Goal: Task Accomplishment & Management: Use online tool/utility

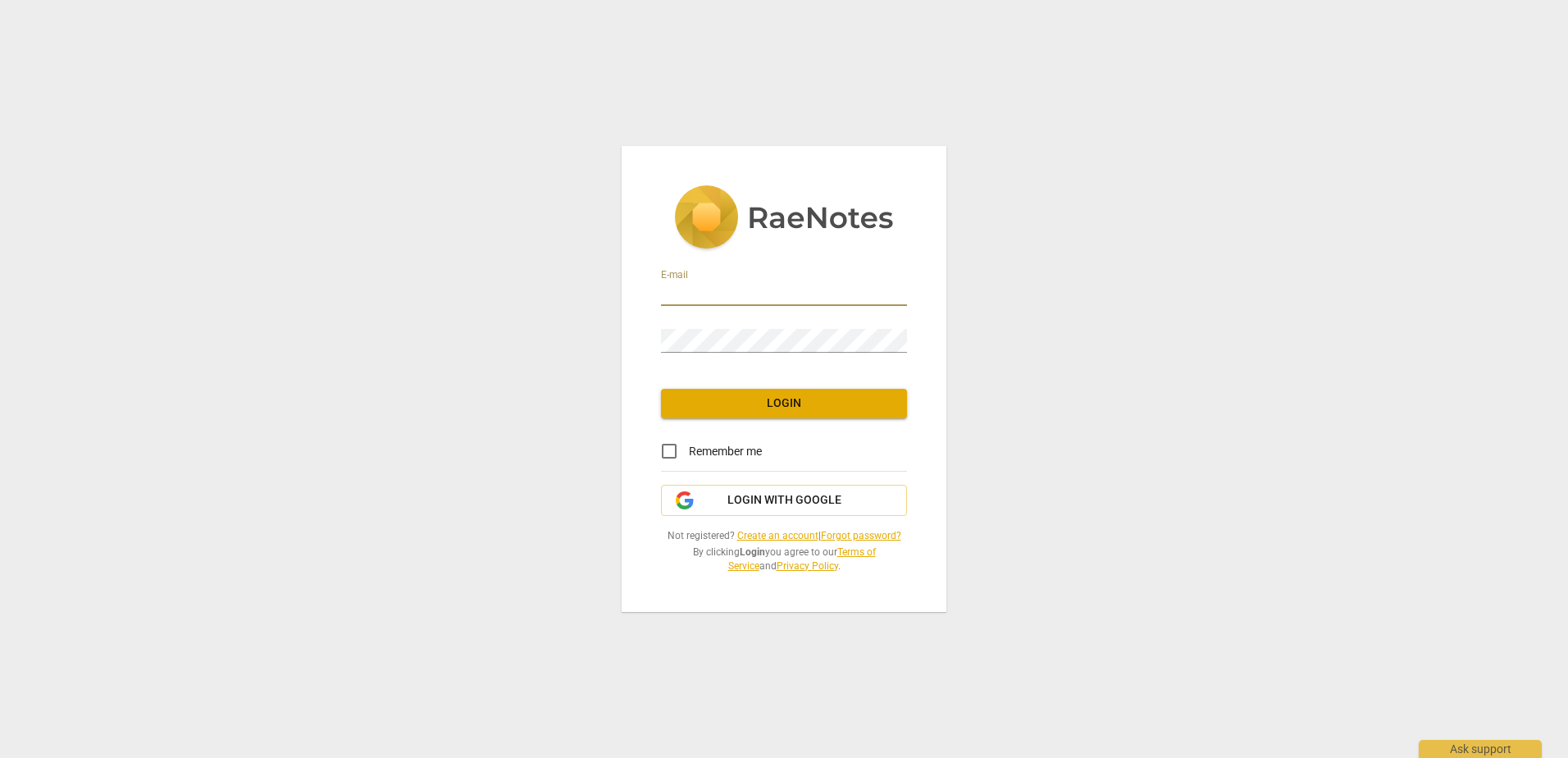
click at [763, 292] on input "email" at bounding box center [784, 294] width 246 height 23
type input "katrin@kbccc.co.uk"
click at [665, 458] on input "Remember me" at bounding box center [669, 451] width 39 height 39
checkbox input "true"
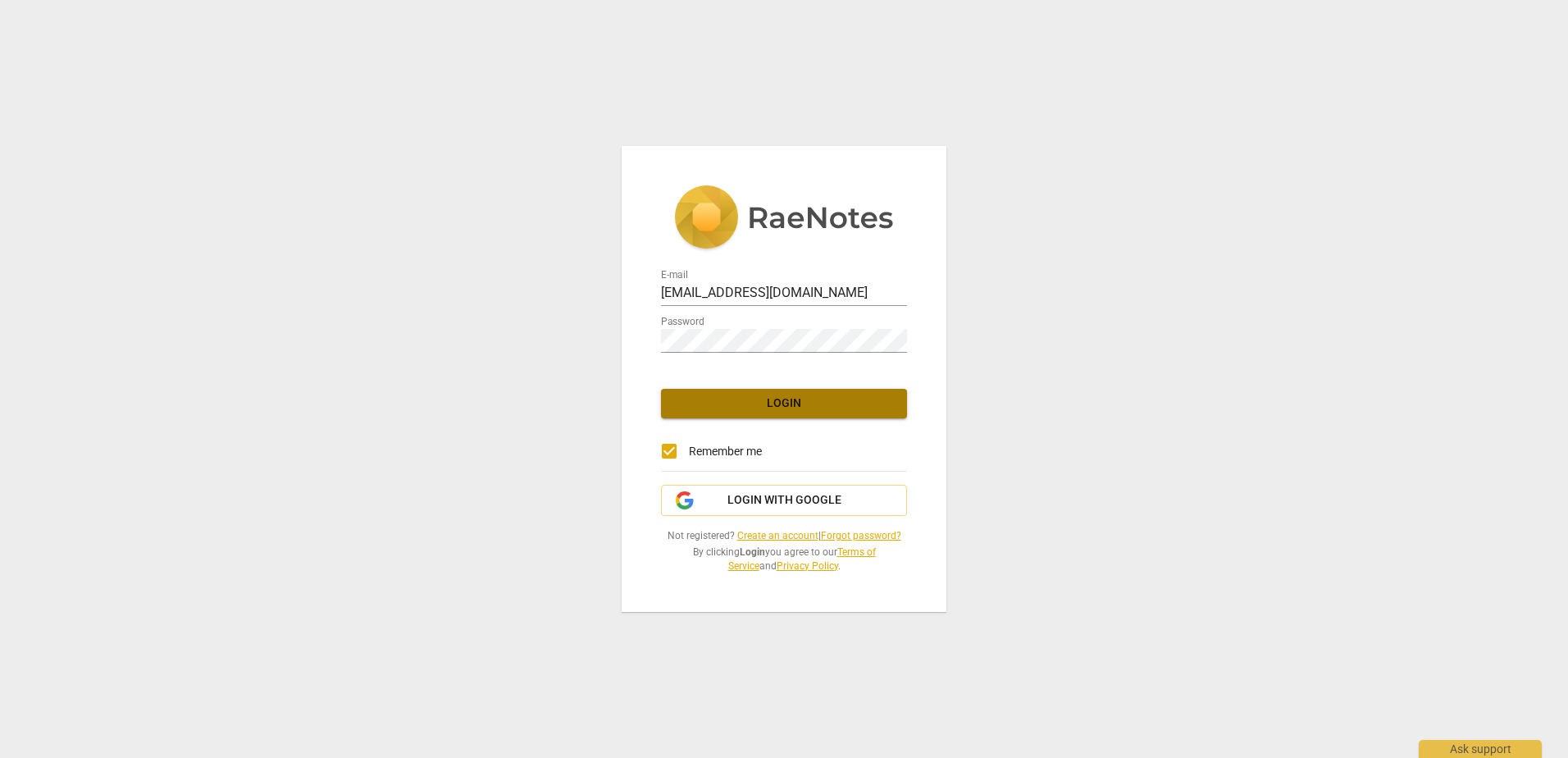
click at [732, 400] on span "Login" at bounding box center [784, 404] width 220 height 17
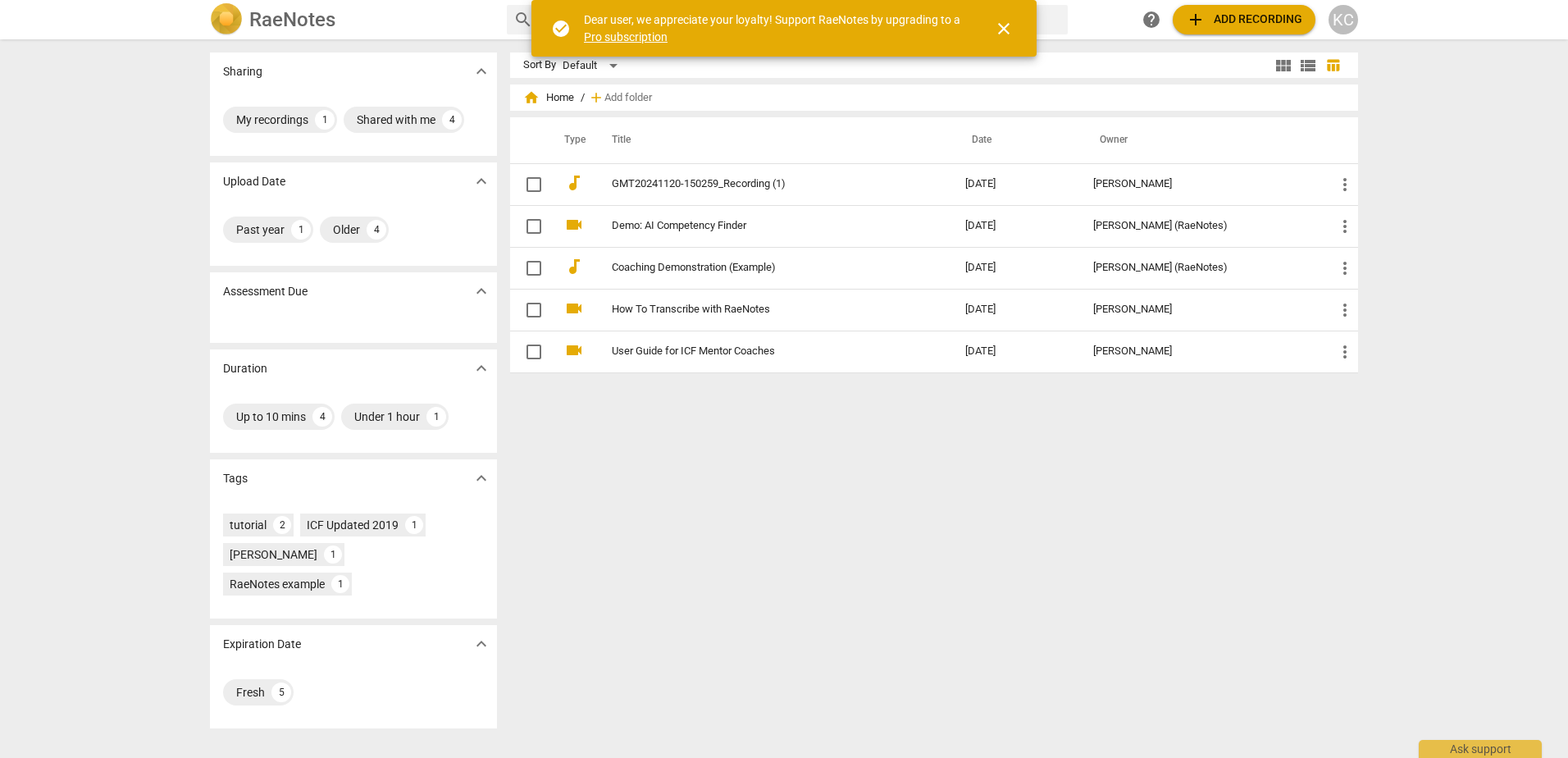
click at [1249, 18] on span "add Add recording" at bounding box center [1244, 19] width 116 height 19
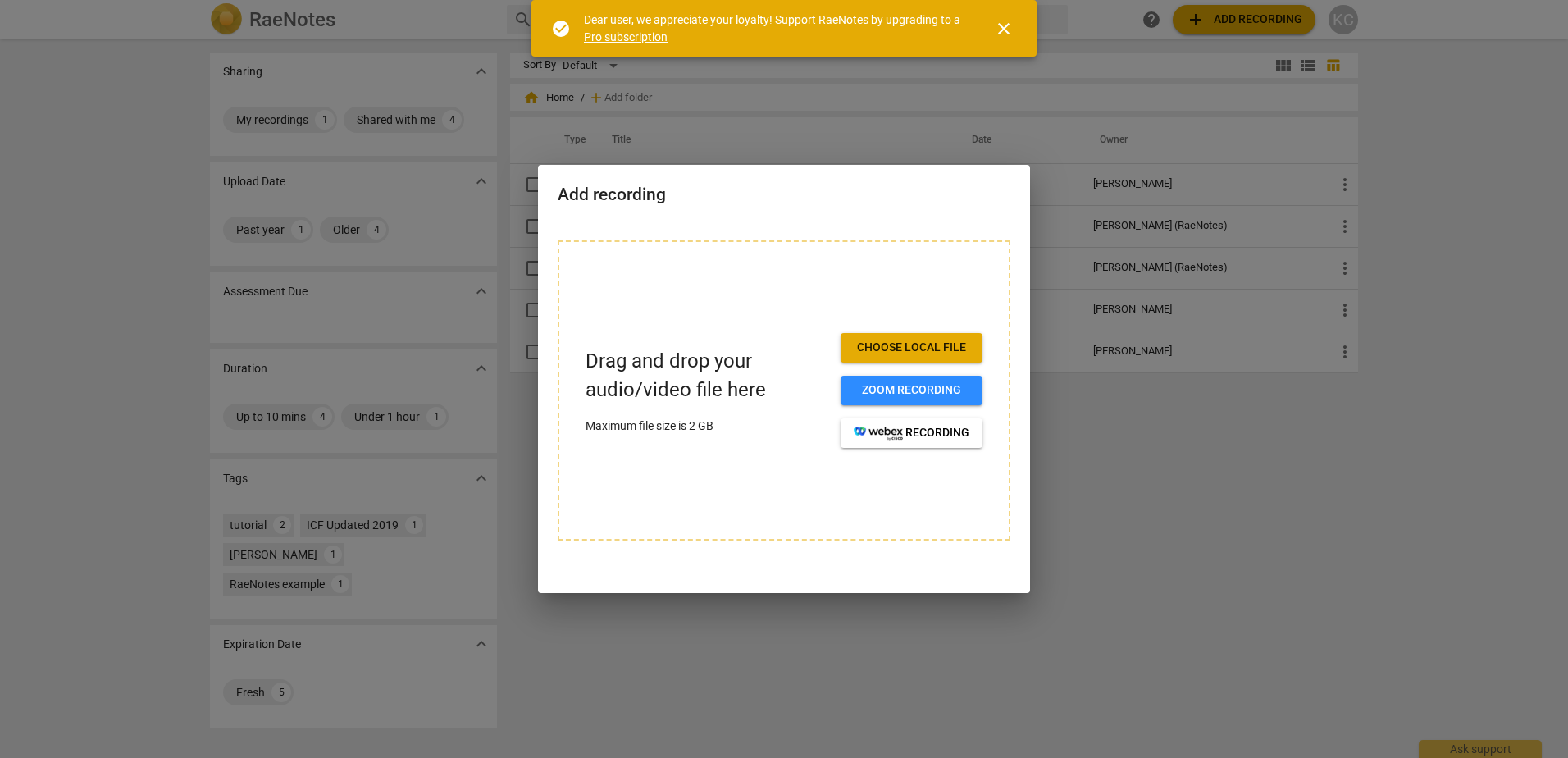
click at [897, 344] on span "Choose local file" at bounding box center [912, 348] width 116 height 17
click at [1103, 529] on div at bounding box center [784, 379] width 1568 height 758
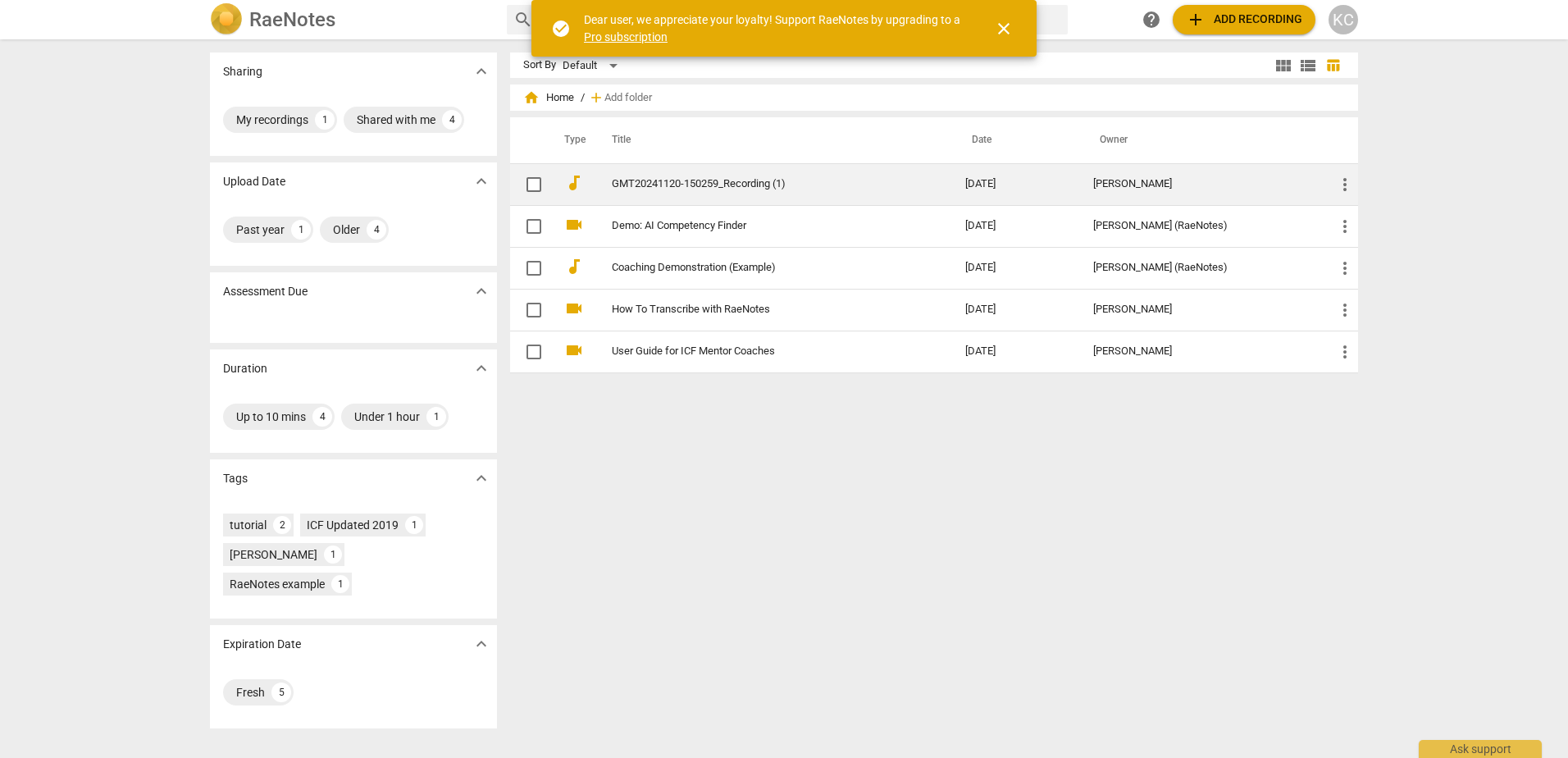
click at [728, 181] on link "GMT20241120-150259_Recording (1)" at bounding box center [758, 184] width 294 height 13
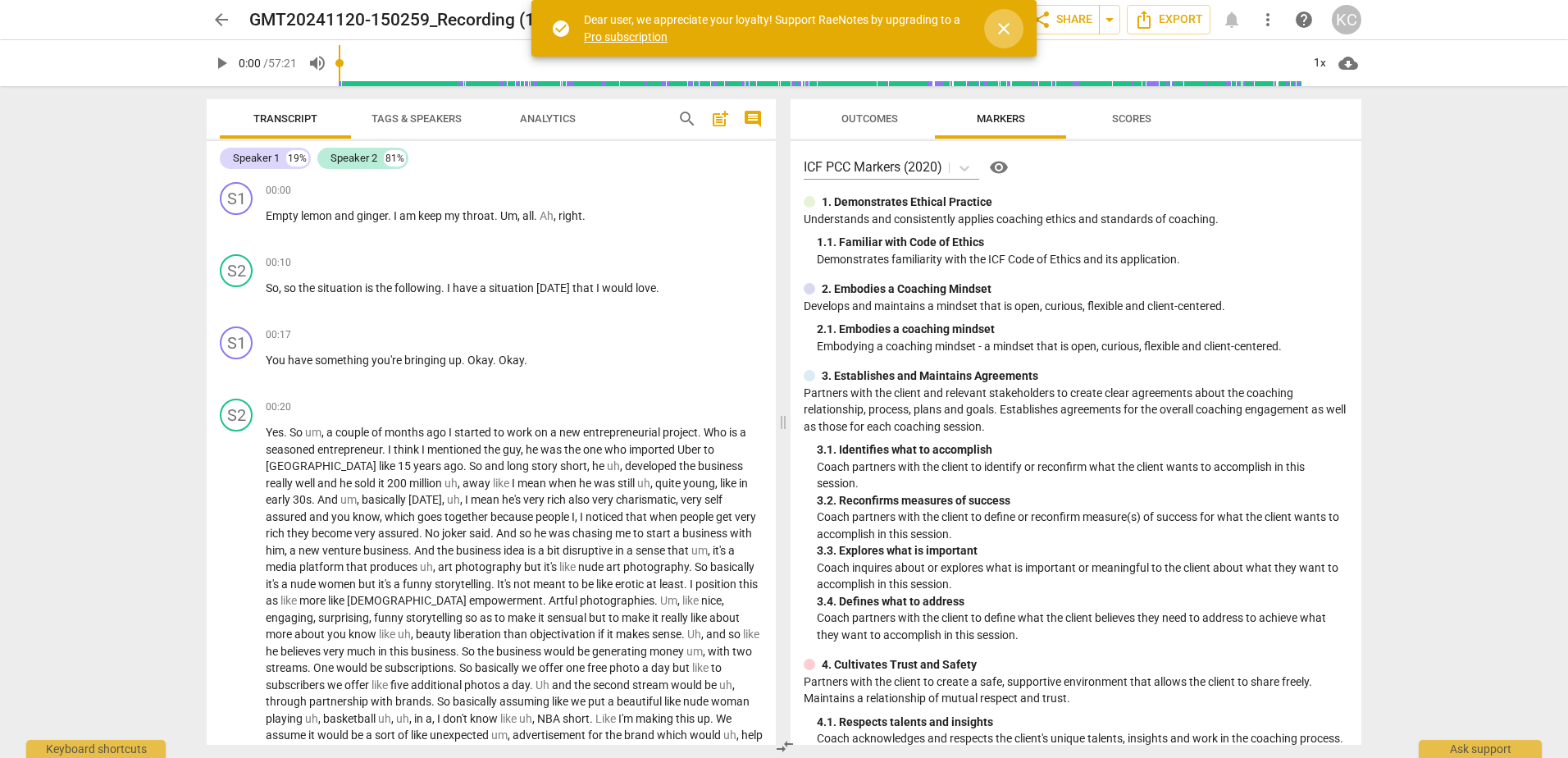
click at [1000, 32] on span "close" at bounding box center [1003, 29] width 19 height 19
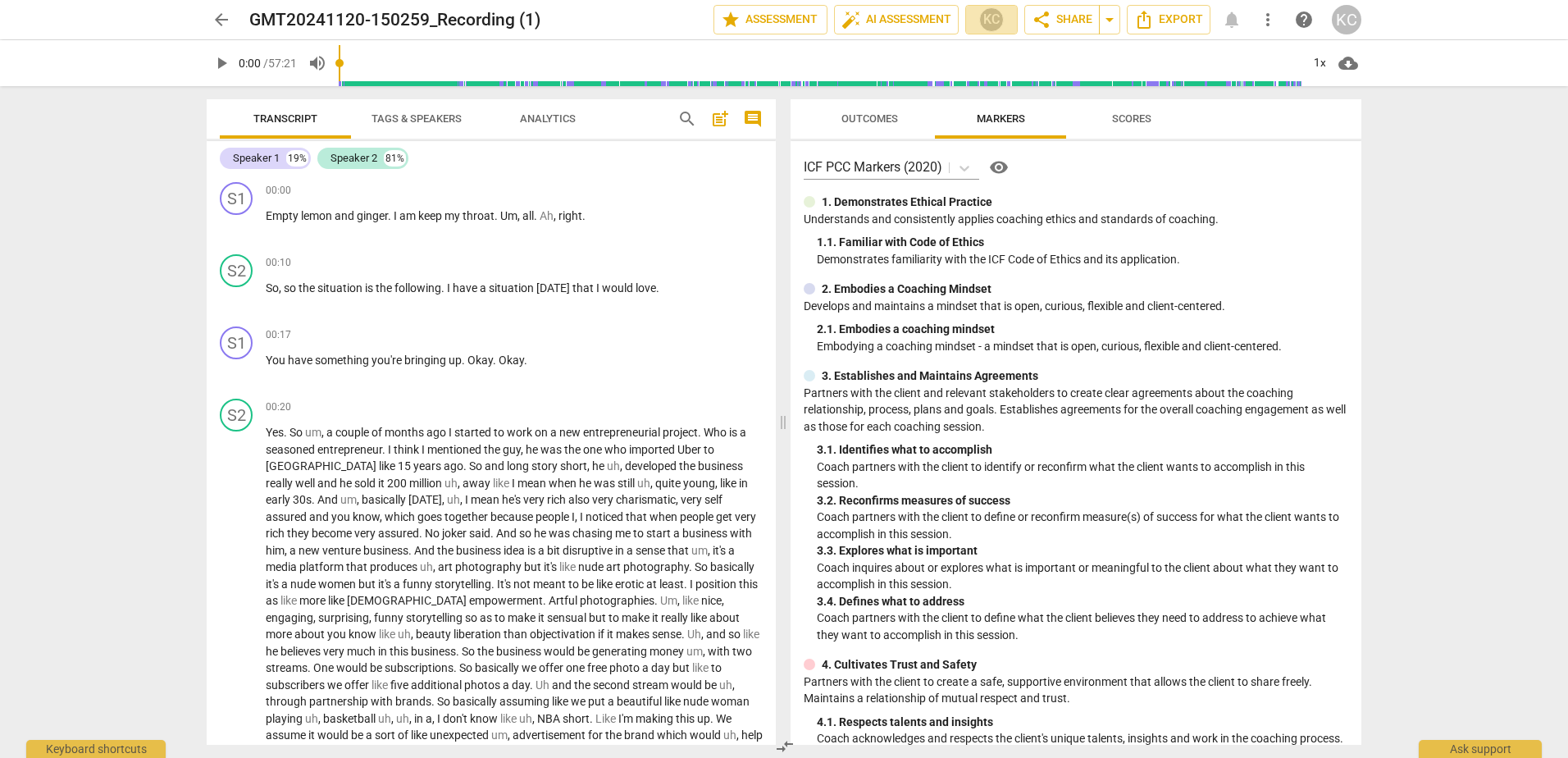
click at [1000, 32] on button "KC" at bounding box center [991, 19] width 53 height 29
click at [958, 221] on div at bounding box center [784, 379] width 1568 height 758
click at [219, 19] on span "arrow_back" at bounding box center [221, 19] width 19 height 19
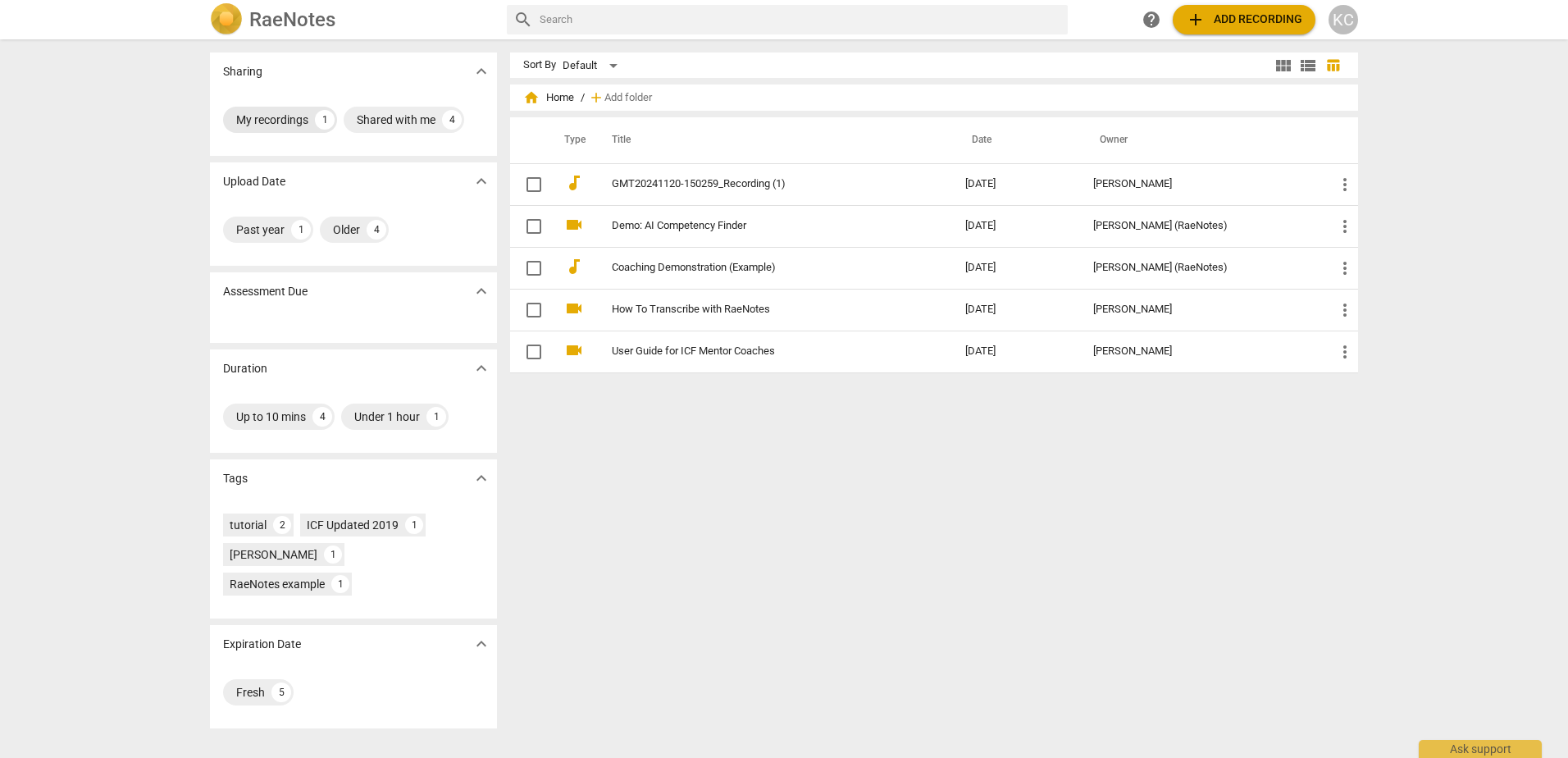
click at [287, 118] on div "My recordings" at bounding box center [272, 120] width 72 height 17
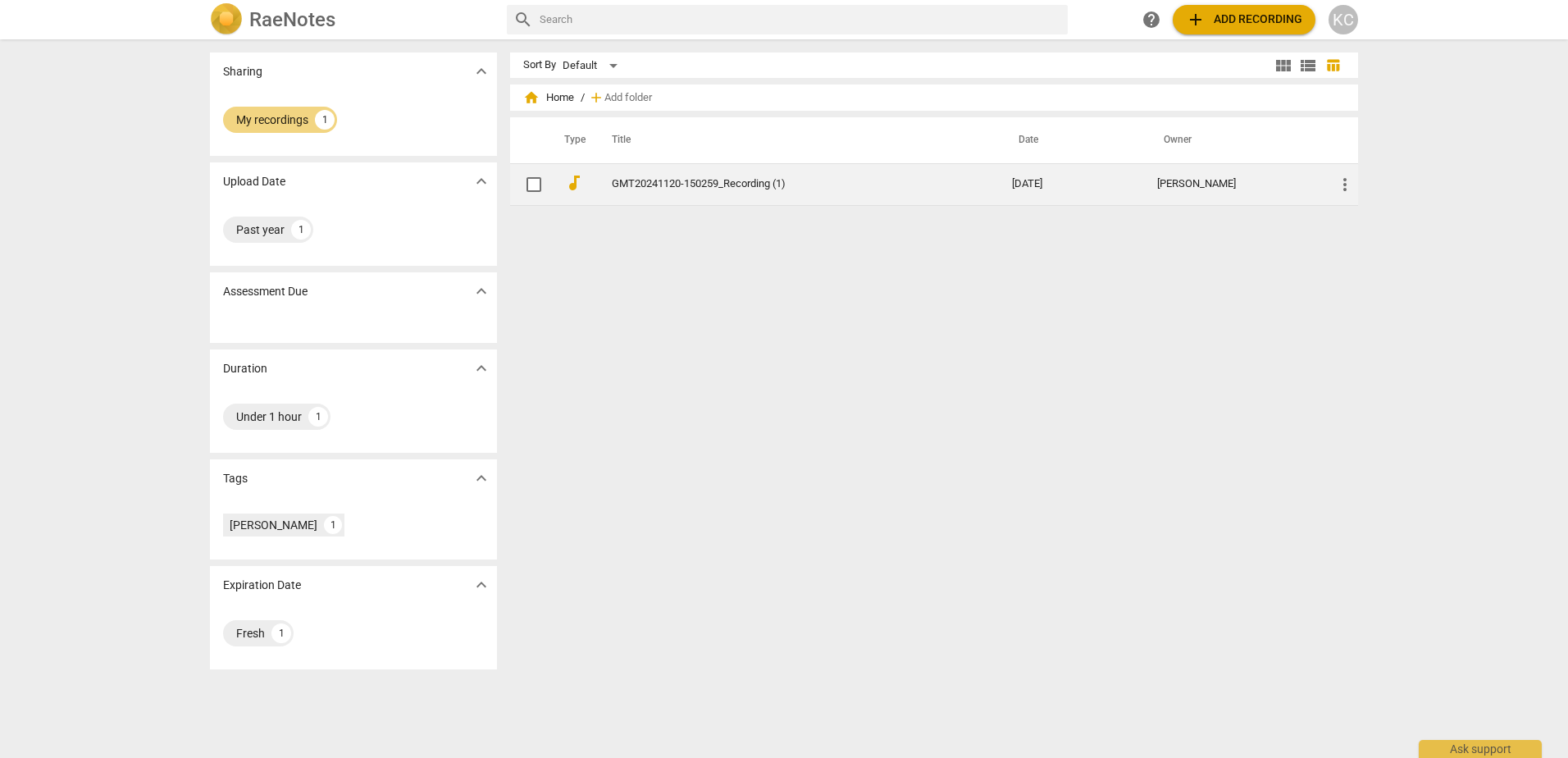
click at [744, 195] on td "GMT20241120-150259_Recording (1)" at bounding box center [795, 184] width 406 height 42
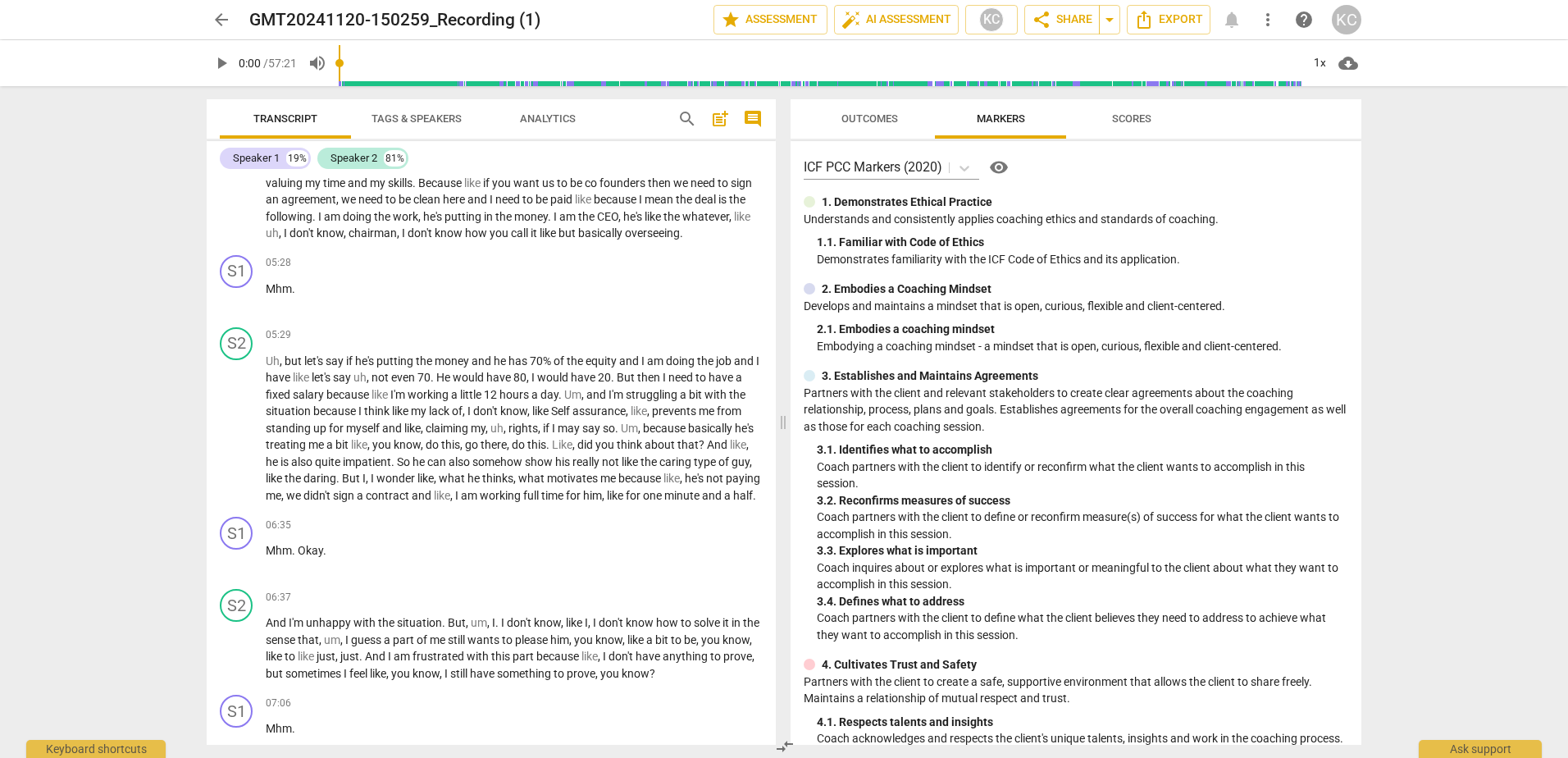
scroll to position [574, 0]
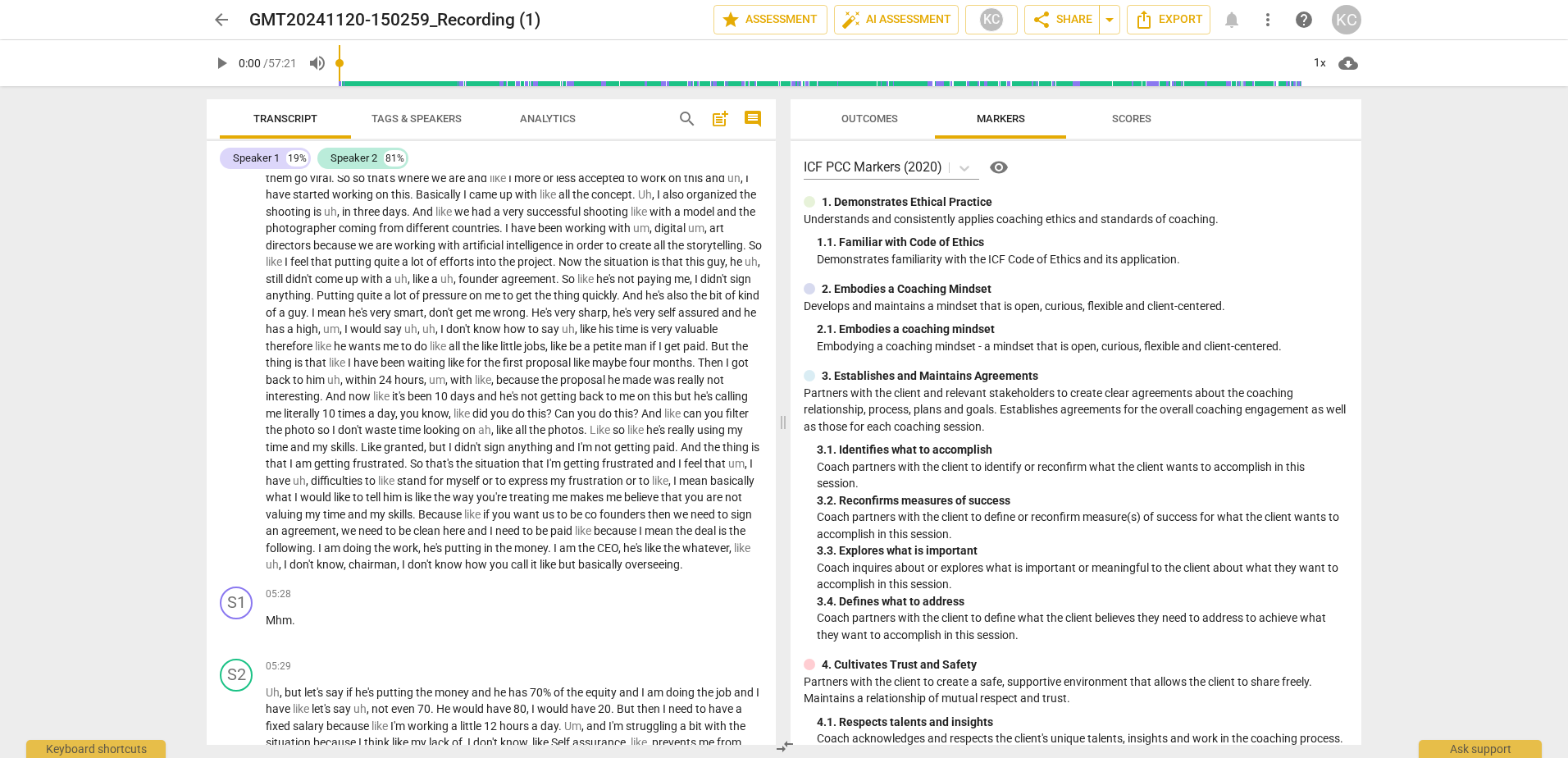
click at [230, 25] on span "arrow_back" at bounding box center [221, 19] width 29 height 19
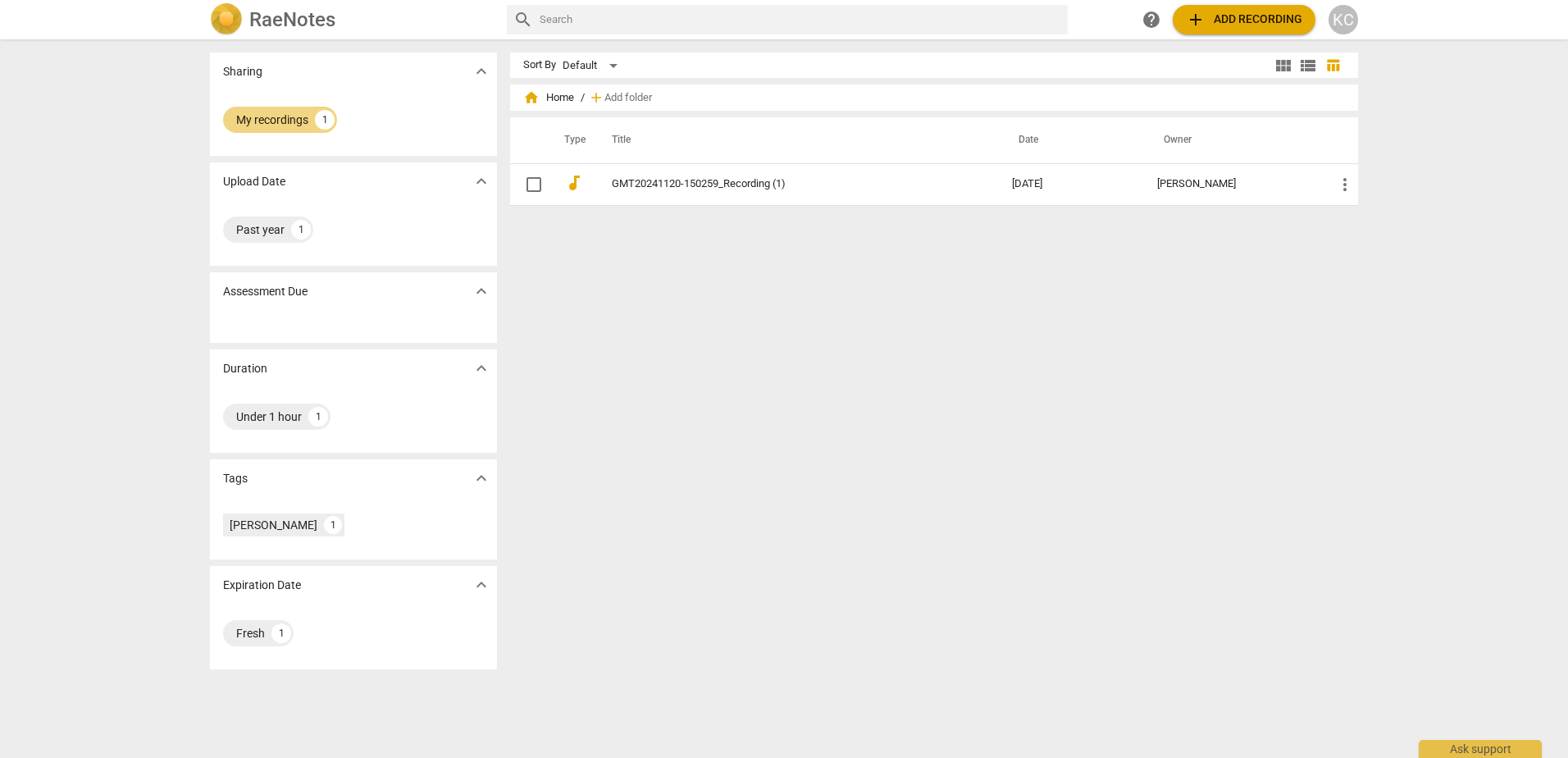
click at [225, 25] on img at bounding box center [226, 19] width 33 height 33
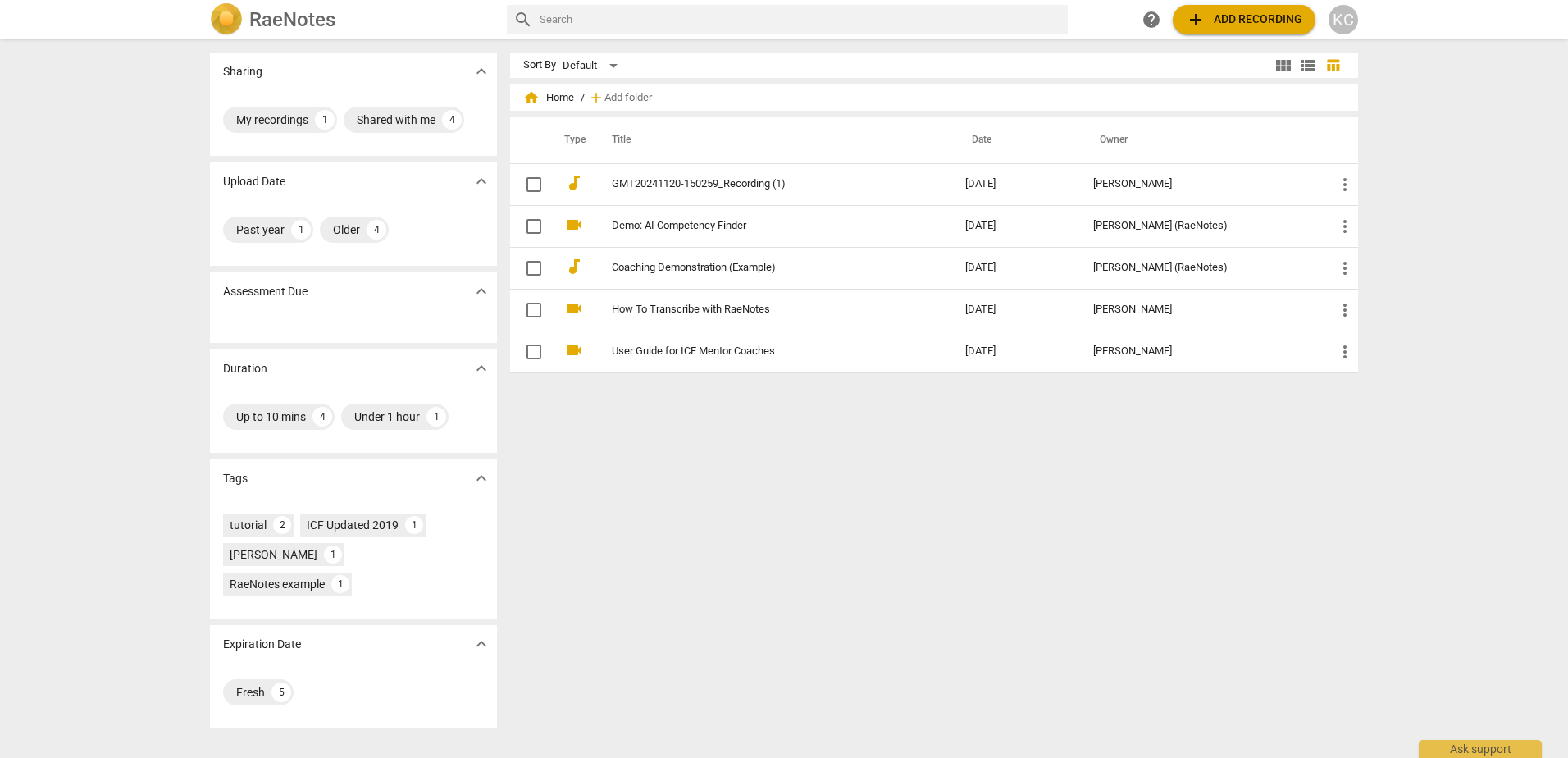
click at [1224, 8] on button "add Add recording" at bounding box center [1245, 19] width 142 height 29
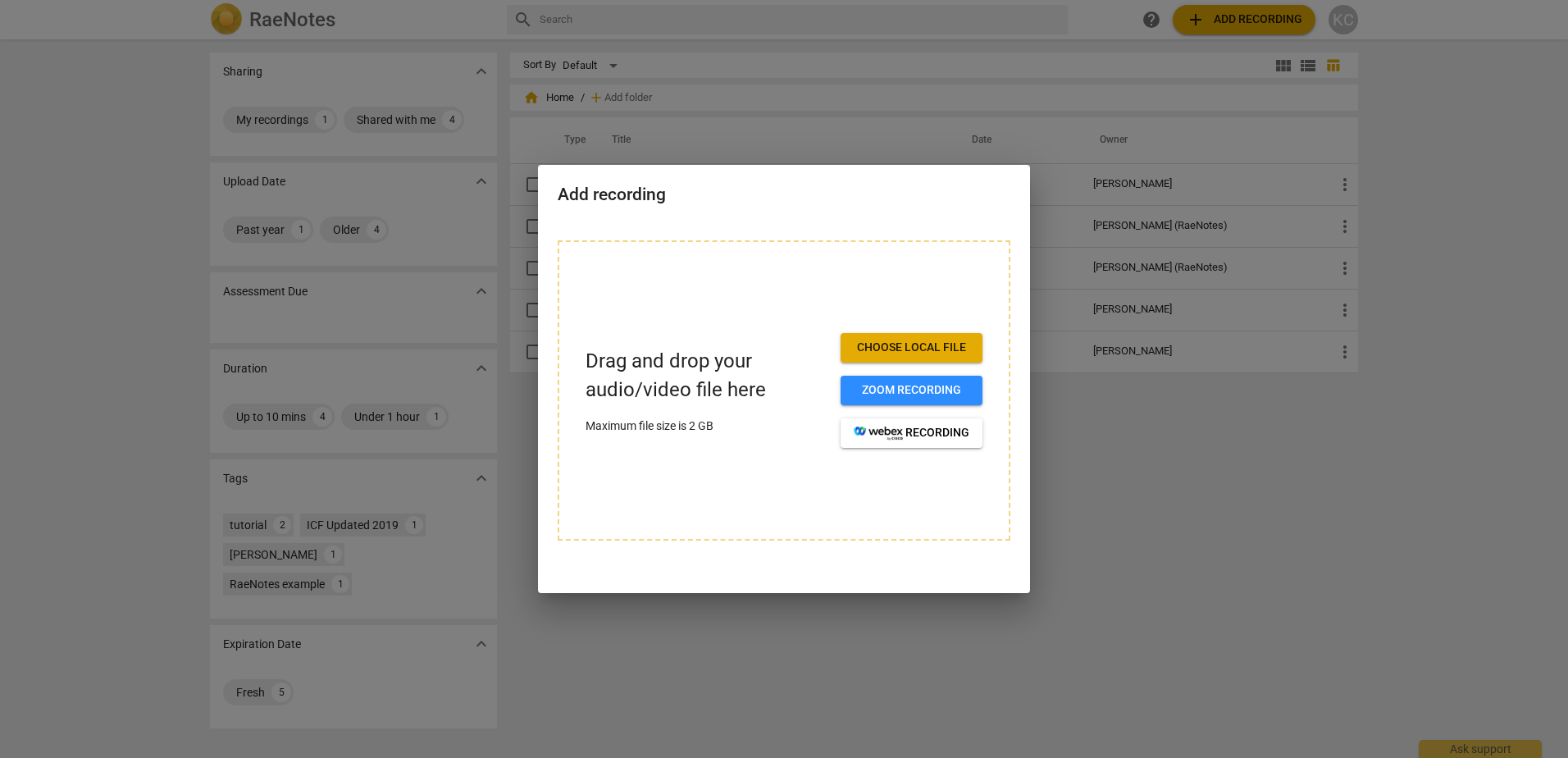
click at [902, 357] on button "Choose local file" at bounding box center [911, 347] width 142 height 29
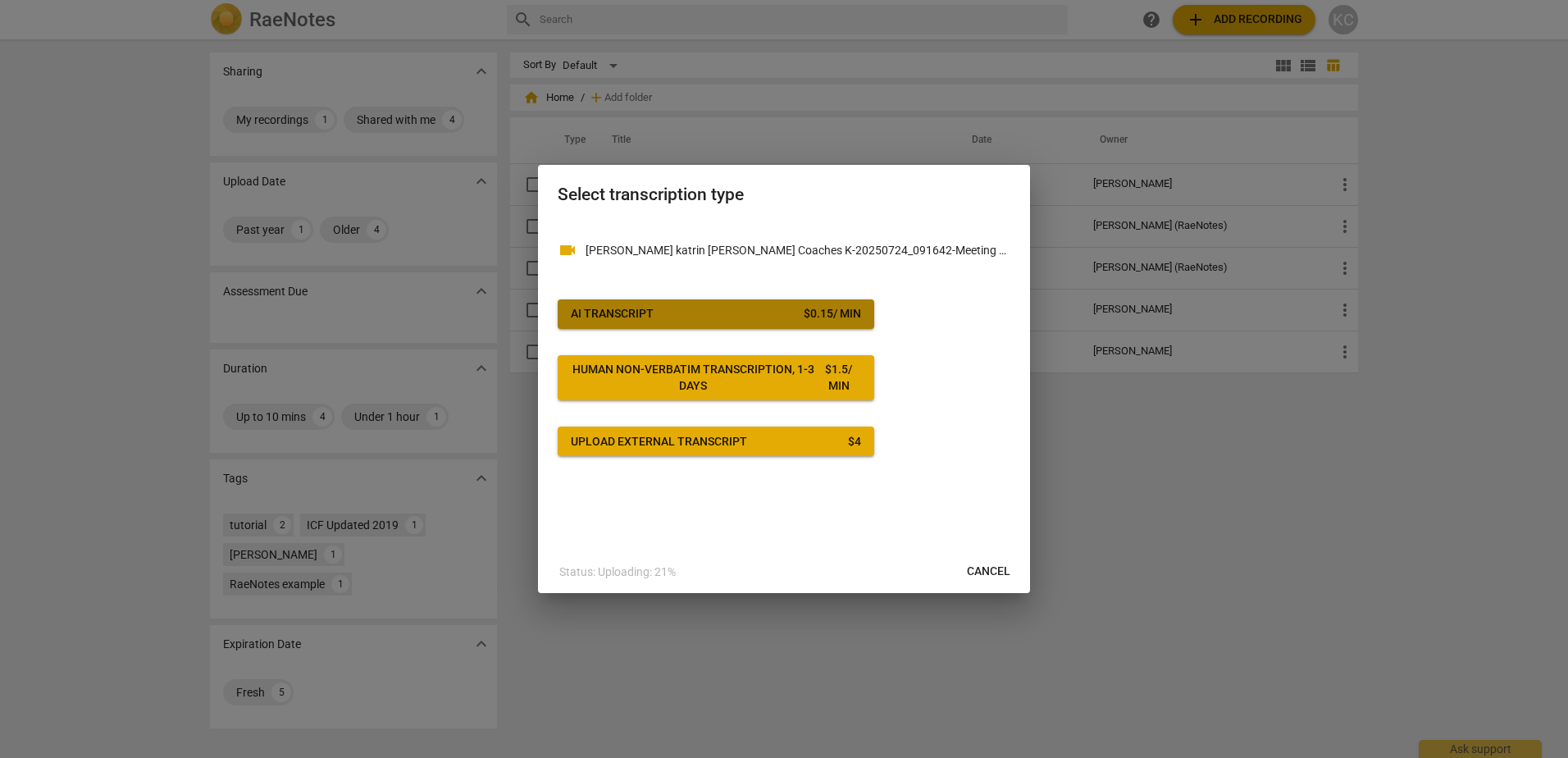
click at [640, 312] on div "AI Transcript" at bounding box center [612, 314] width 83 height 17
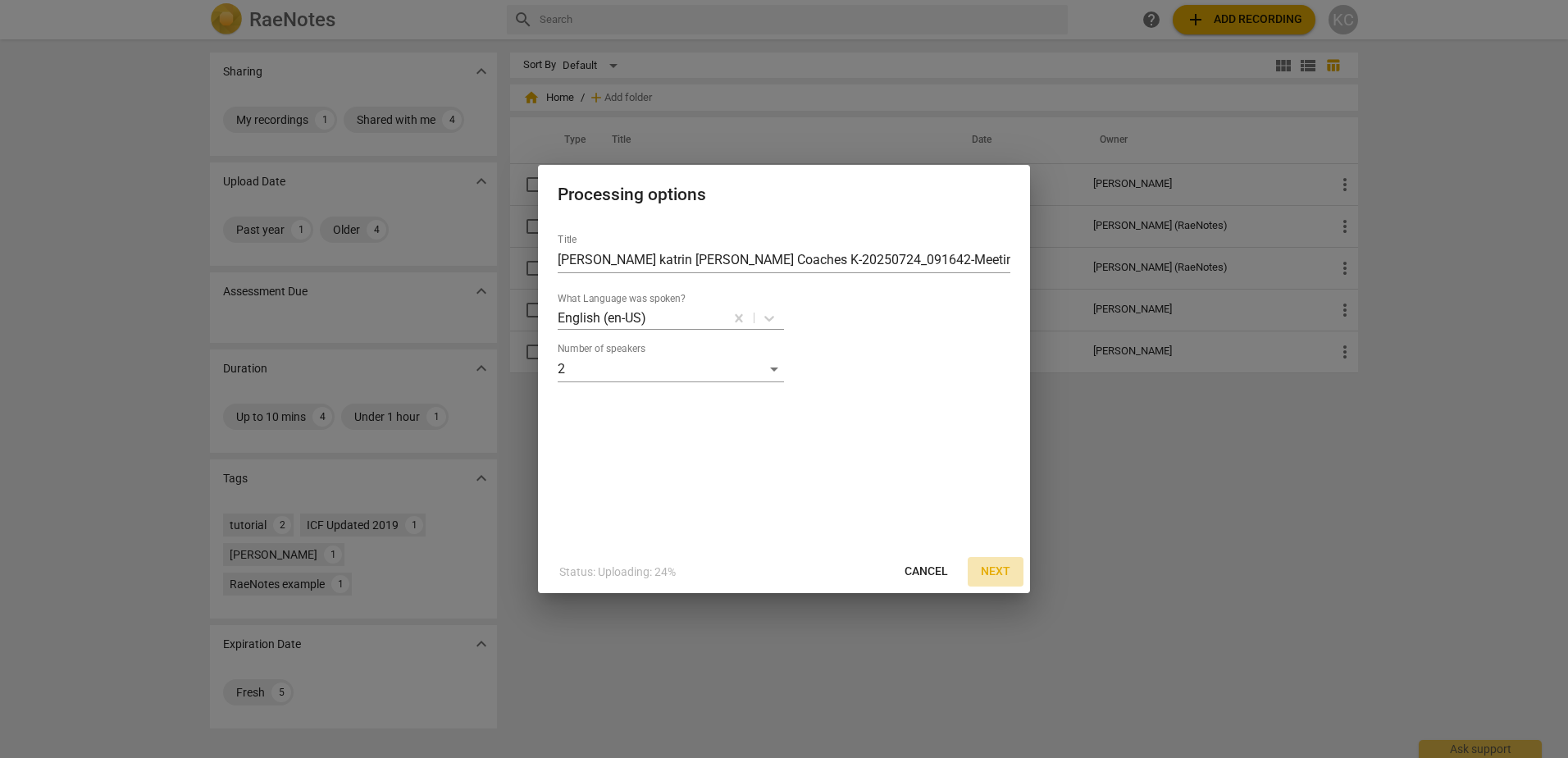
click at [998, 568] on span "Next" at bounding box center [996, 572] width 29 height 17
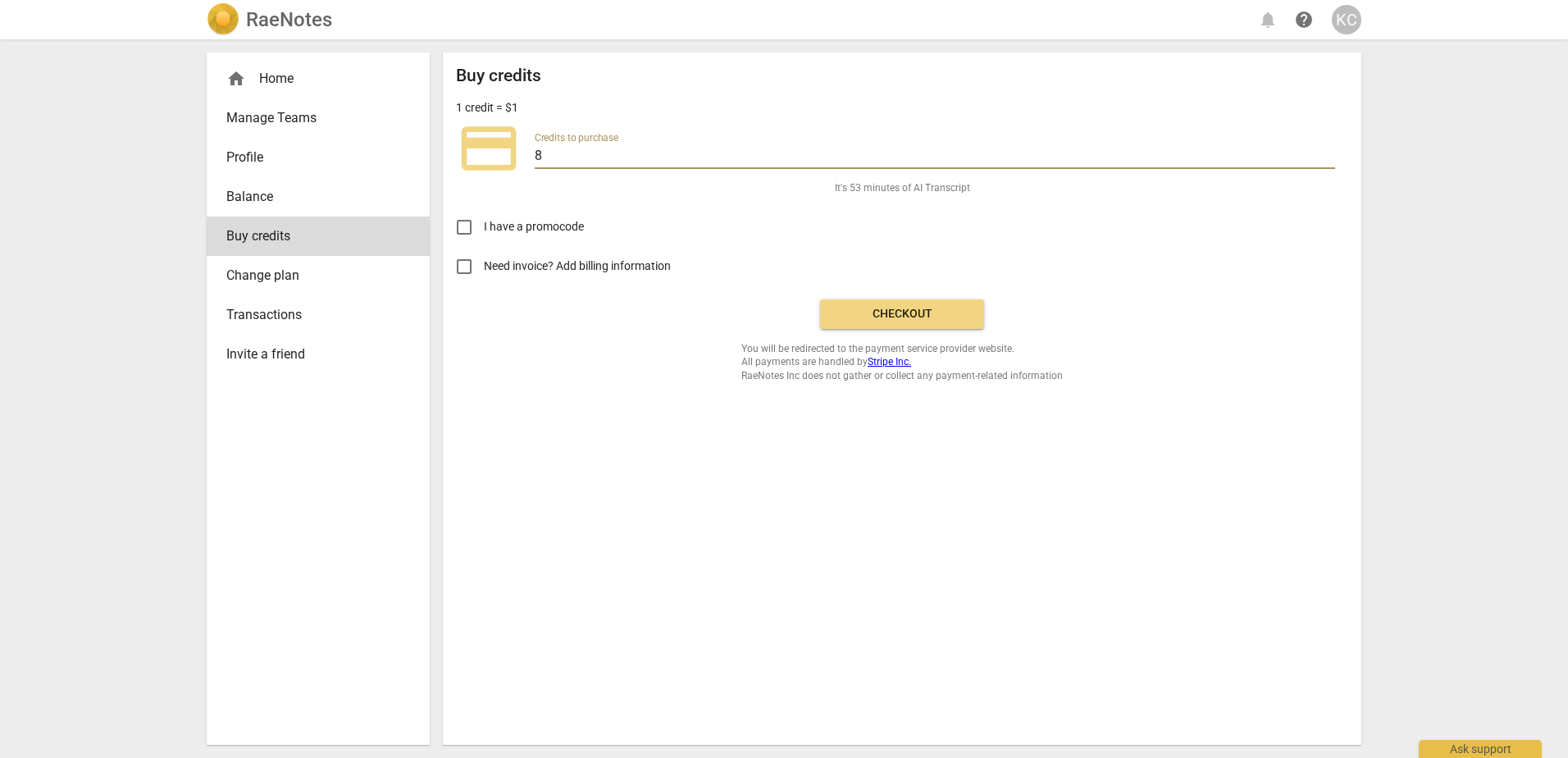
click at [543, 153] on input "8" at bounding box center [934, 157] width 800 height 23
click at [1358, 23] on div "KC" at bounding box center [1347, 19] width 29 height 29
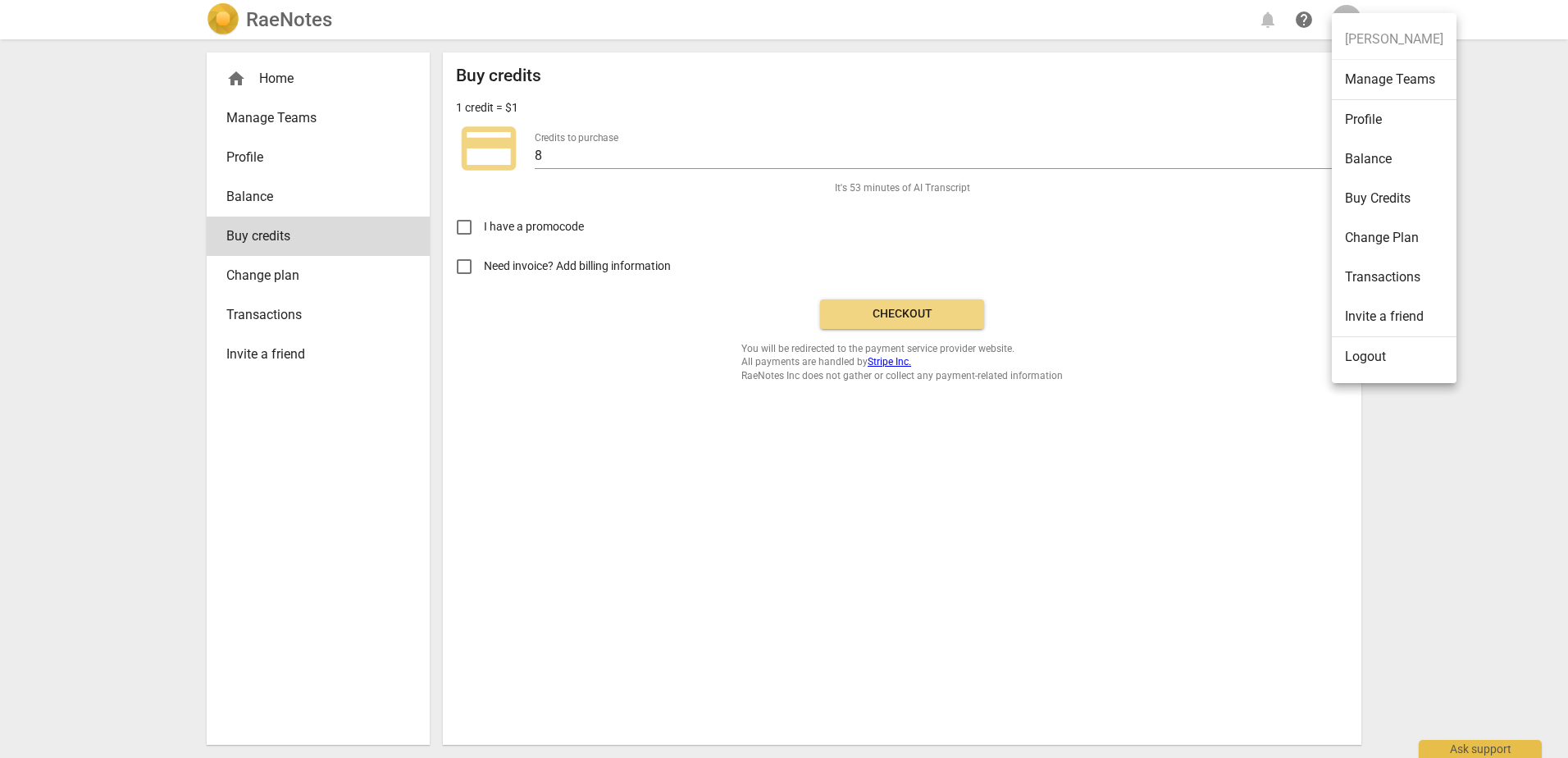
click at [551, 160] on div at bounding box center [784, 379] width 1568 height 758
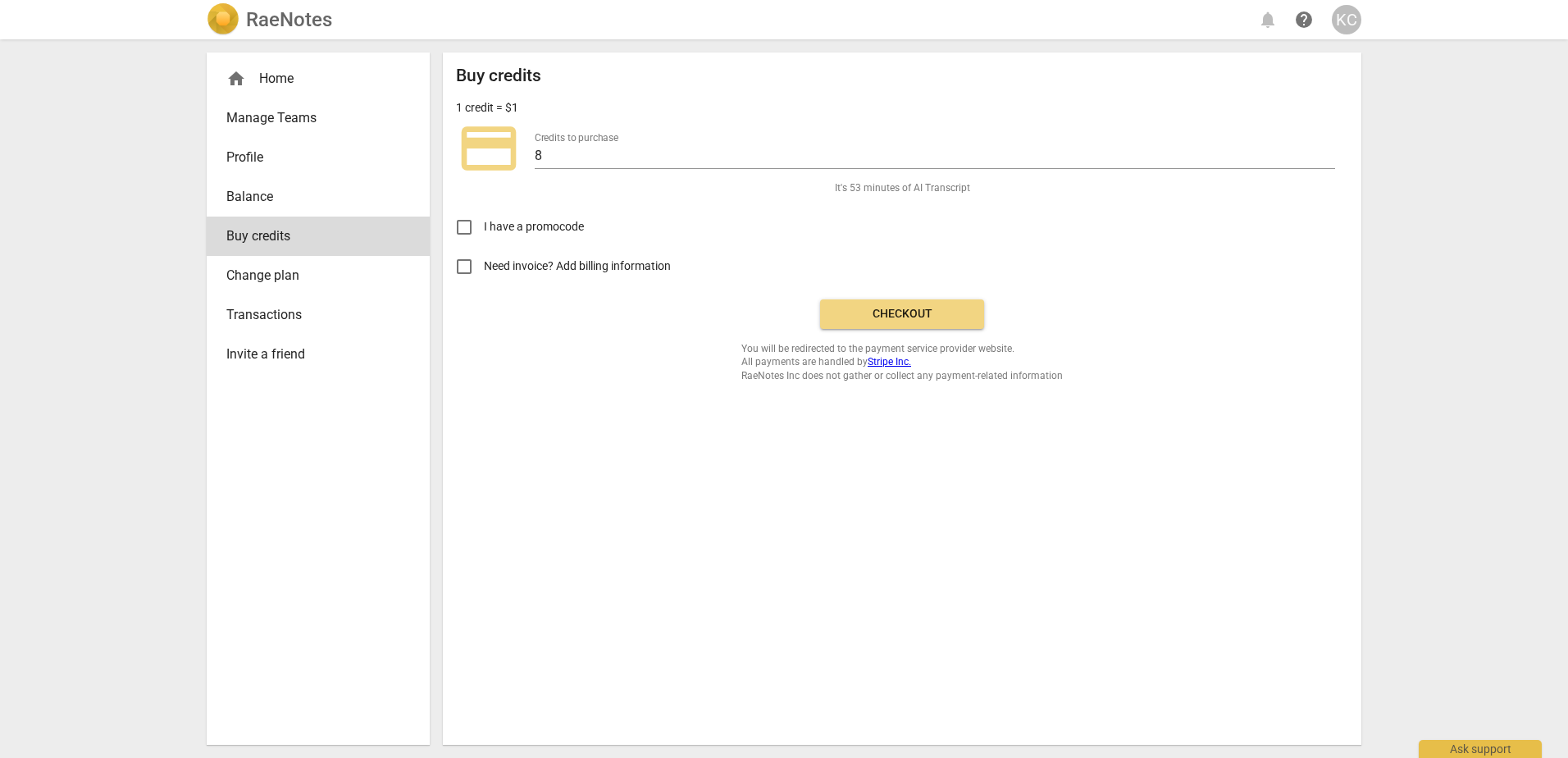
click at [561, 132] on div at bounding box center [784, 379] width 1568 height 758
click at [559, 152] on input "8" at bounding box center [934, 157] width 800 height 23
drag, startPoint x: 550, startPoint y: 152, endPoint x: 507, endPoint y: 155, distance: 43.1
click at [507, 155] on div "credit_card Credits to purchase 8" at bounding box center [902, 148] width 893 height 65
click at [491, 148] on span "credit_card" at bounding box center [489, 148] width 65 height 65
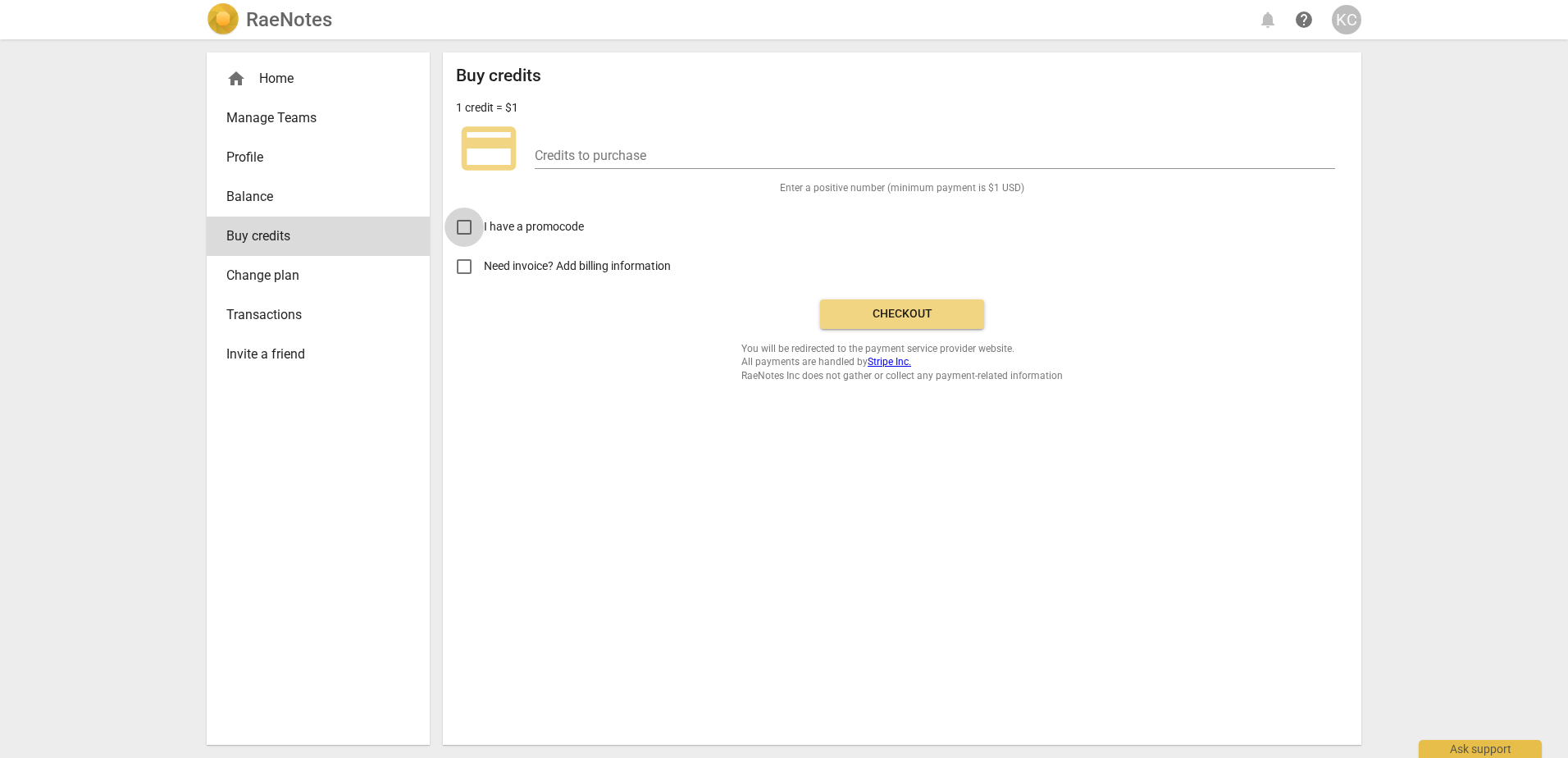
click at [461, 216] on input "I have a promocode" at bounding box center [464, 227] width 39 height 39
checkbox input "true"
click at [470, 265] on input "Need invoice? Add billing information" at bounding box center [464, 267] width 39 height 39
checkbox input "true"
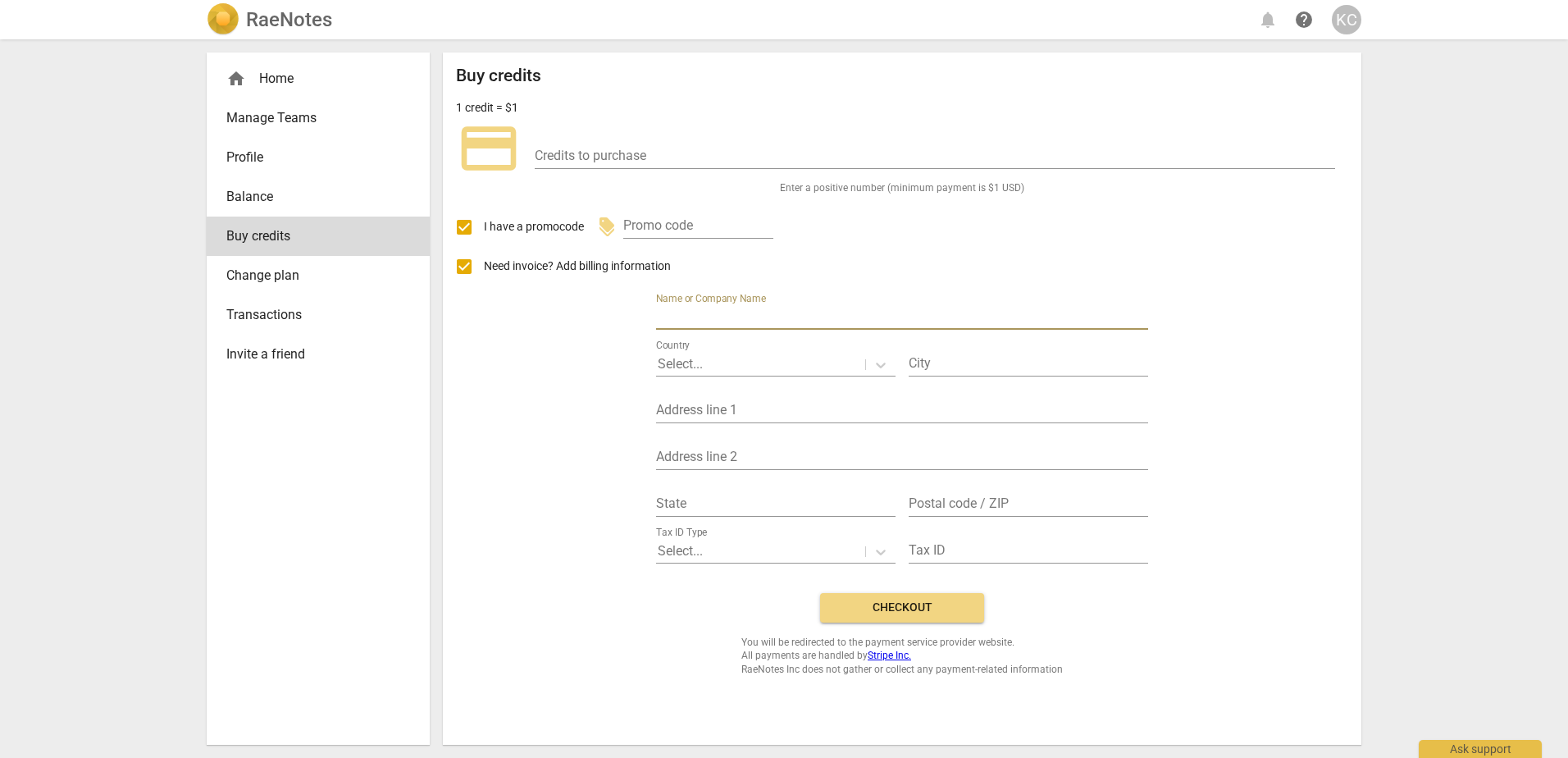
click at [698, 312] on input "text" at bounding box center [902, 318] width 492 height 23
type input "KBC Coaching and Consulting"
type input "Haywards Heath"
type input "9 Heath Road"
type input "St Martins"
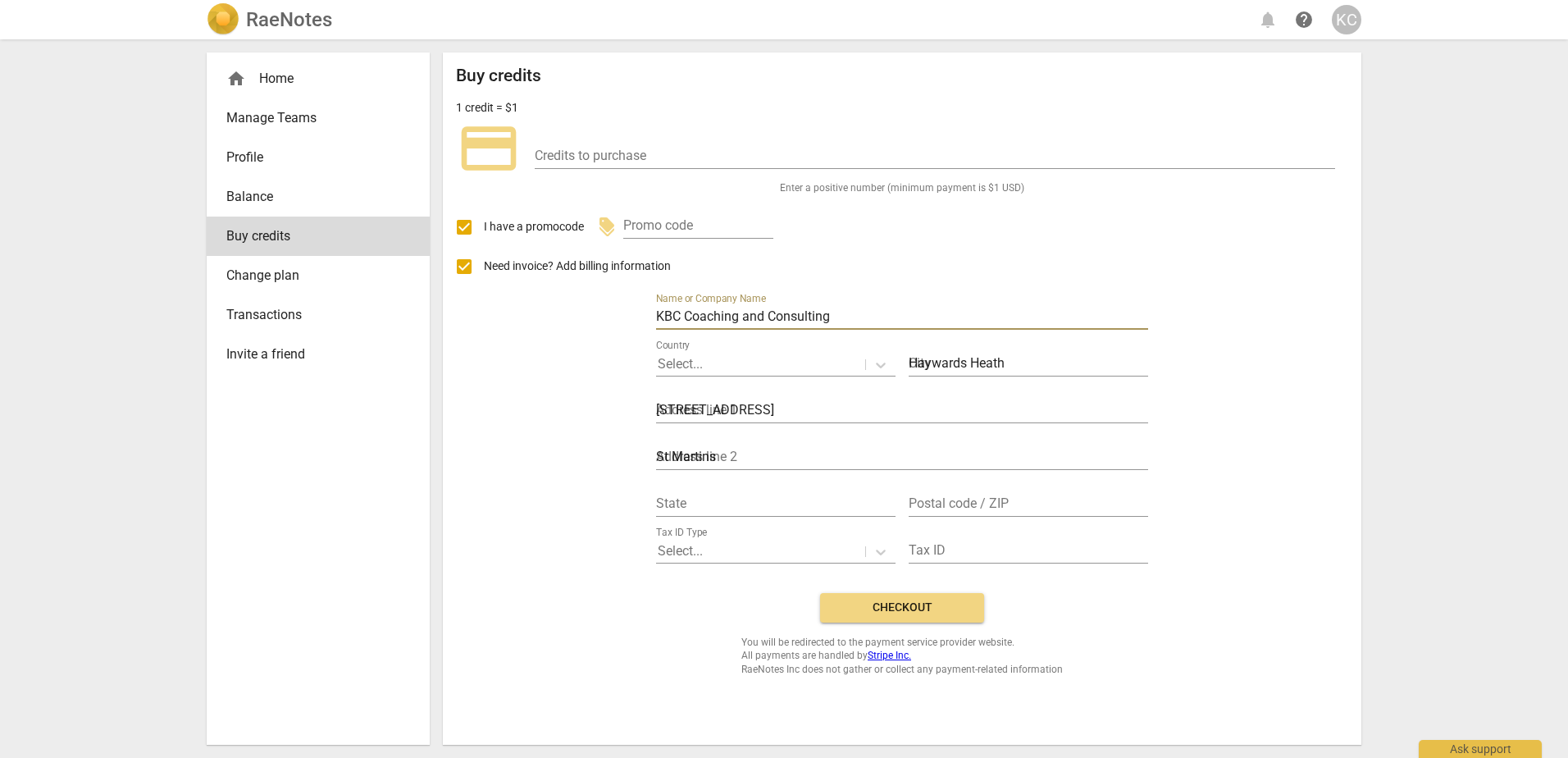
type input "1431949"
type input "RH16 3AX"
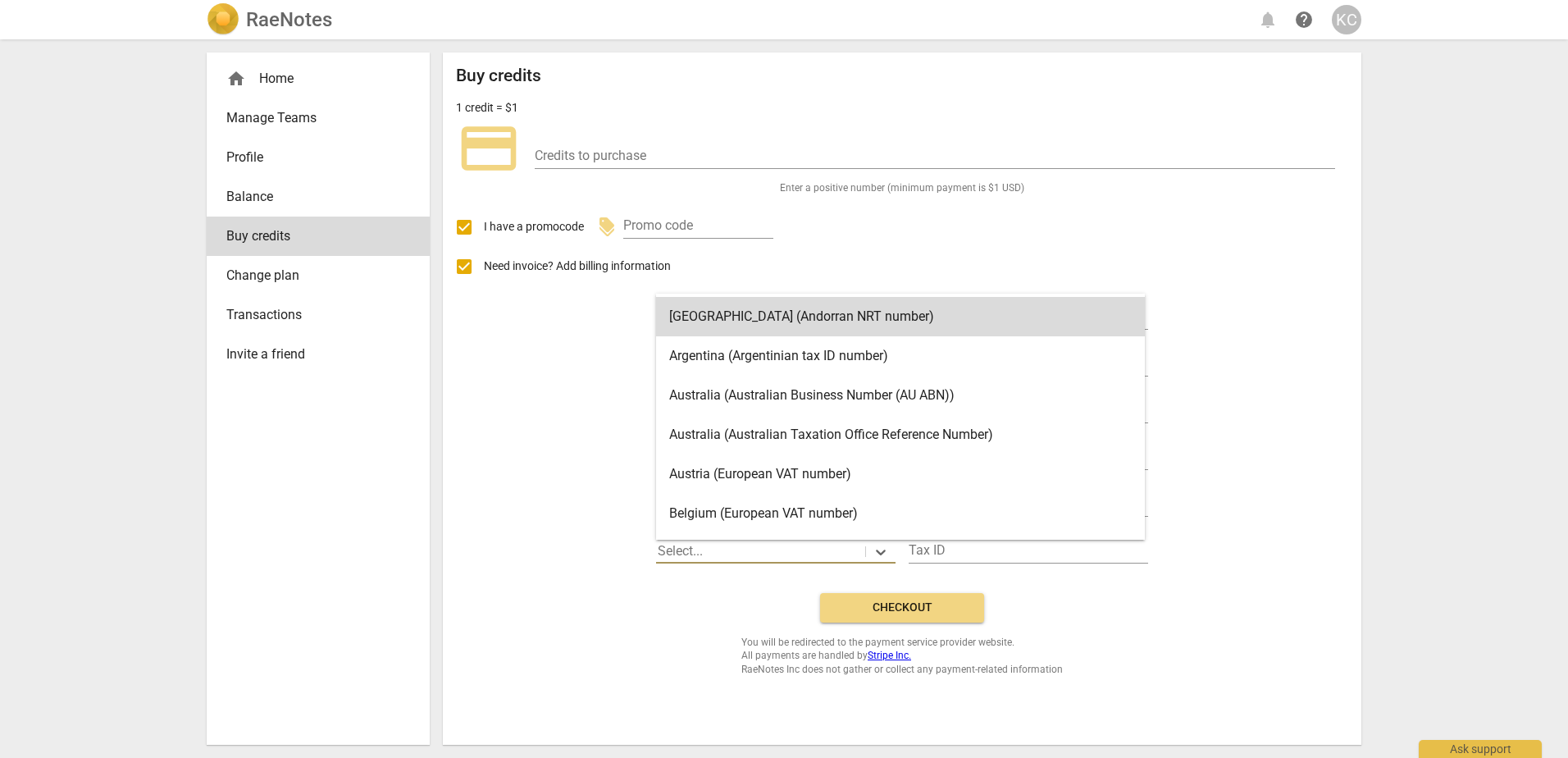
click at [715, 551] on div at bounding box center [761, 552] width 206 height 19
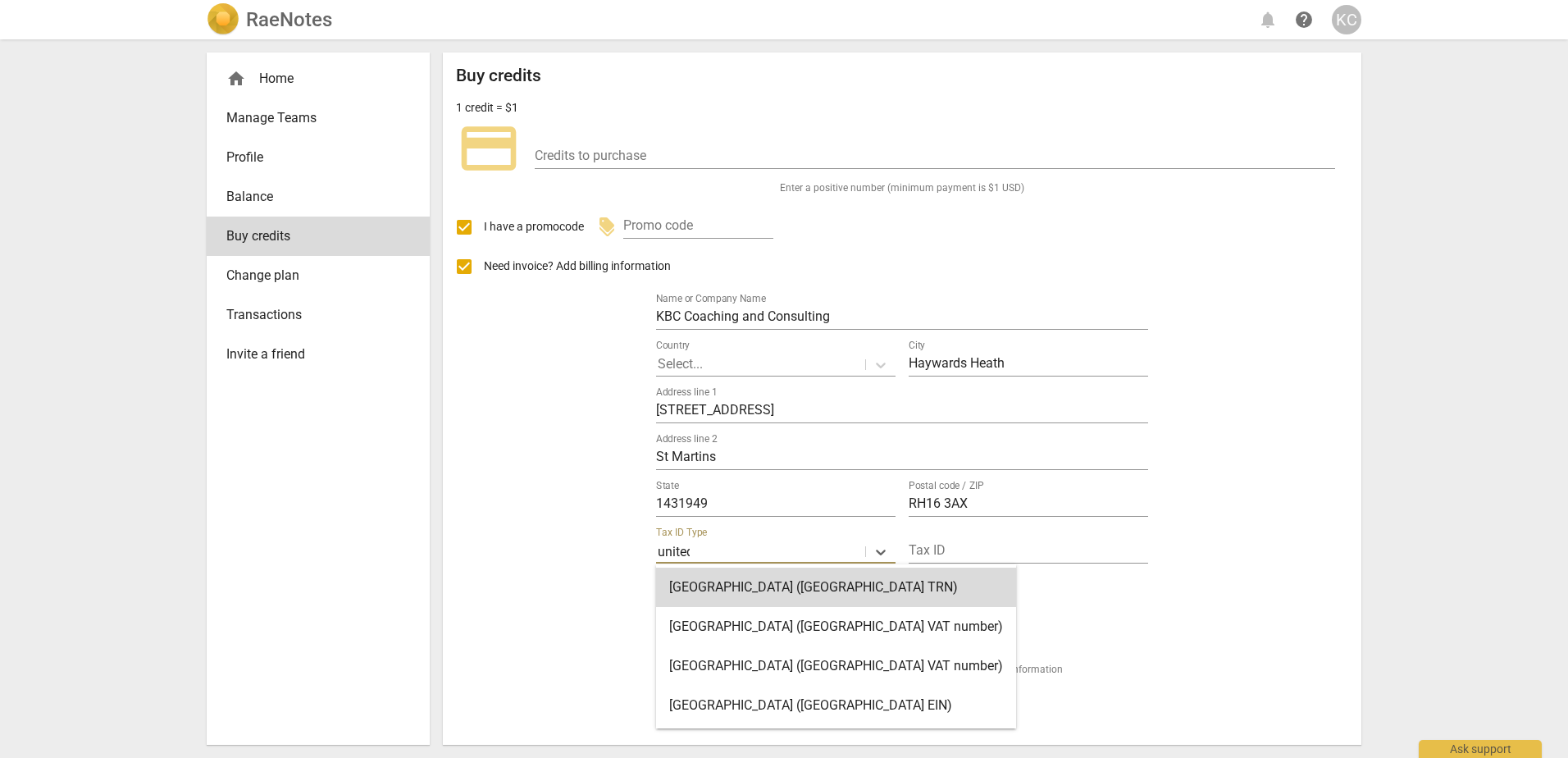
type input "united"
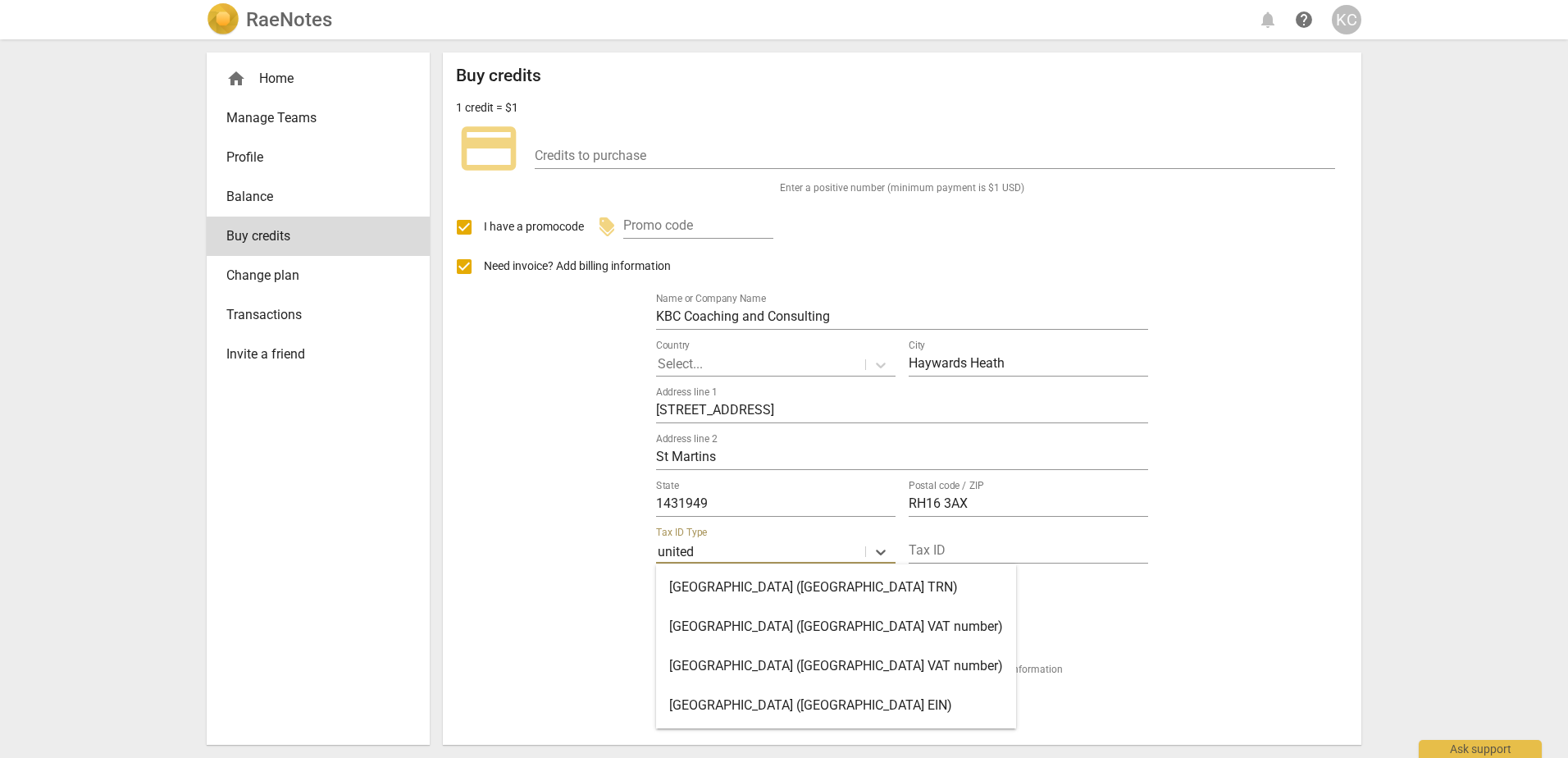
click at [799, 661] on div "United Kingdom (United Kingdom VAT number)" at bounding box center [836, 666] width 360 height 39
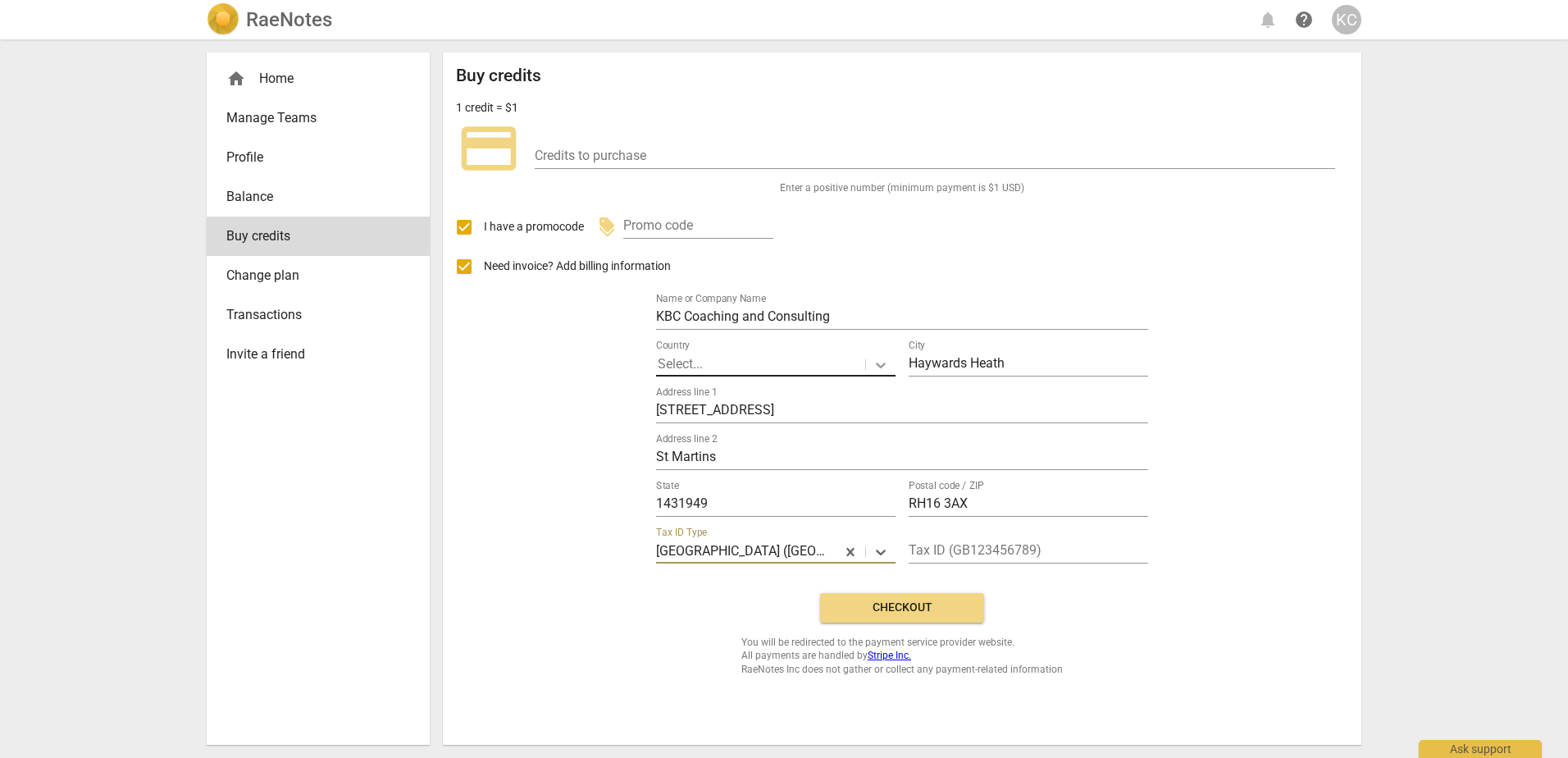
click at [883, 369] on icon at bounding box center [881, 366] width 17 height 17
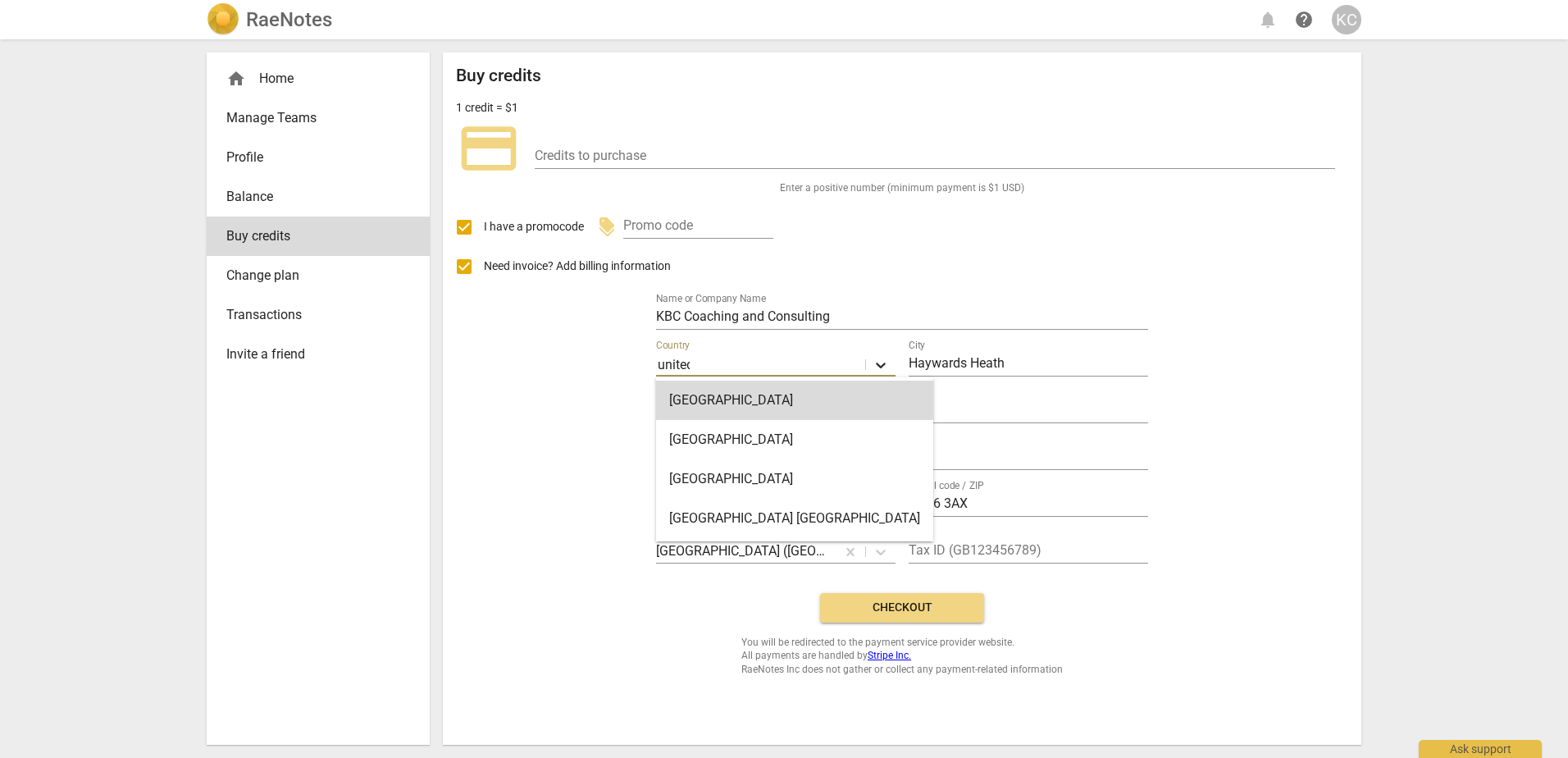
type input "united"
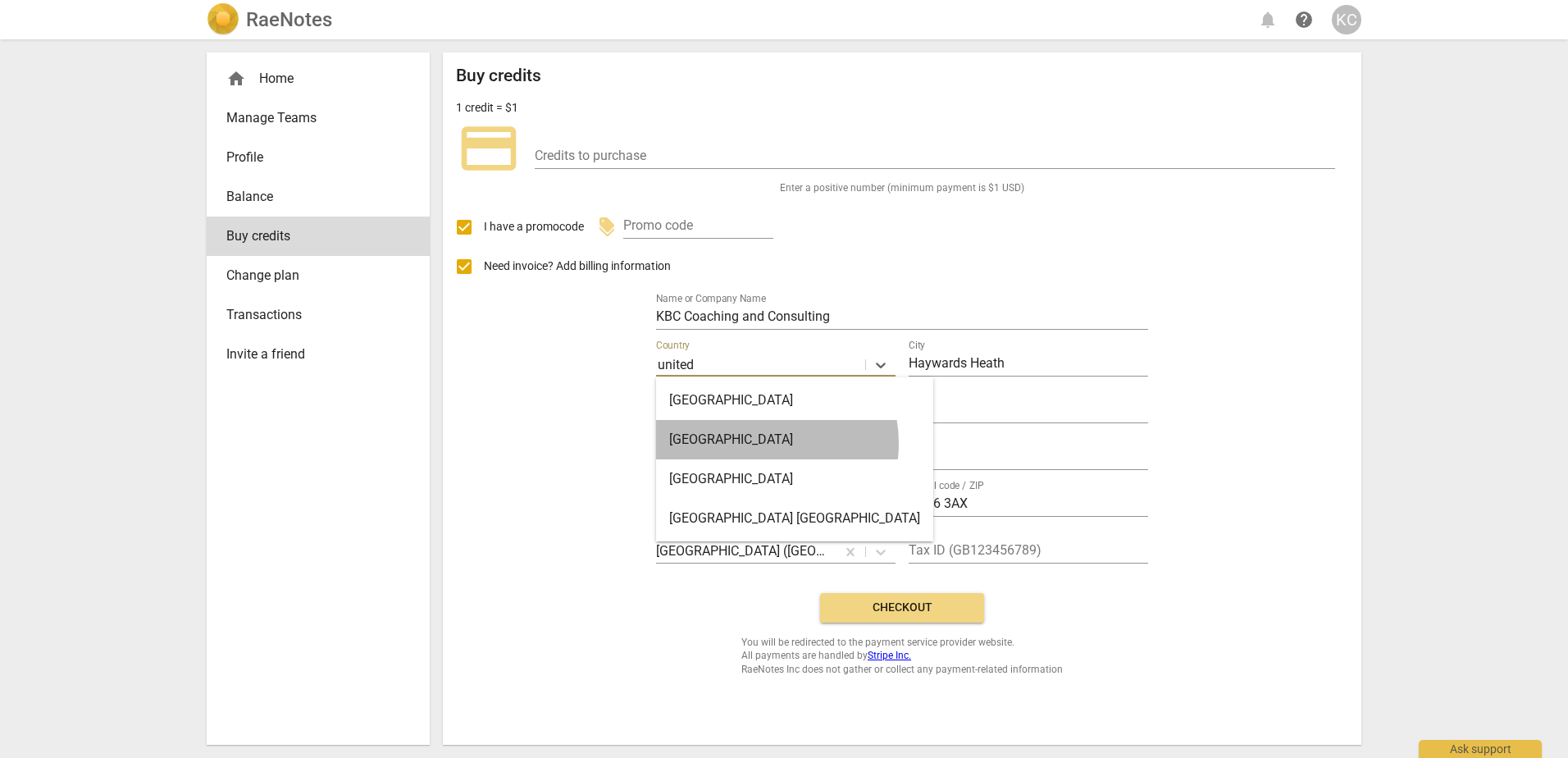
click at [759, 444] on div "United Kingdom" at bounding box center [794, 439] width 277 height 39
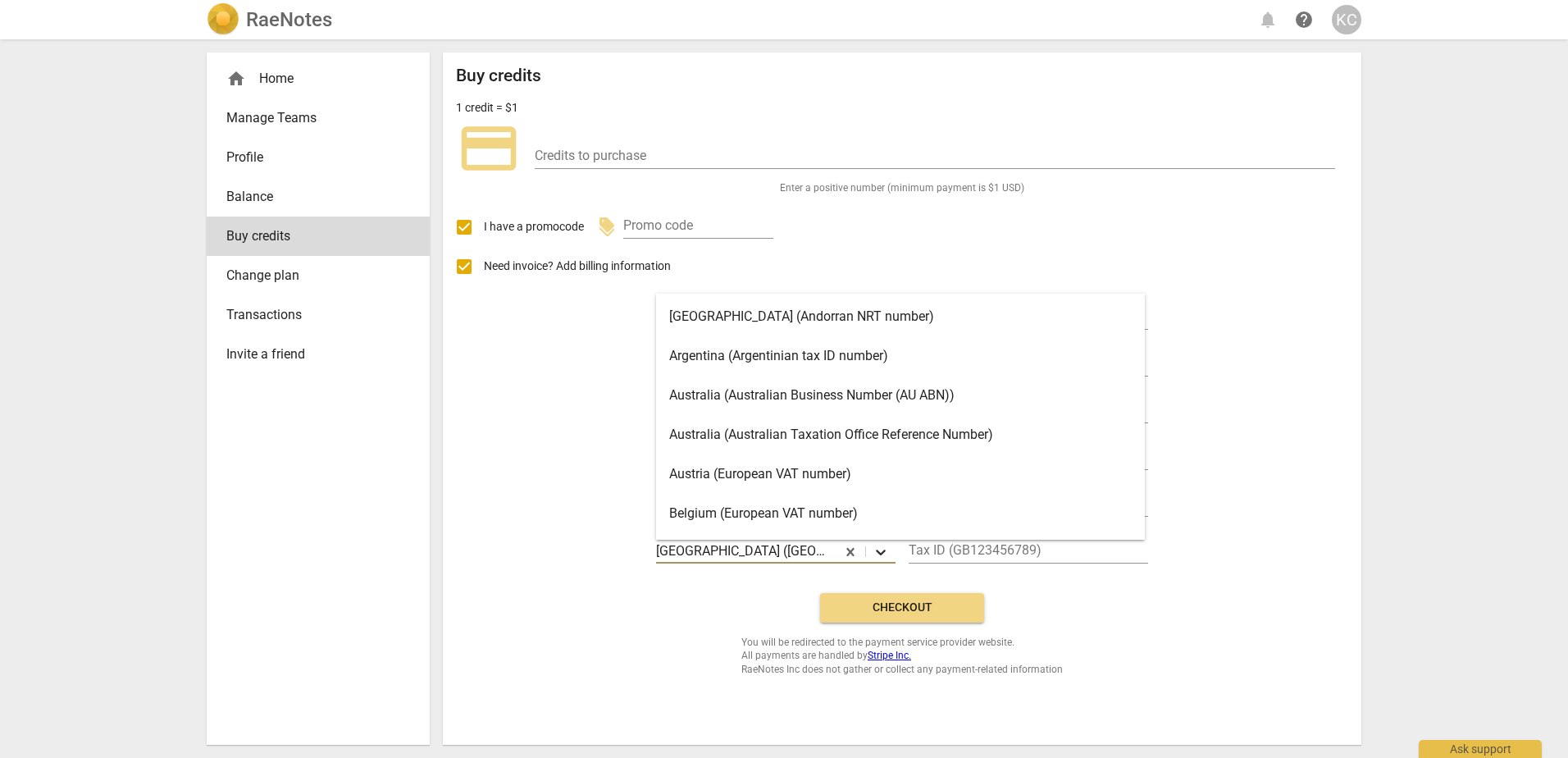
click at [878, 545] on icon at bounding box center [881, 553] width 17 height 17
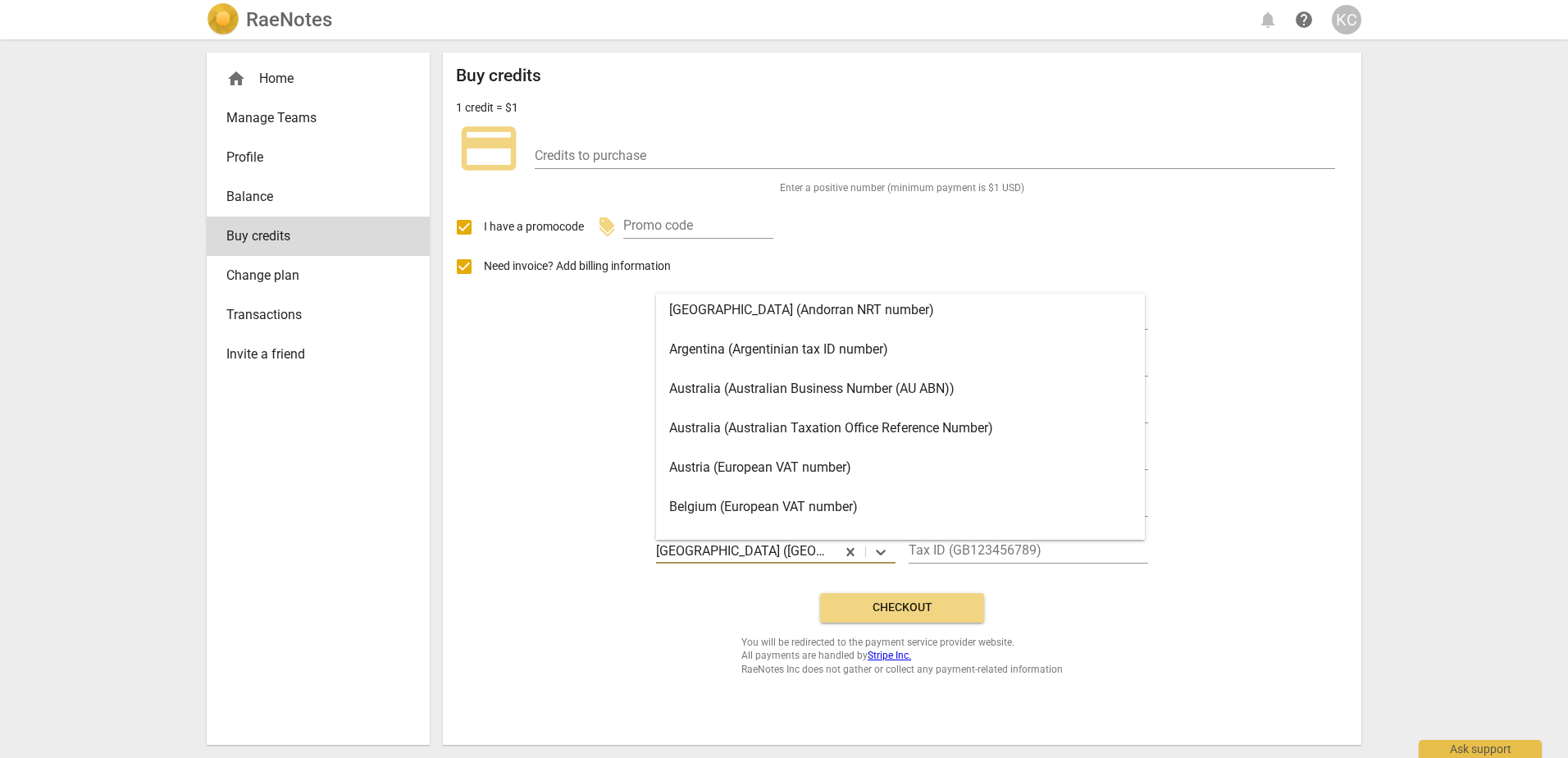
scroll to position [0, 0]
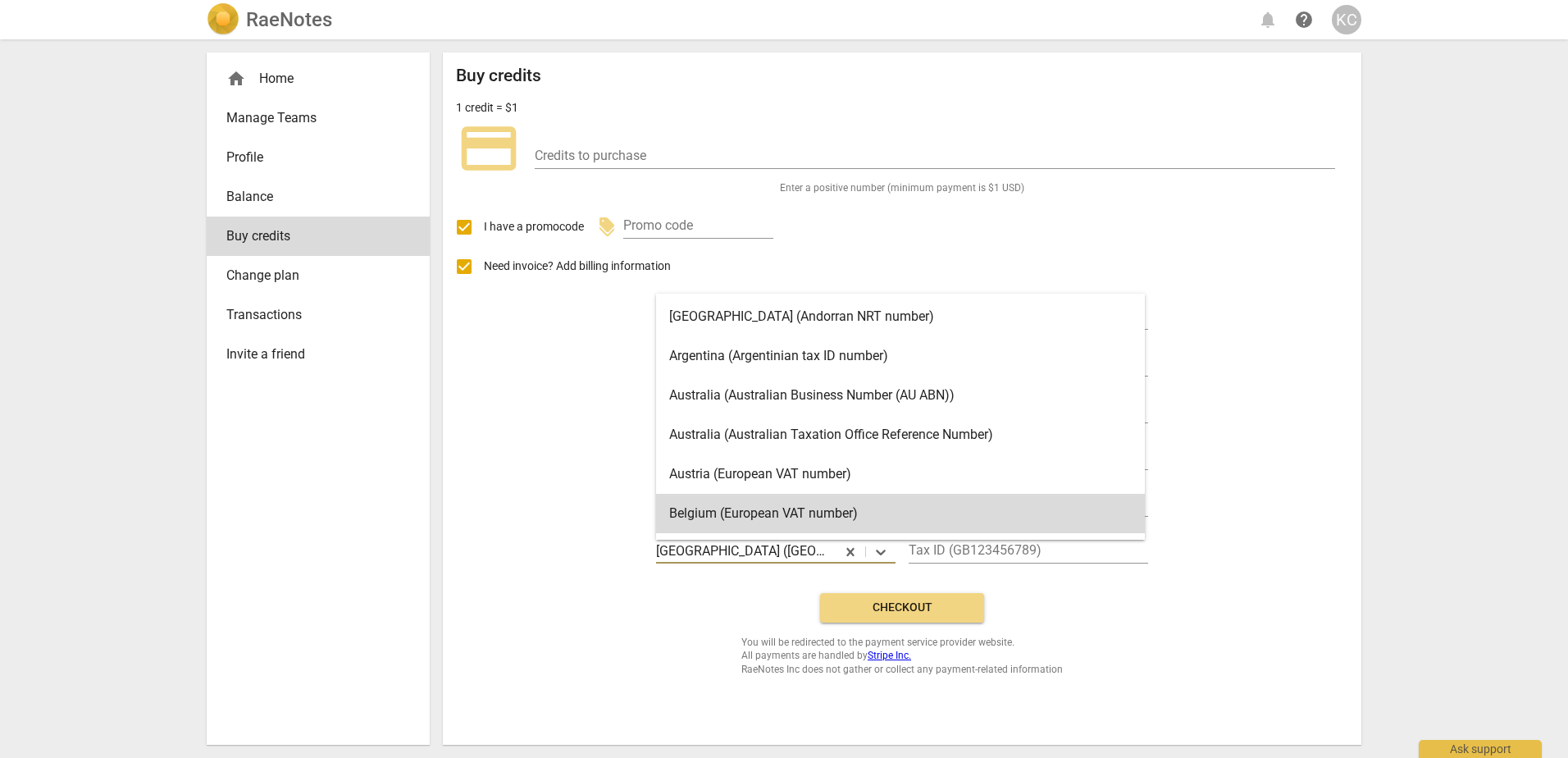
click at [638, 641] on div "Buy credits 1 credit = $1 credit_card Credits to purchase Enter a positive numb…" at bounding box center [902, 371] width 893 height 610
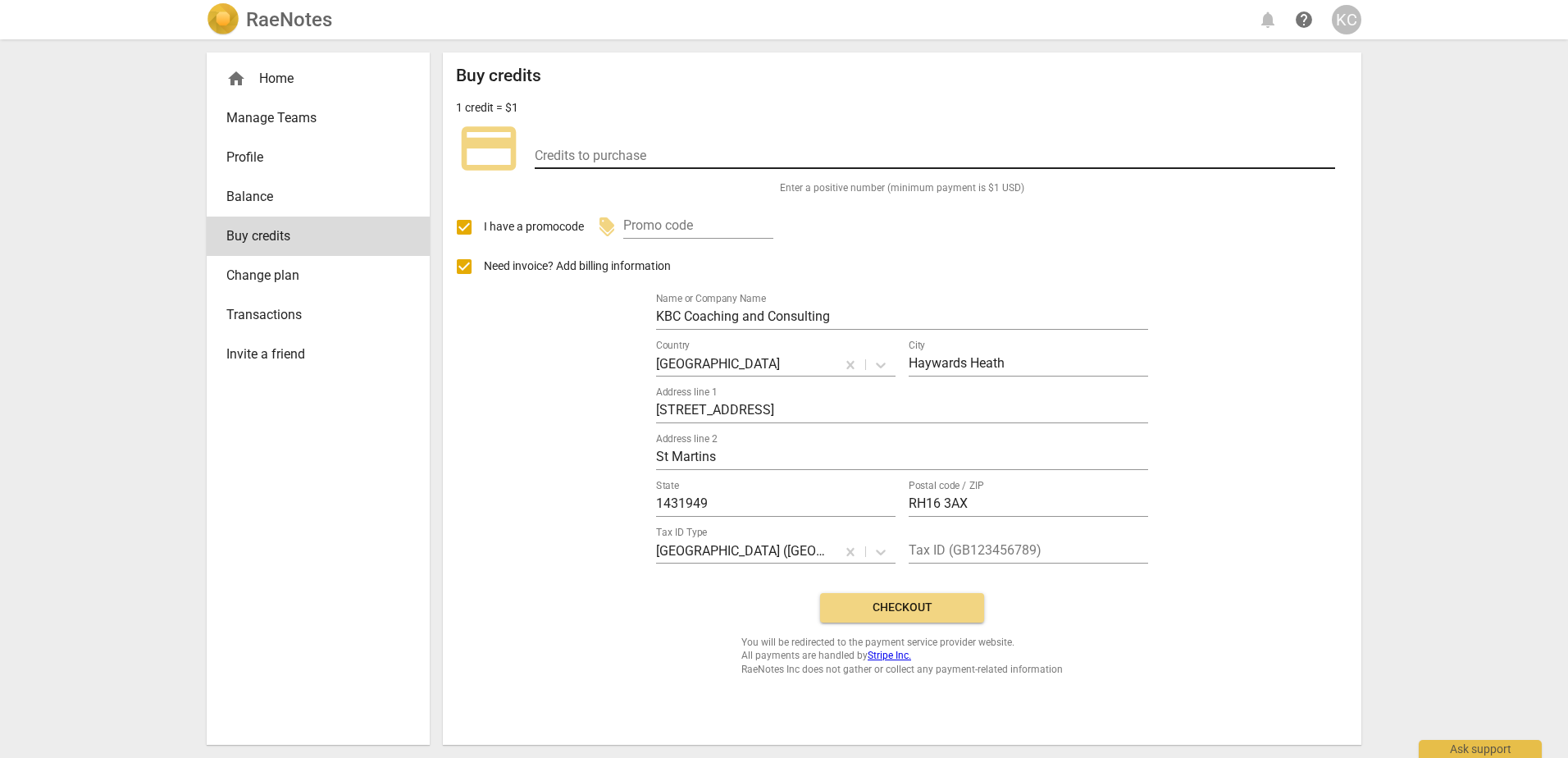
click at [525, 145] on div "credit_card Credits to purchase" at bounding box center [902, 148] width 893 height 65
click at [557, 150] on input "number" at bounding box center [934, 157] width 800 height 23
click at [555, 151] on input "number" at bounding box center [934, 157] width 800 height 23
click at [551, 152] on input "number" at bounding box center [934, 157] width 800 height 23
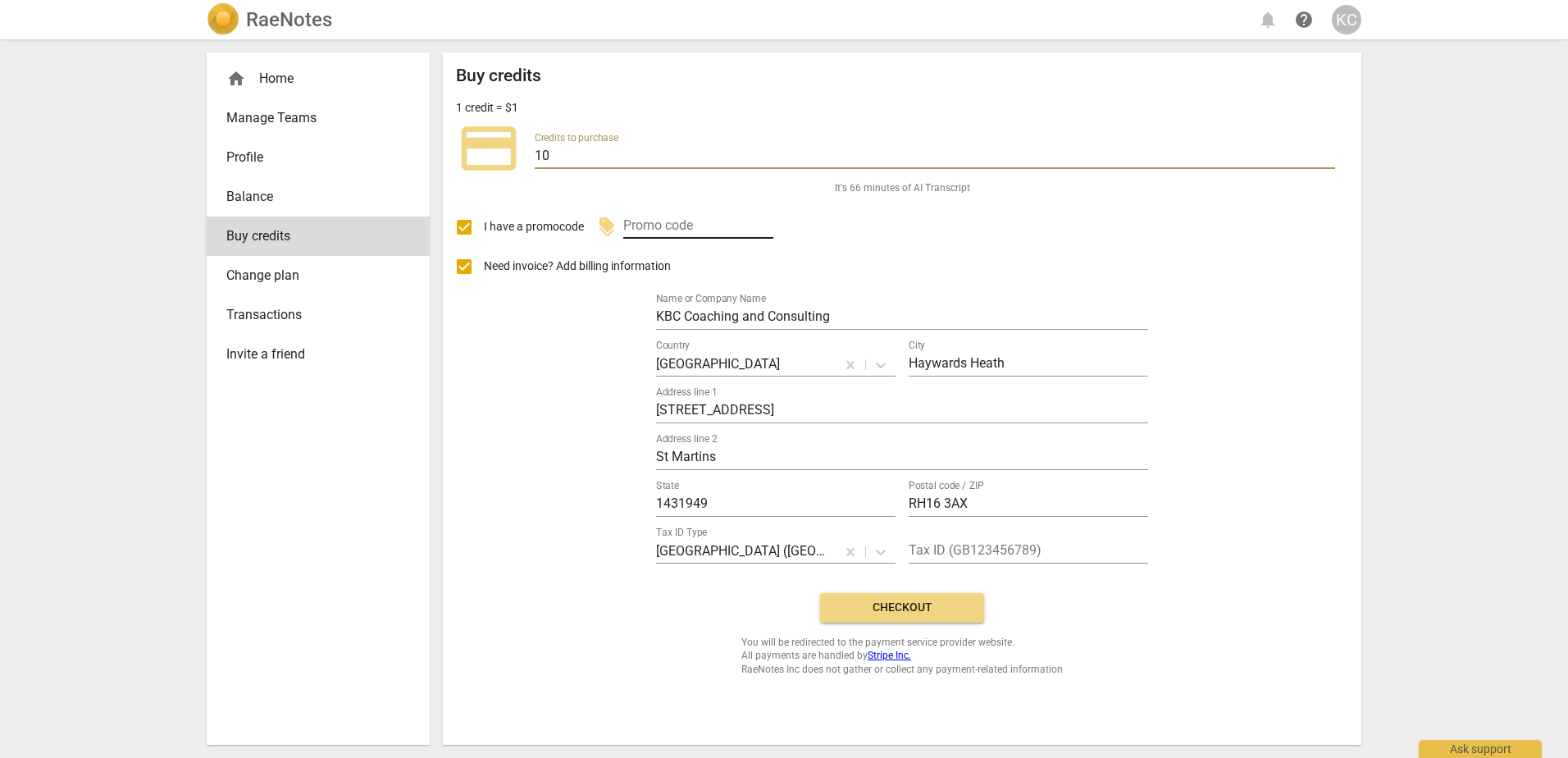
type input "10"
click at [647, 226] on input "text" at bounding box center [698, 226] width 150 height 23
click at [594, 164] on input "10" at bounding box center [934, 157] width 800 height 23
click at [888, 614] on span "Checkout" at bounding box center [902, 609] width 137 height 17
click at [888, 614] on div "Buy credits 1 credit = $1 credit_card Credits to purchase 10 It's 66 minutes of…" at bounding box center [902, 371] width 893 height 610
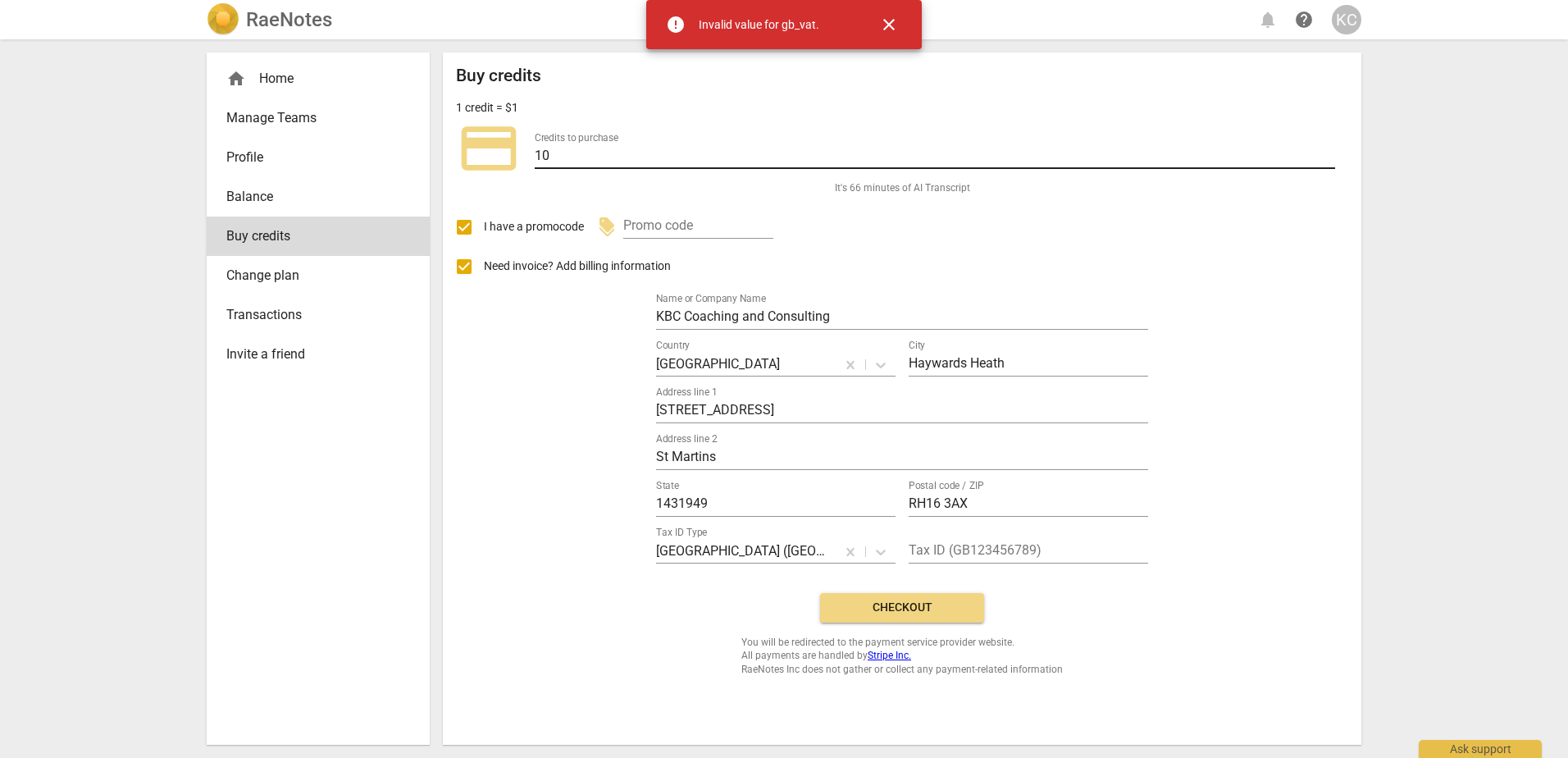
click at [564, 148] on input "10" at bounding box center [934, 157] width 800 height 23
click at [463, 109] on p "1 credit = $1" at bounding box center [487, 107] width 62 height 18
click at [491, 153] on span "credit_card" at bounding box center [489, 148] width 65 height 65
click at [573, 163] on input "10" at bounding box center [934, 157] width 800 height 23
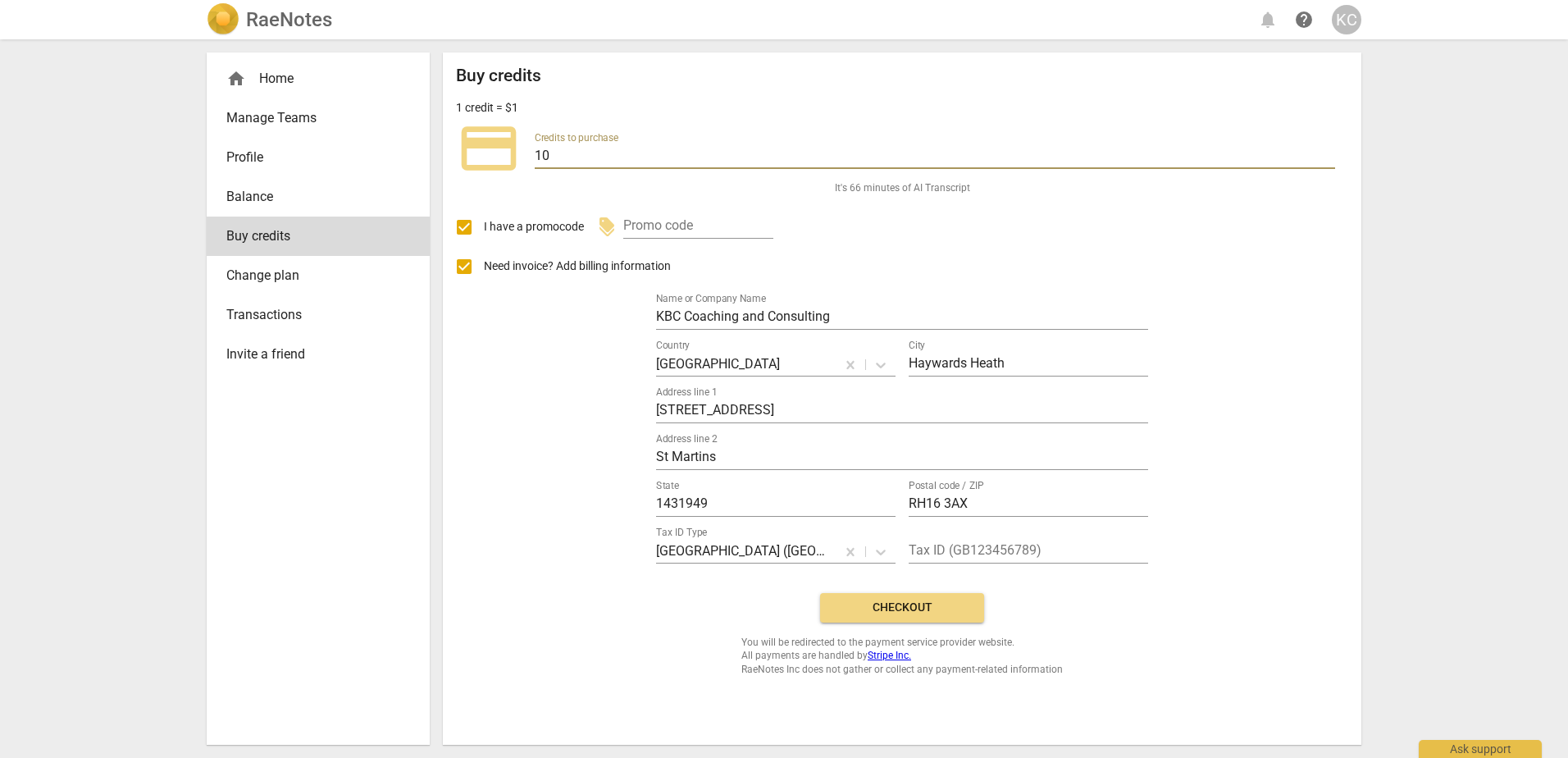
click at [282, 278] on span "Change plan" at bounding box center [312, 275] width 171 height 19
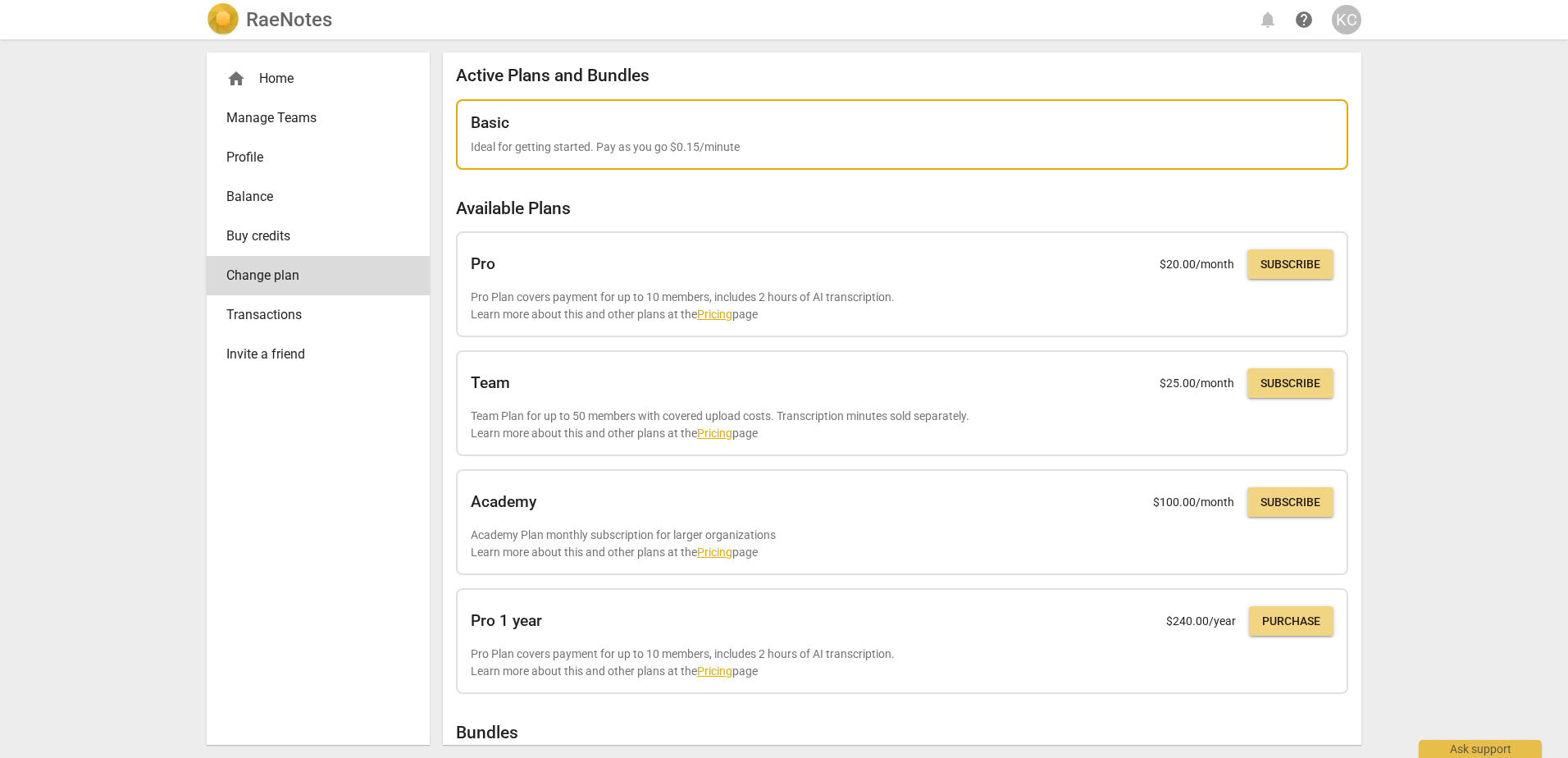
click at [924, 164] on div "Basic Ideal for getting started. Pay as you go $0.15/minute" at bounding box center [902, 134] width 893 height 71
click at [855, 121] on div "Basic" at bounding box center [903, 123] width 863 height 18
click at [829, 139] on p "Ideal for getting started. Pay as you go $0.15/minute" at bounding box center [903, 147] width 863 height 18
click at [734, 151] on p "Ideal for getting started. Pay as you go $0.15/minute" at bounding box center [903, 147] width 863 height 18
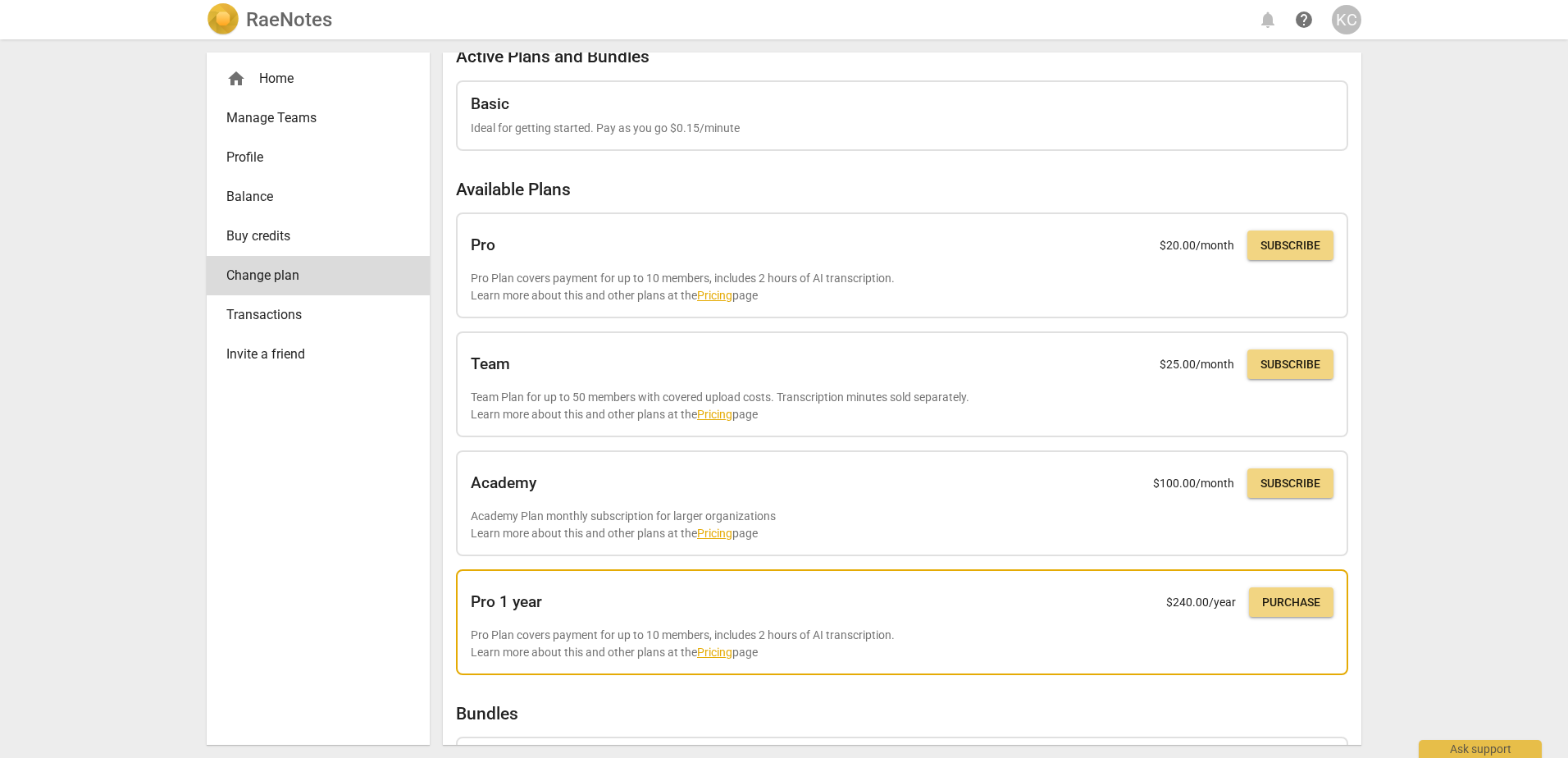
scroll to position [16, 0]
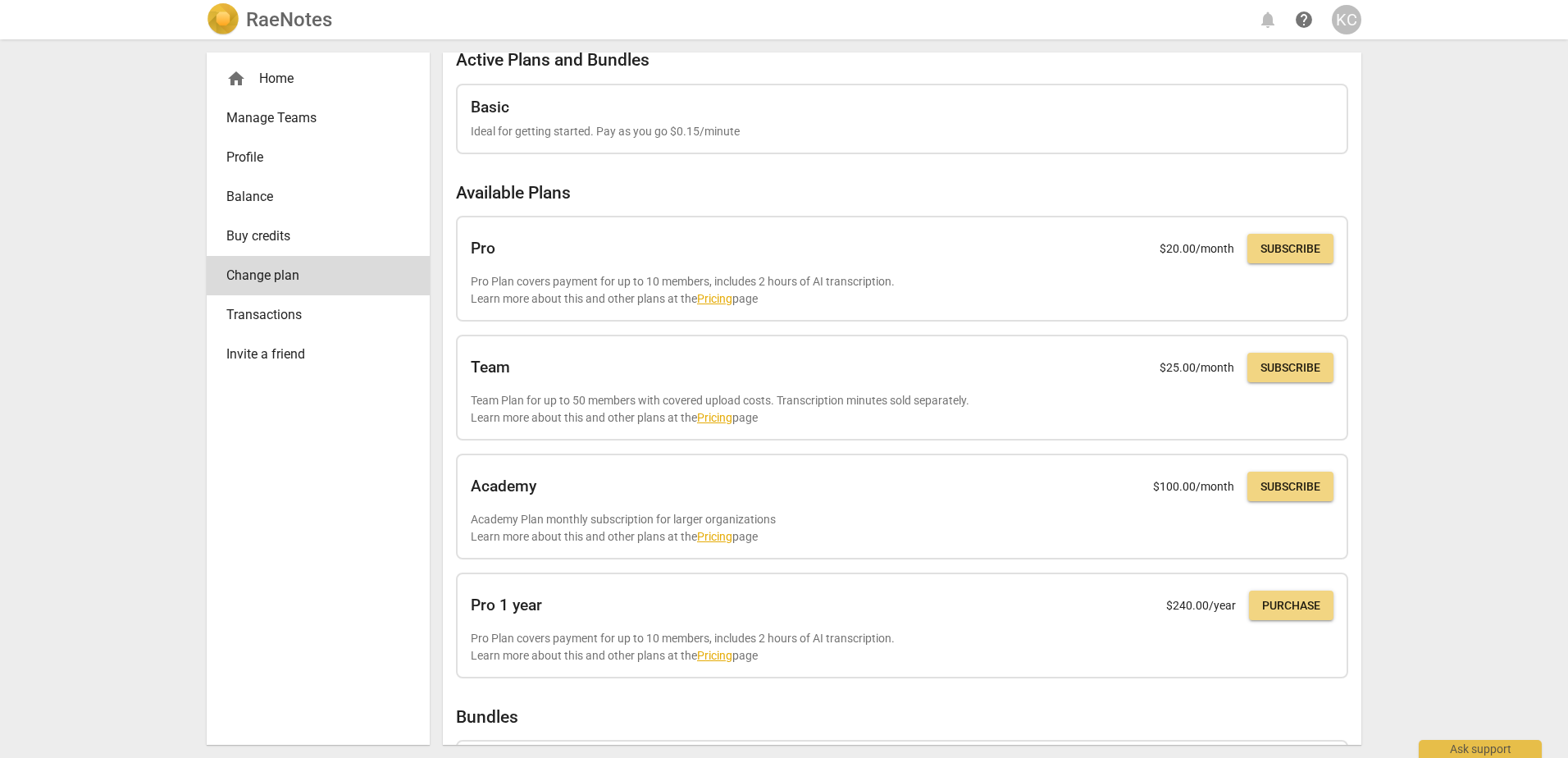
click at [1343, 15] on div "KC" at bounding box center [1347, 19] width 29 height 29
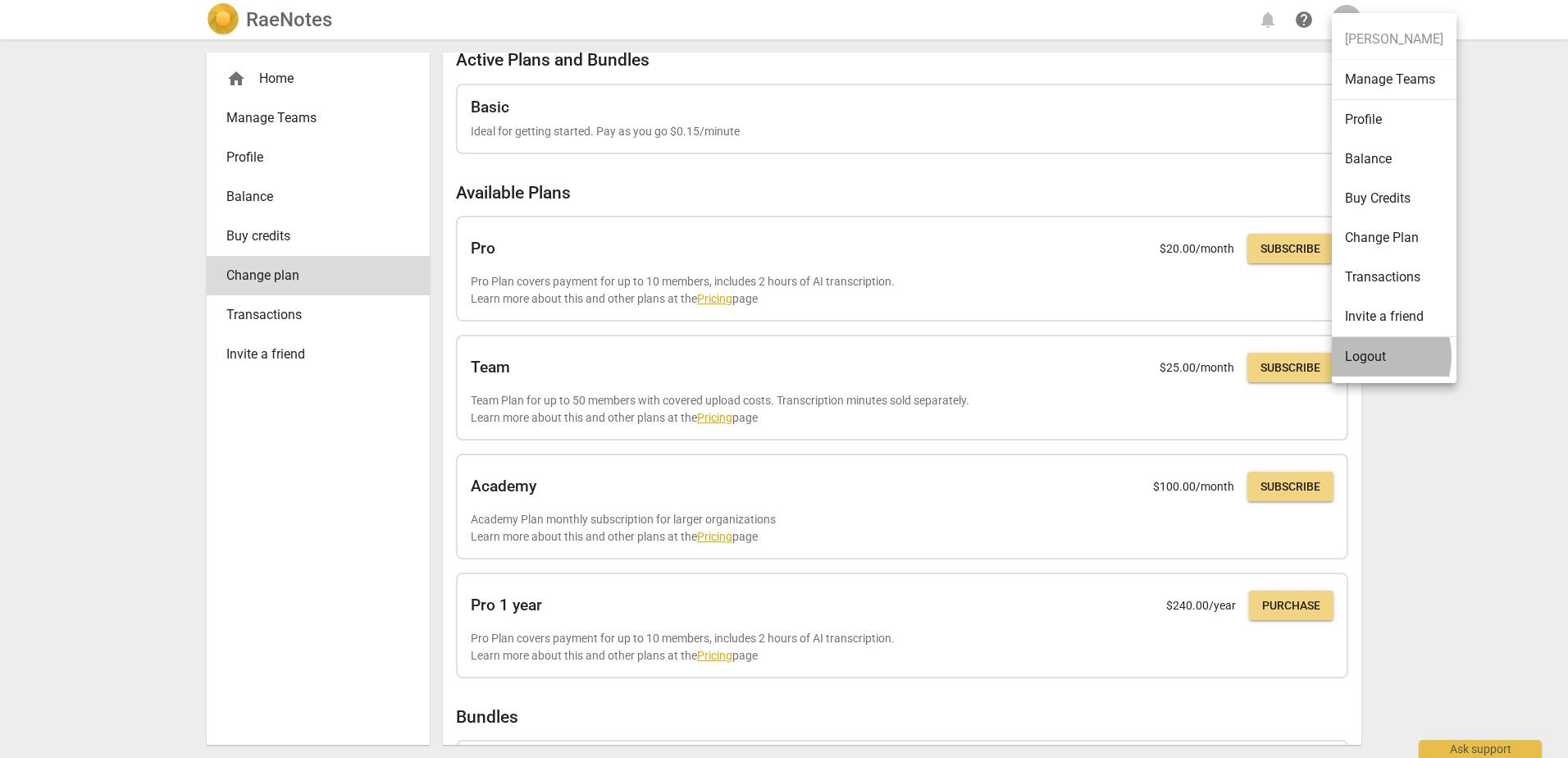
click at [1364, 356] on li "Logout" at bounding box center [1395, 356] width 125 height 39
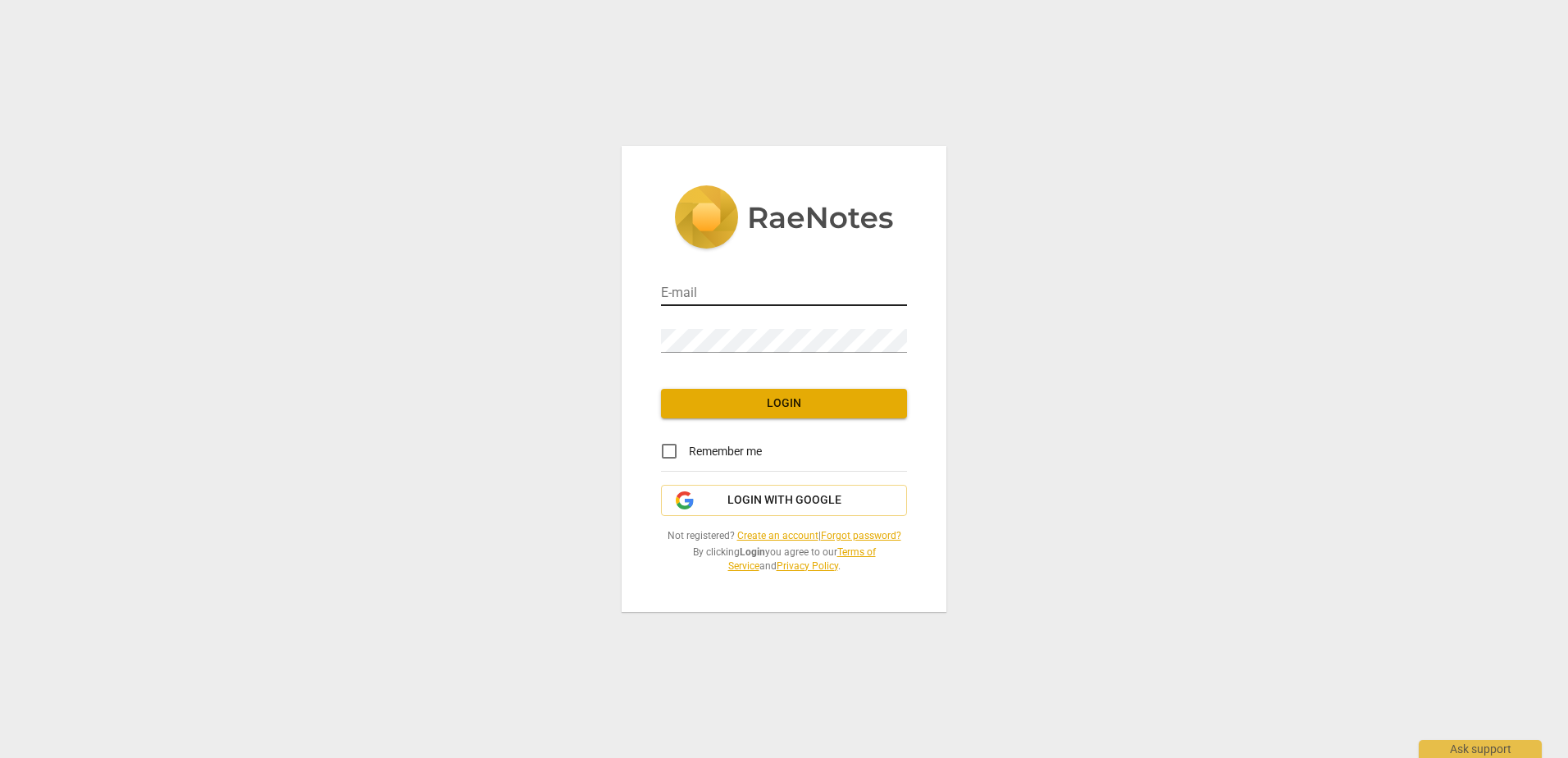
click at [730, 297] on input "email" at bounding box center [784, 294] width 246 height 23
type input "[EMAIL_ADDRESS][DOMAIN_NAME]"
click at [747, 498] on span "Login with Google" at bounding box center [784, 501] width 114 height 17
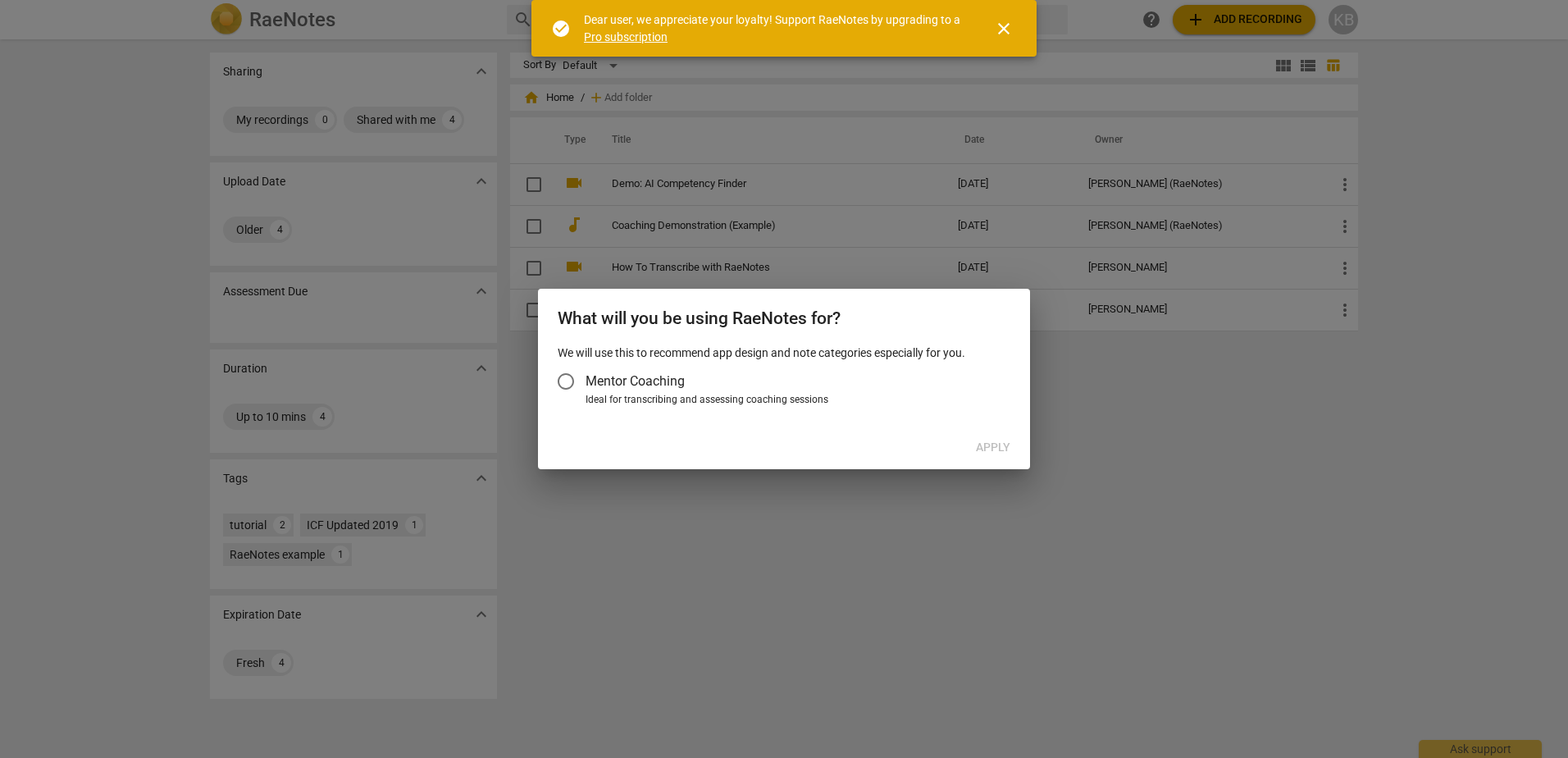
click at [572, 385] on input "Mentor Coaching" at bounding box center [566, 382] width 39 height 39
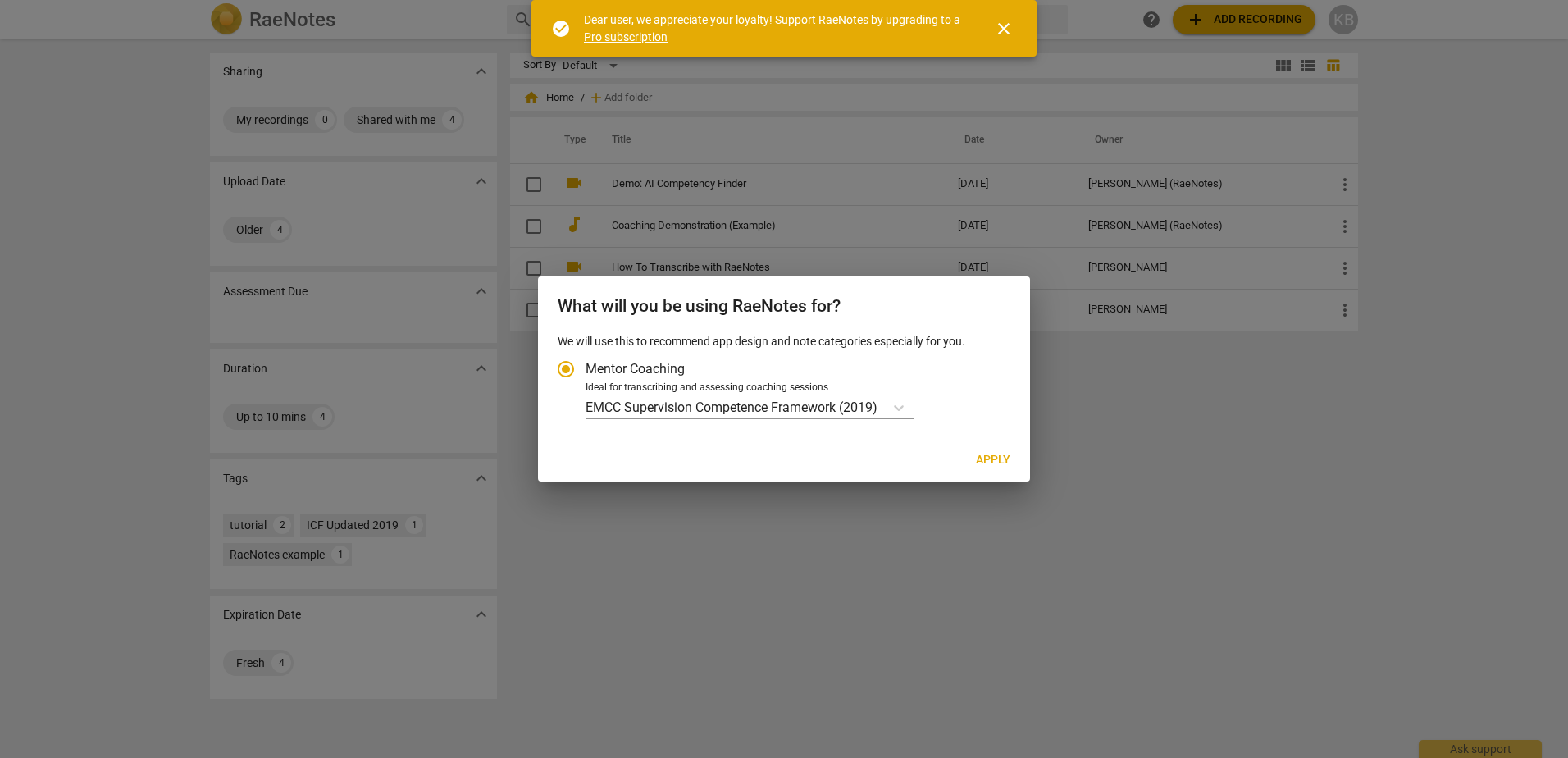
drag, startPoint x: 1006, startPoint y: 459, endPoint x: 931, endPoint y: 428, distance: 81.2
click at [946, 437] on div "What will you be using RaeNotes for? We will use this to recommend app design a…" at bounding box center [784, 379] width 492 height 205
click at [896, 411] on icon "Account type" at bounding box center [899, 408] width 17 height 17
click at [0, 0] on input "Ideal for transcribing and assessing coaching sessions EMCC Supervision Compete…" at bounding box center [0, 0] width 0 height 0
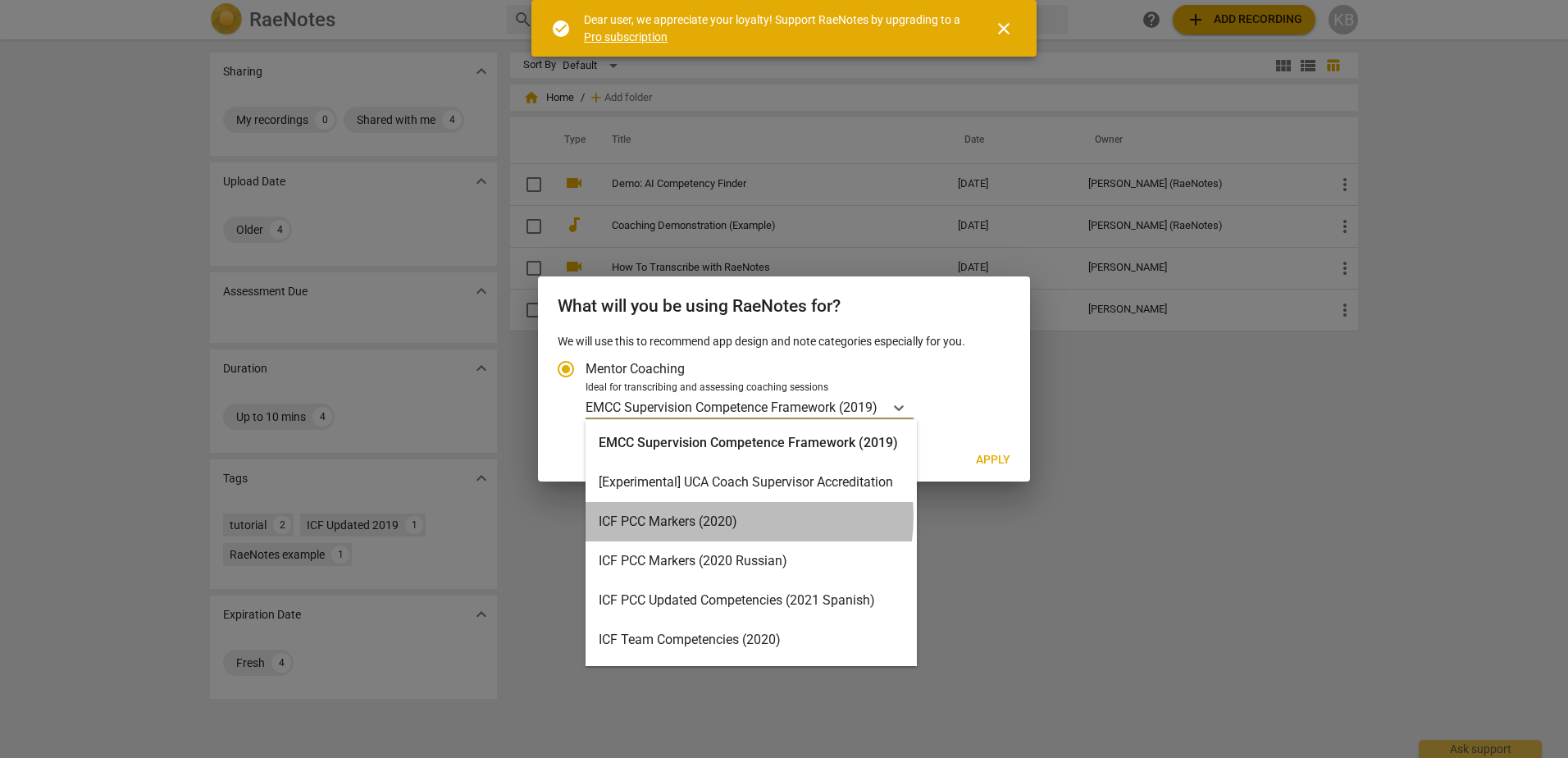
click at [737, 517] on div "ICF PCC Markers (2020)" at bounding box center [751, 522] width 331 height 39
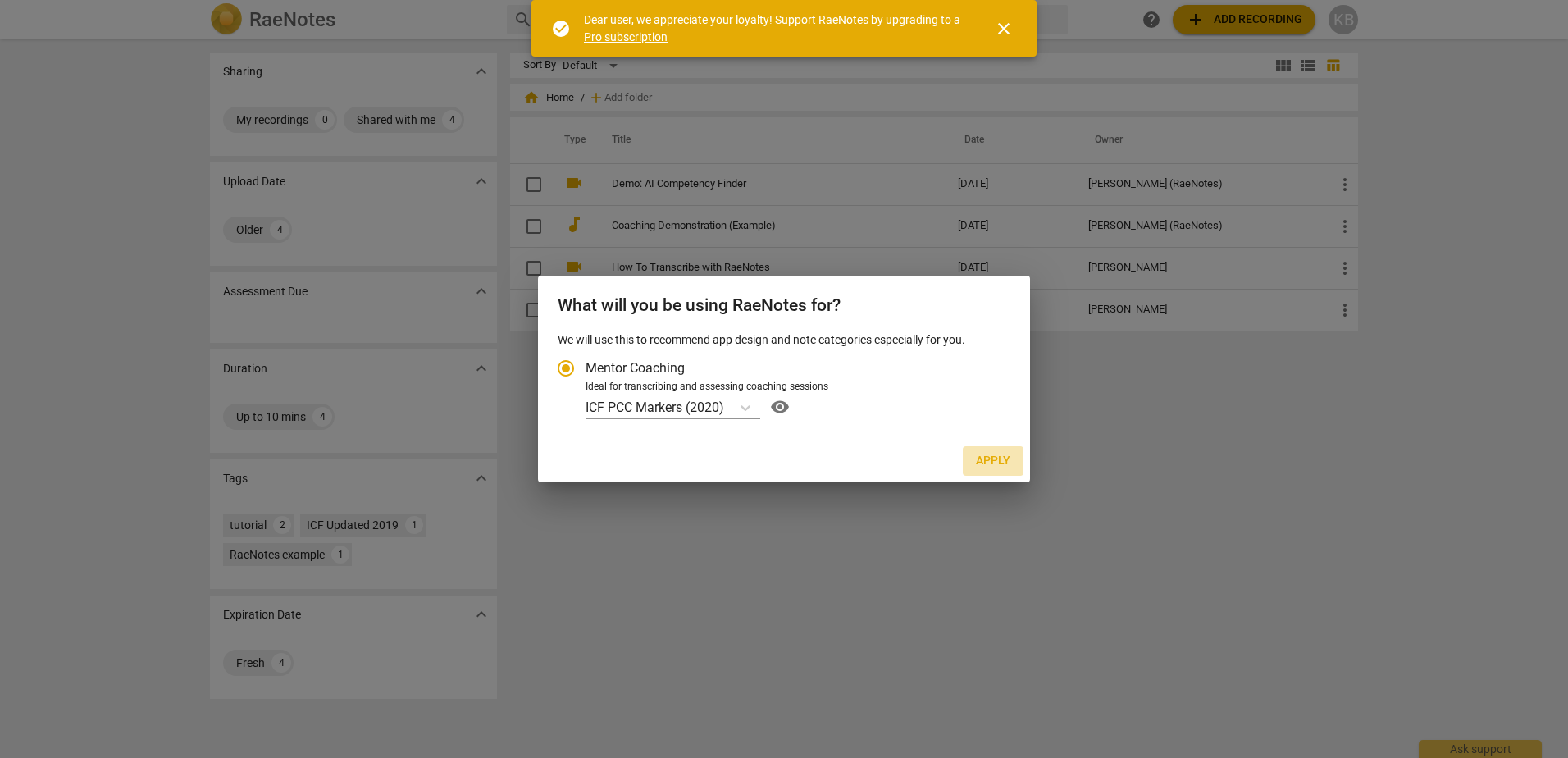
click at [1001, 462] on span "Apply" at bounding box center [993, 461] width 34 height 17
radio input "false"
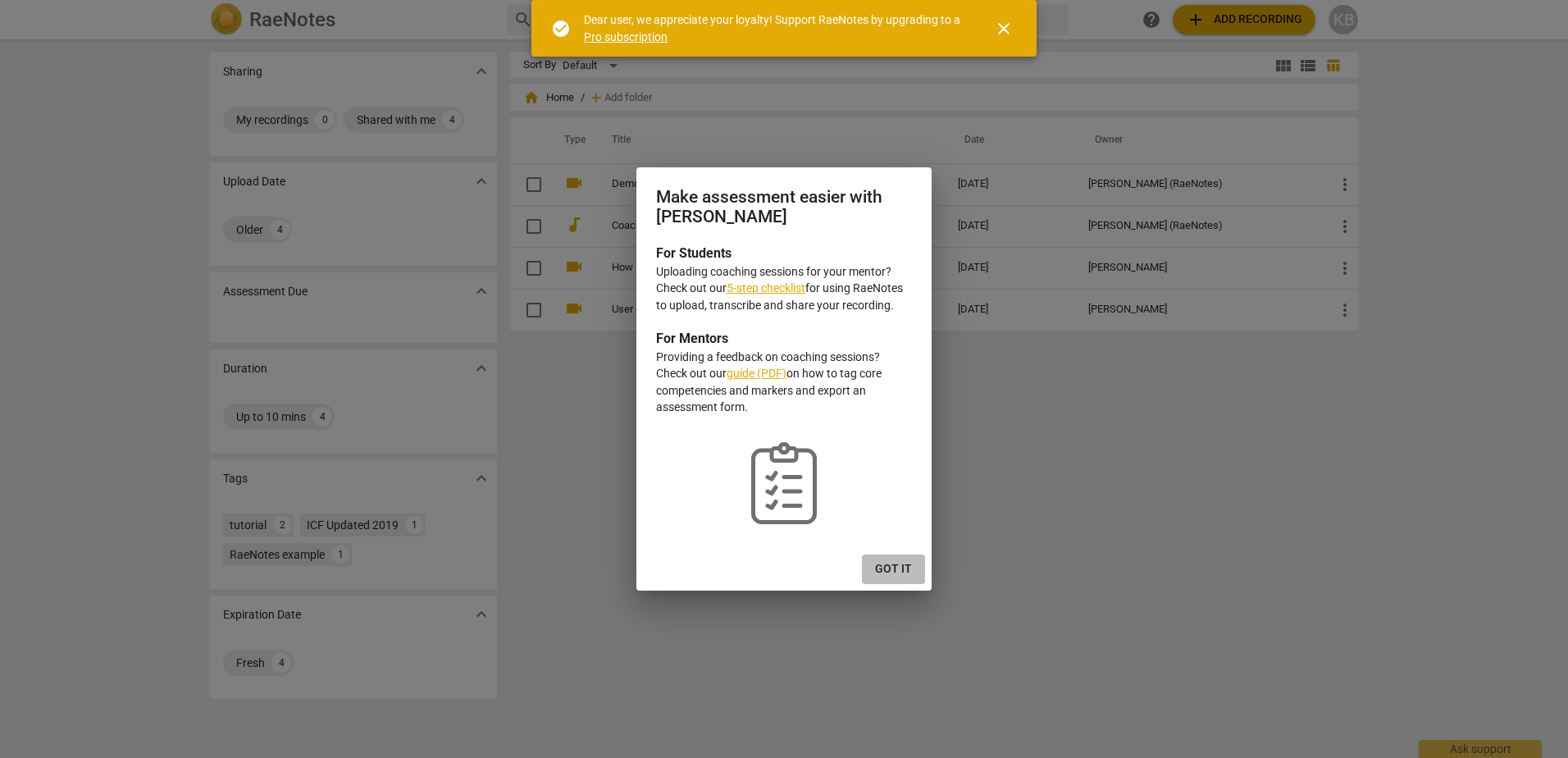
click at [903, 574] on span "Got it" at bounding box center [893, 569] width 37 height 17
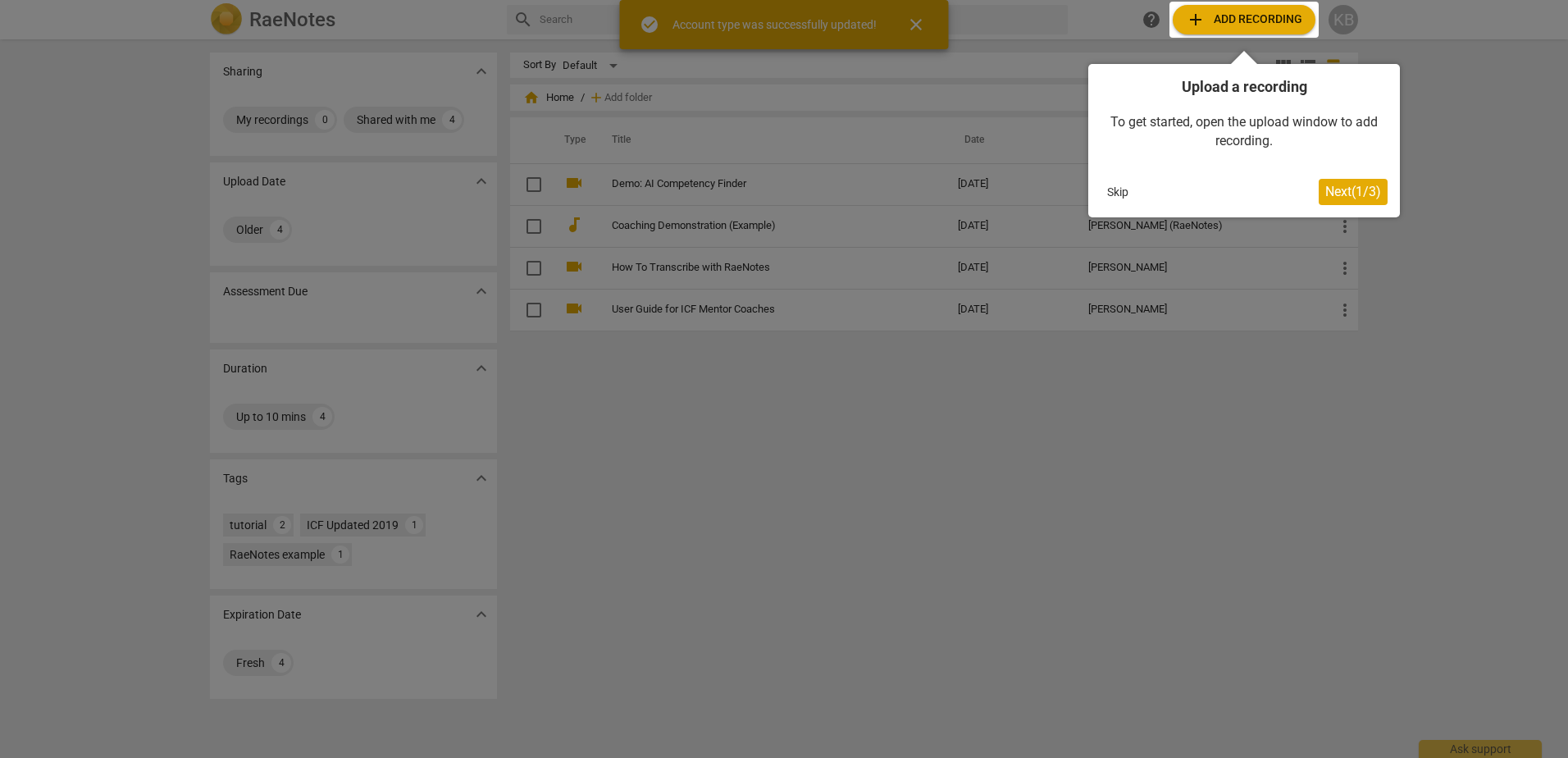
click at [1338, 191] on span "Next ( 1 / 3 )" at bounding box center [1353, 191] width 56 height 16
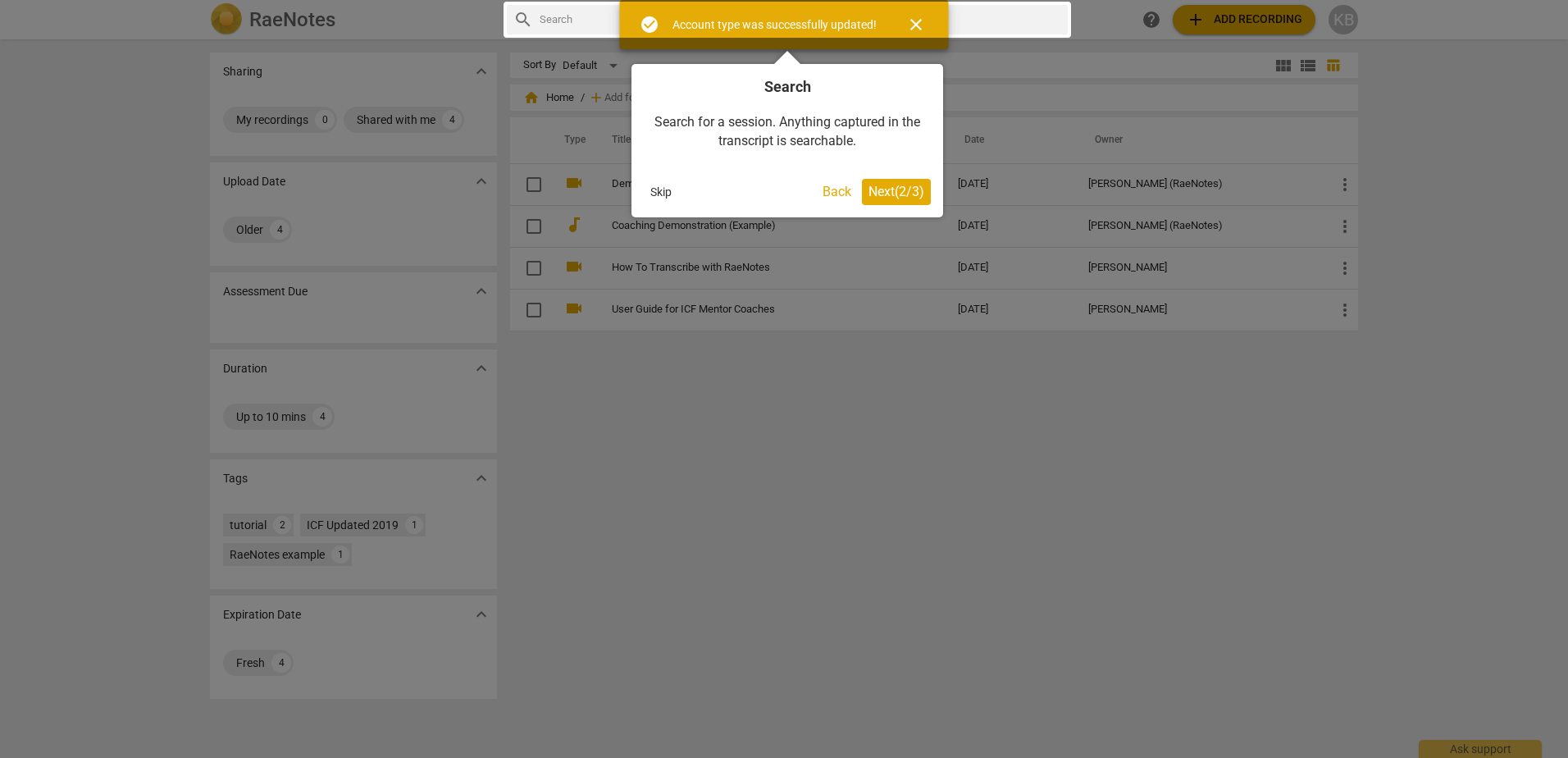
click at [1229, 12] on div at bounding box center [784, 379] width 1568 height 758
click at [1224, 30] on div at bounding box center [784, 379] width 1568 height 758
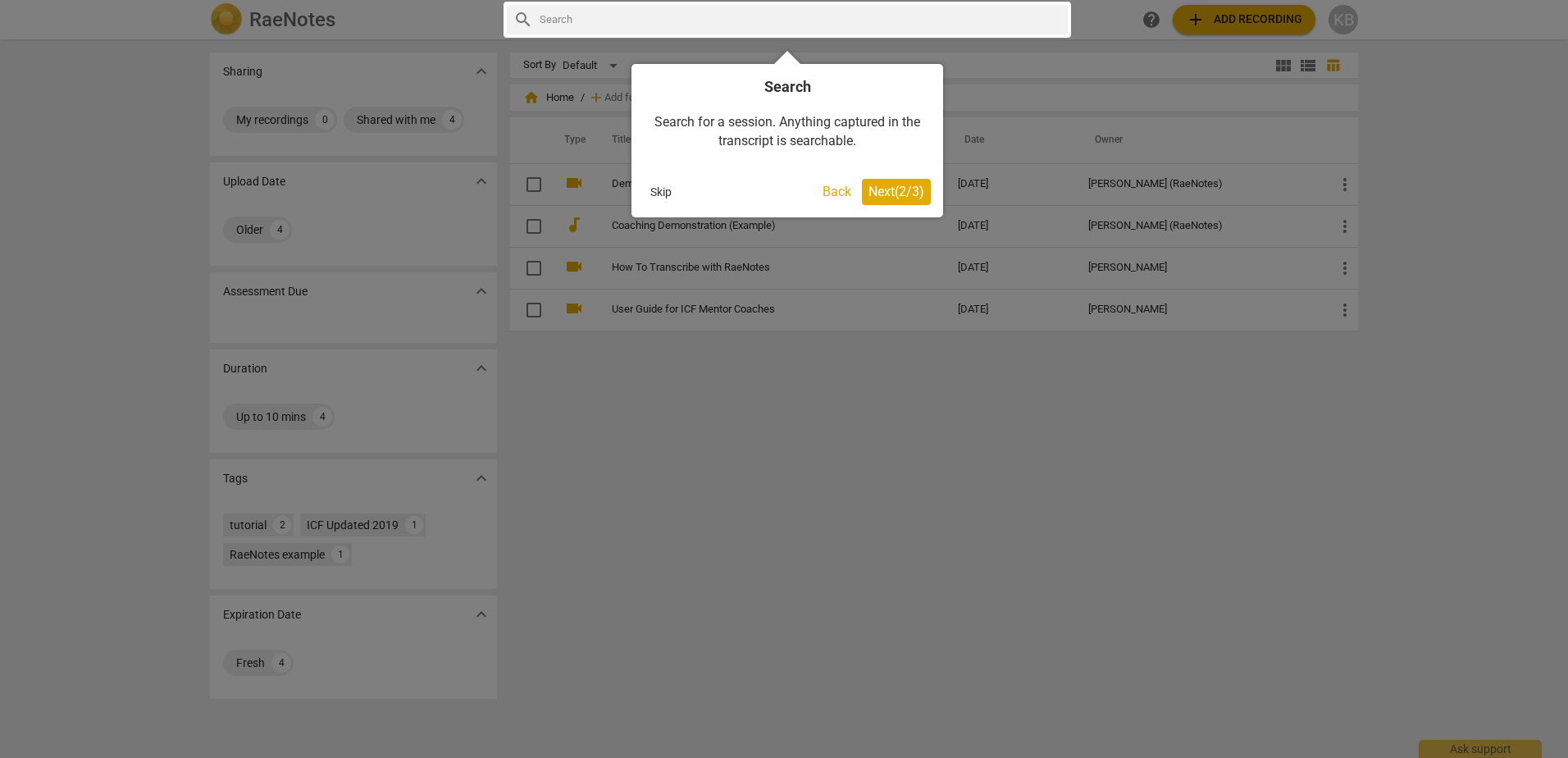
click at [1224, 30] on div at bounding box center [784, 379] width 1568 height 758
click at [1212, 33] on div at bounding box center [784, 379] width 1568 height 758
click at [887, 193] on span "Next ( 2 / 3 )" at bounding box center [897, 191] width 56 height 16
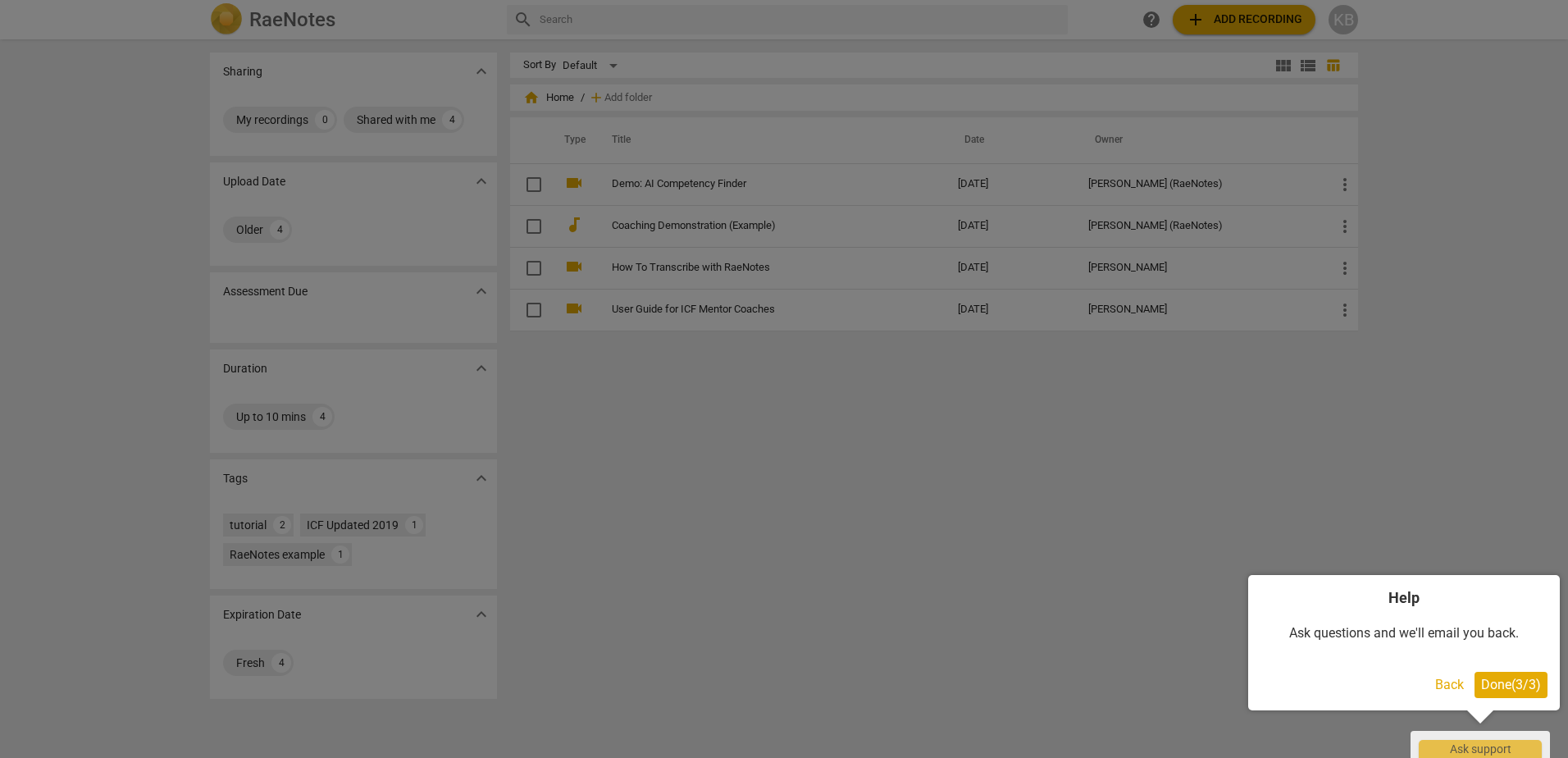
click at [1254, 13] on div at bounding box center [784, 379] width 1568 height 758
click at [1497, 680] on span "Done ( 3 / 3 )" at bounding box center [1511, 685] width 60 height 16
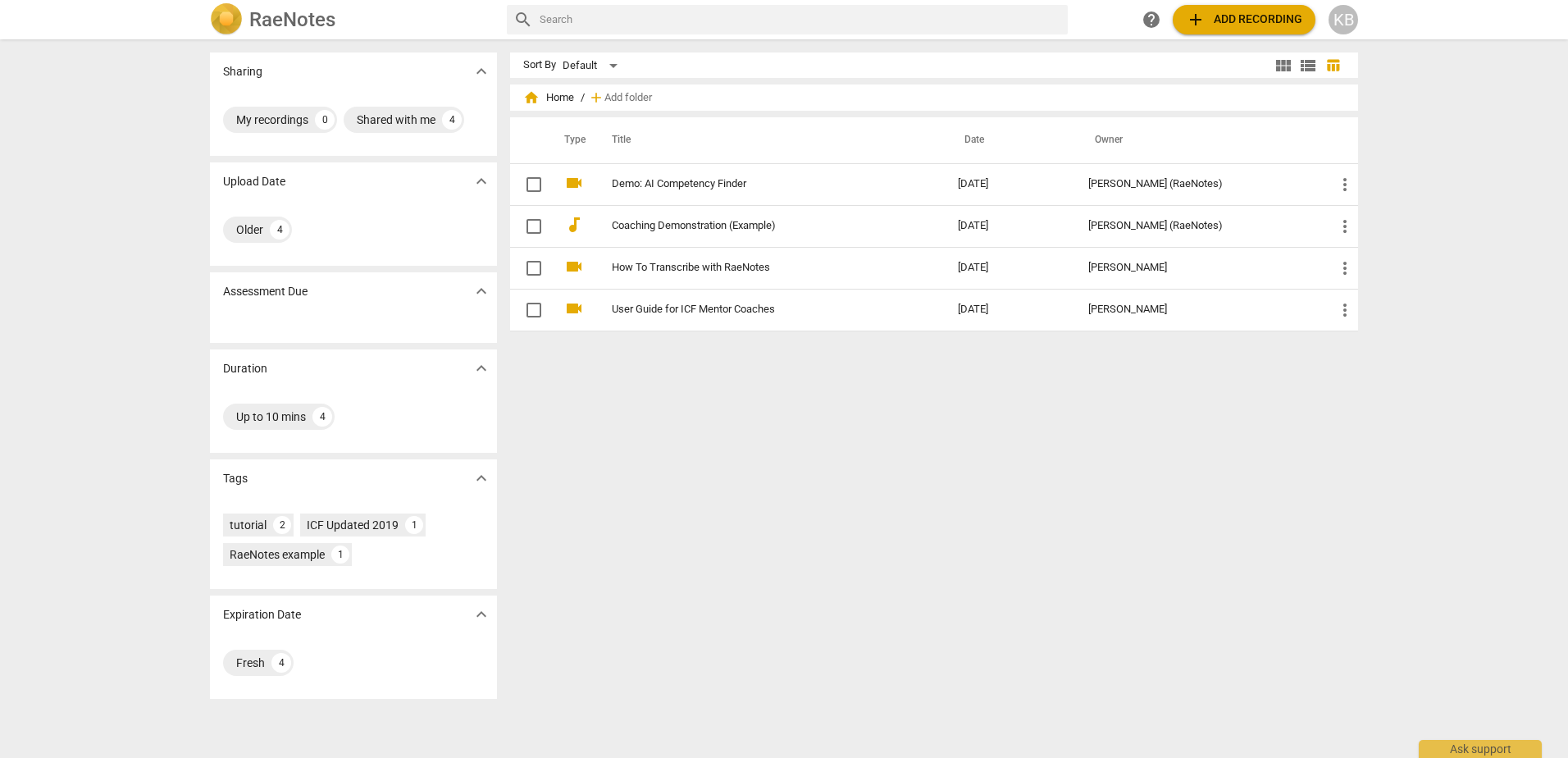
click at [1225, 19] on span "add Add recording" at bounding box center [1244, 19] width 116 height 19
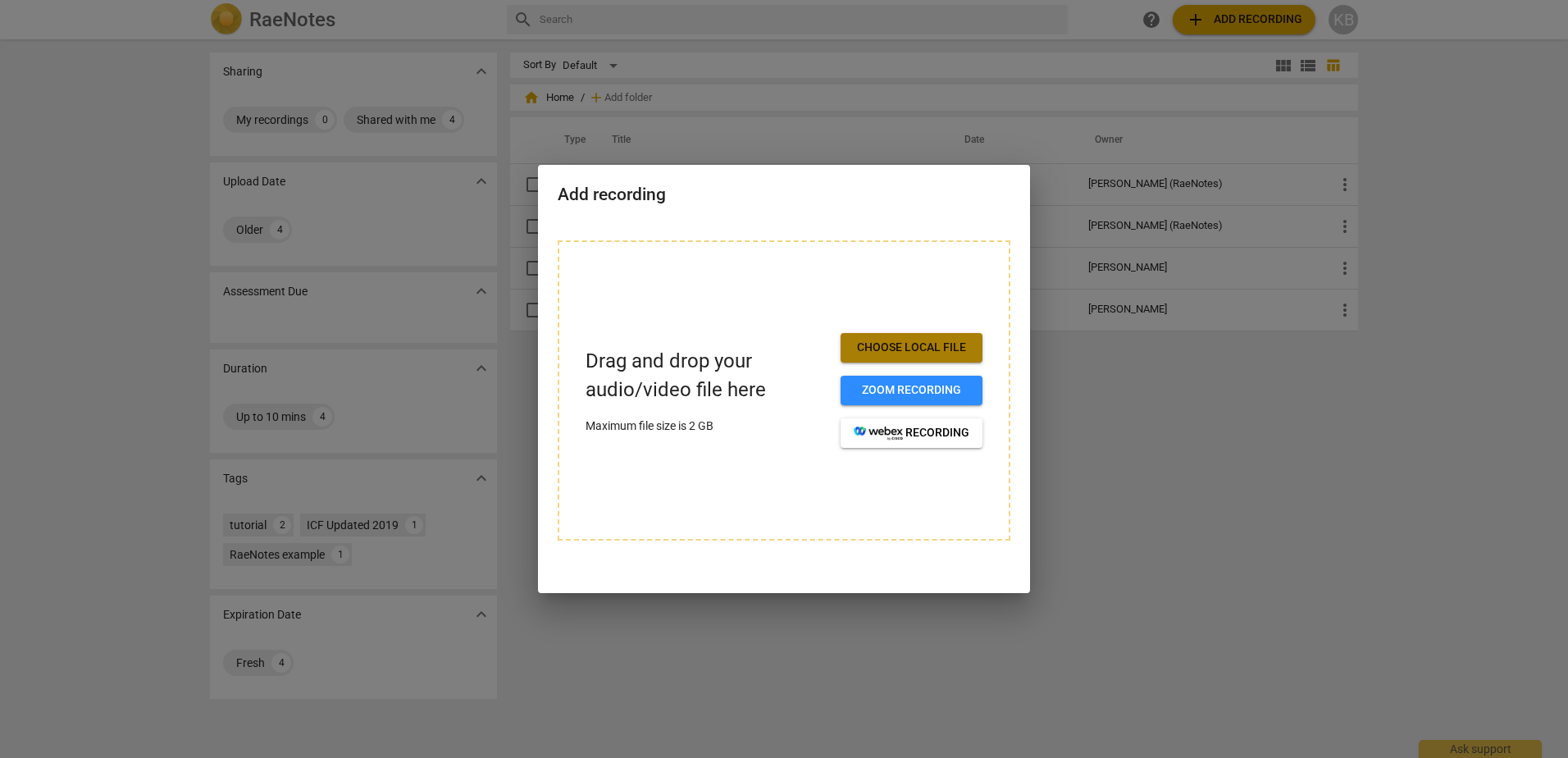
click at [915, 348] on span "Choose local file" at bounding box center [912, 348] width 116 height 17
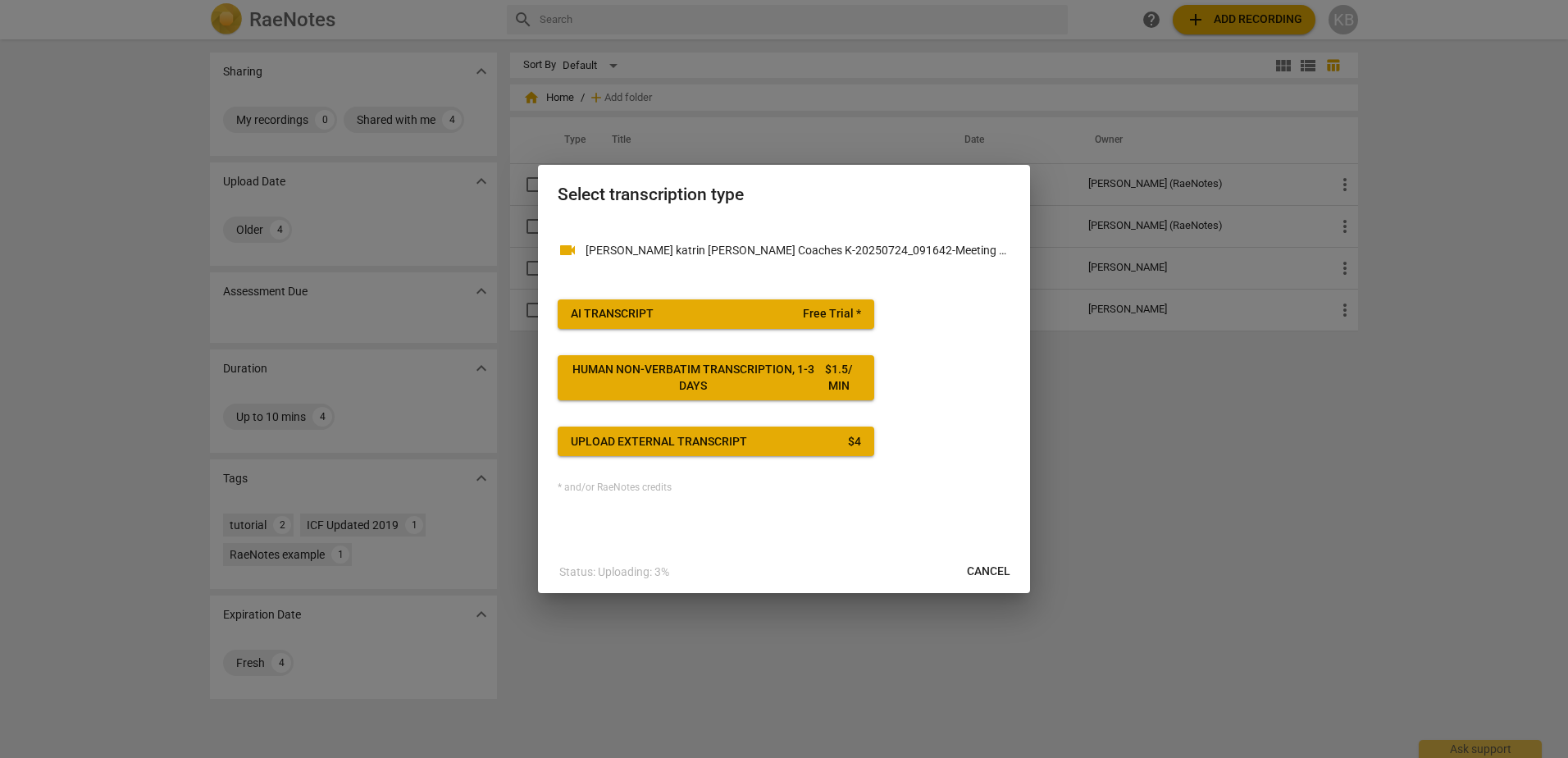
click at [731, 309] on span "AI Transcript Free Trial *" at bounding box center [716, 314] width 290 height 17
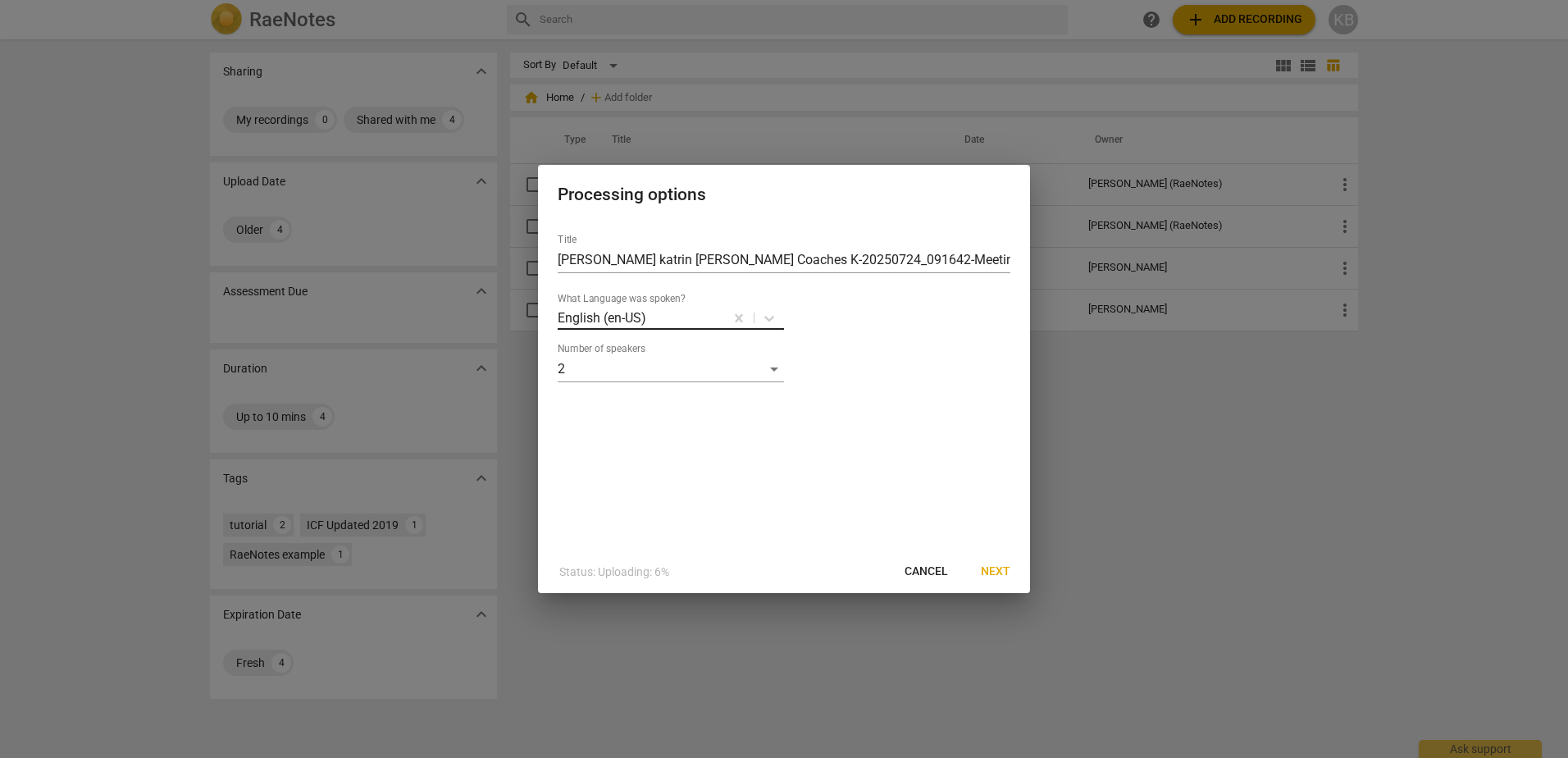
click at [671, 326] on div at bounding box center [685, 318] width 75 height 19
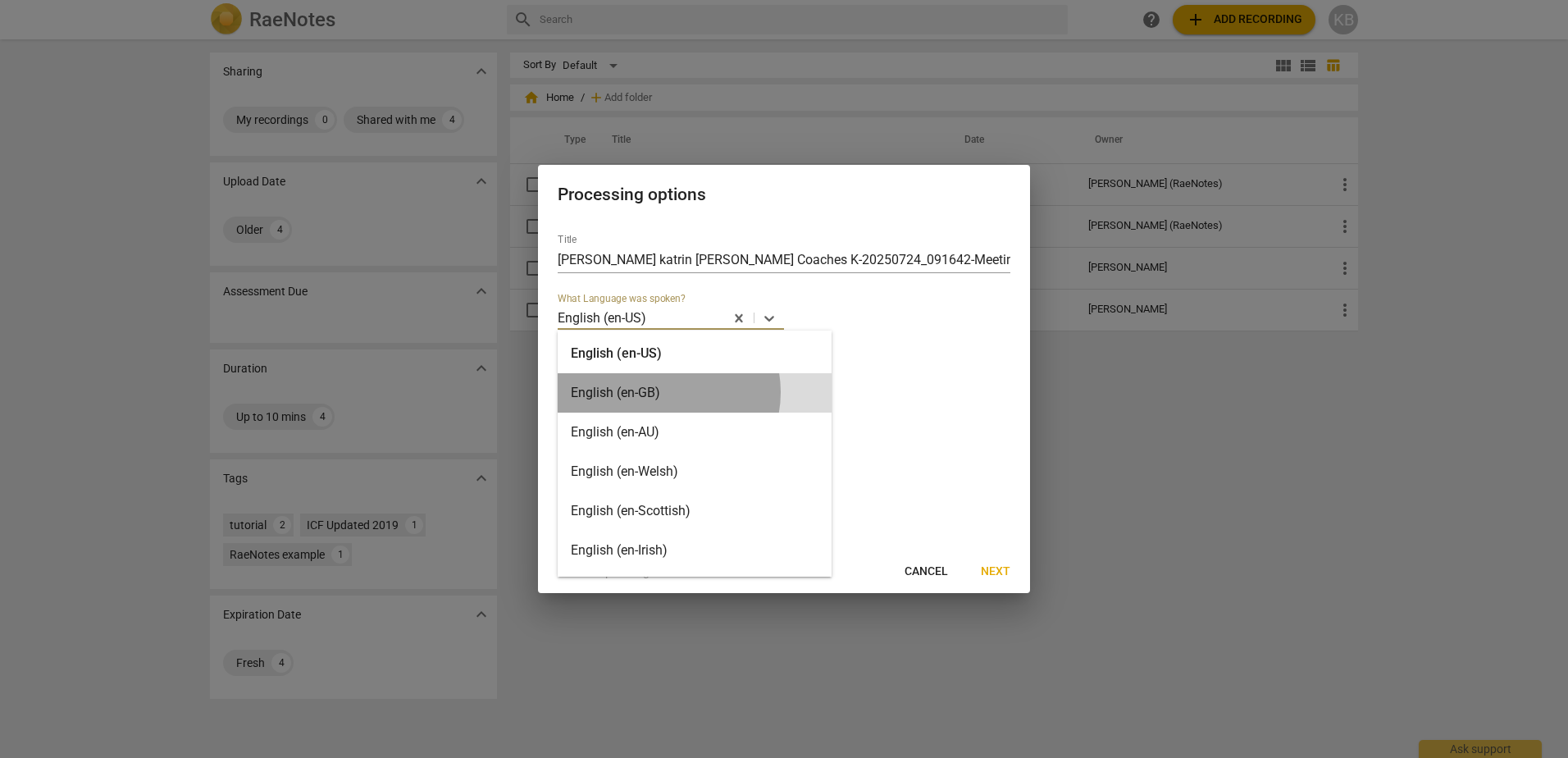
click at [664, 392] on div "English (en-GB)" at bounding box center [695, 392] width 274 height 39
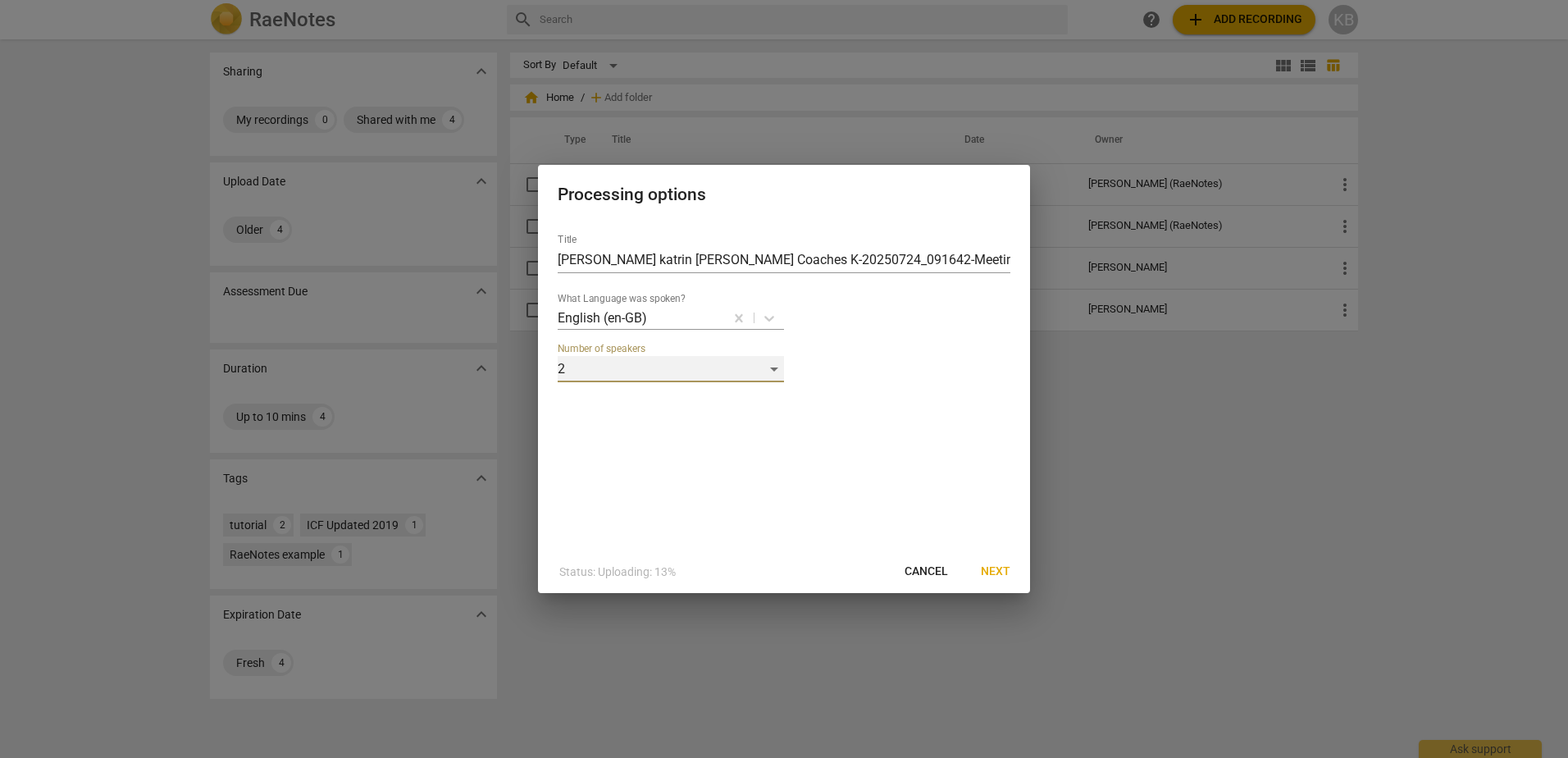
click at [774, 370] on div "2" at bounding box center [671, 369] width 226 height 26
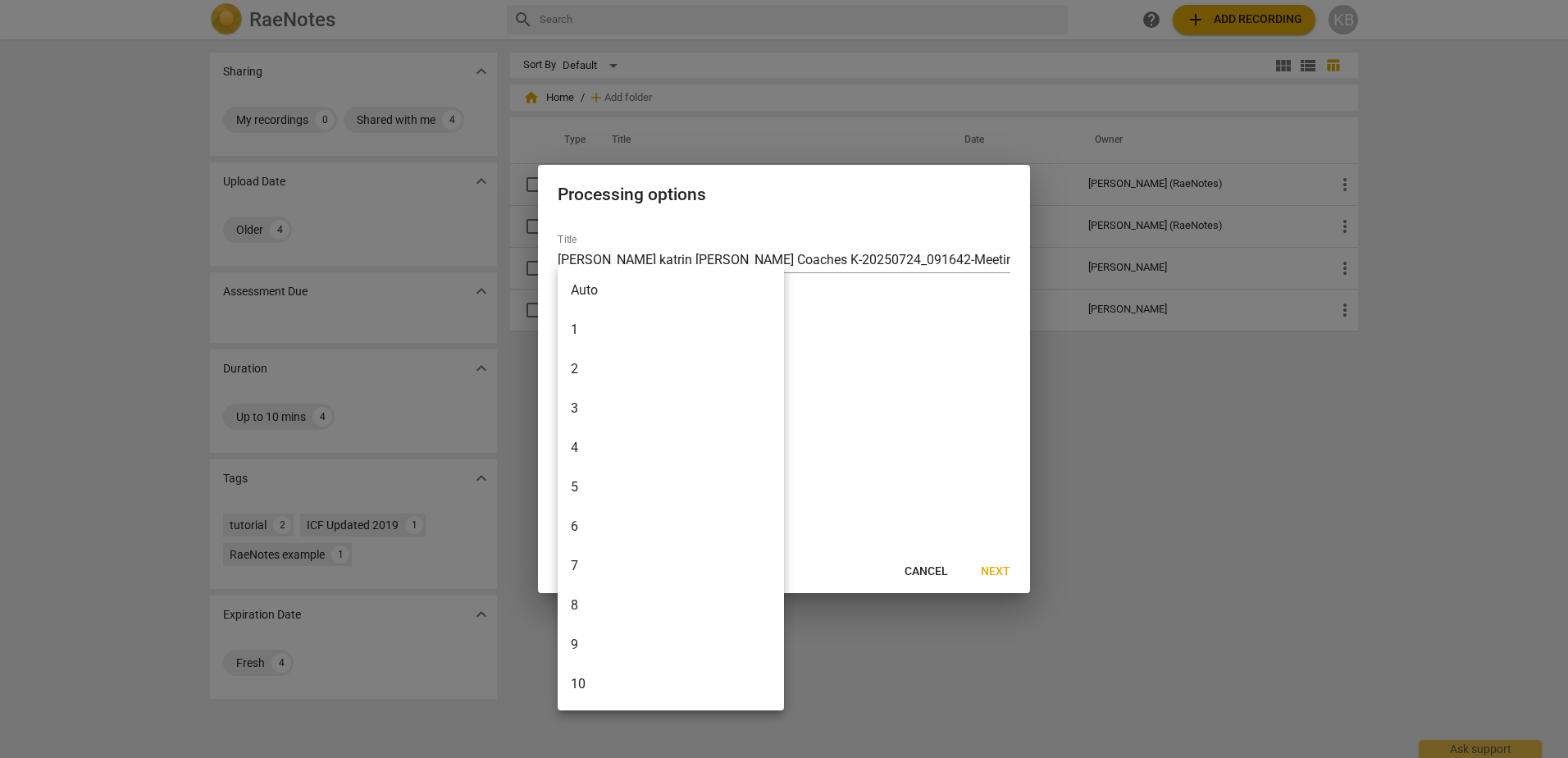
click at [775, 370] on li "2" at bounding box center [671, 369] width 226 height 39
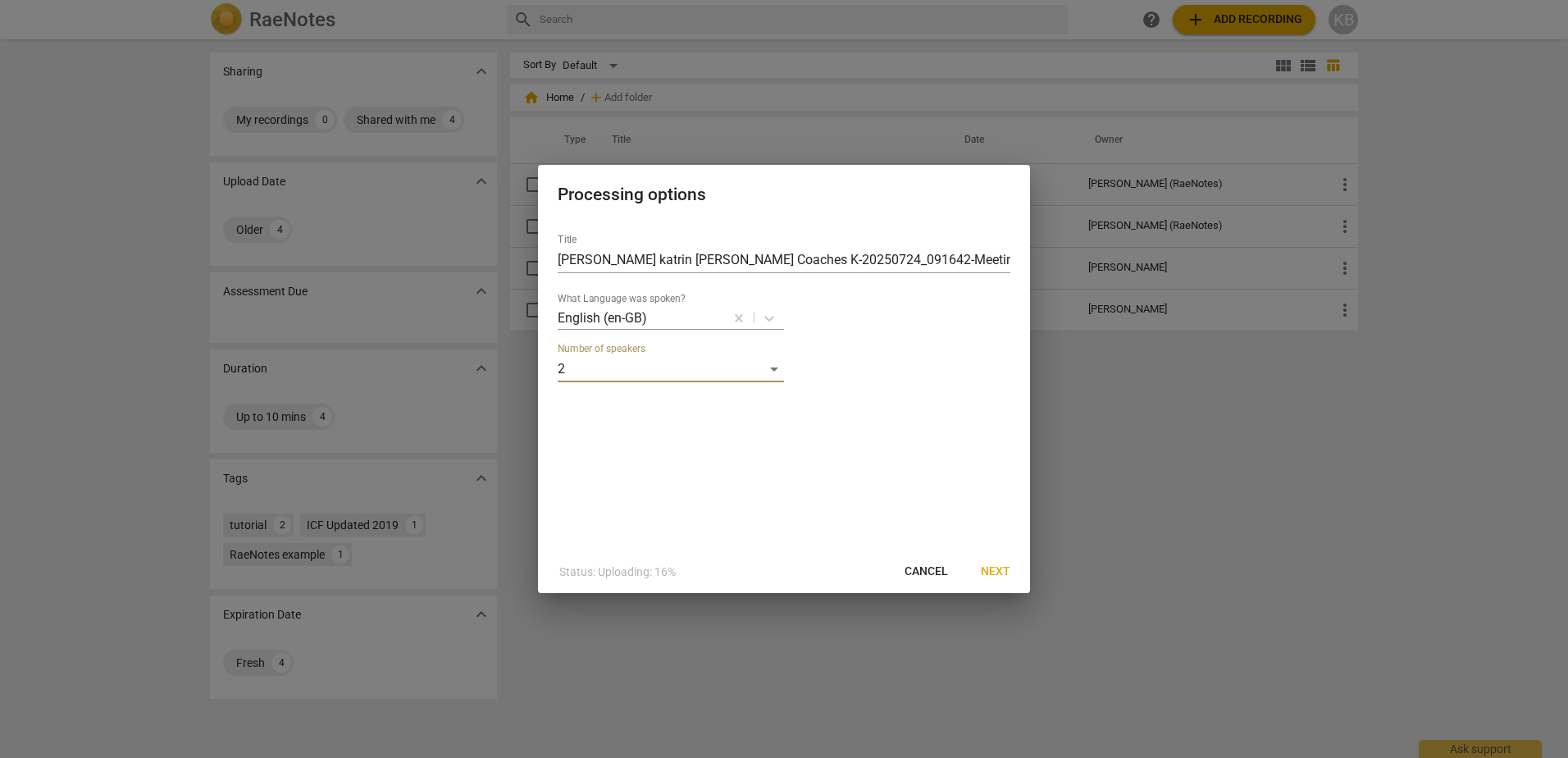
click at [1005, 570] on span "Next" at bounding box center [996, 572] width 29 height 17
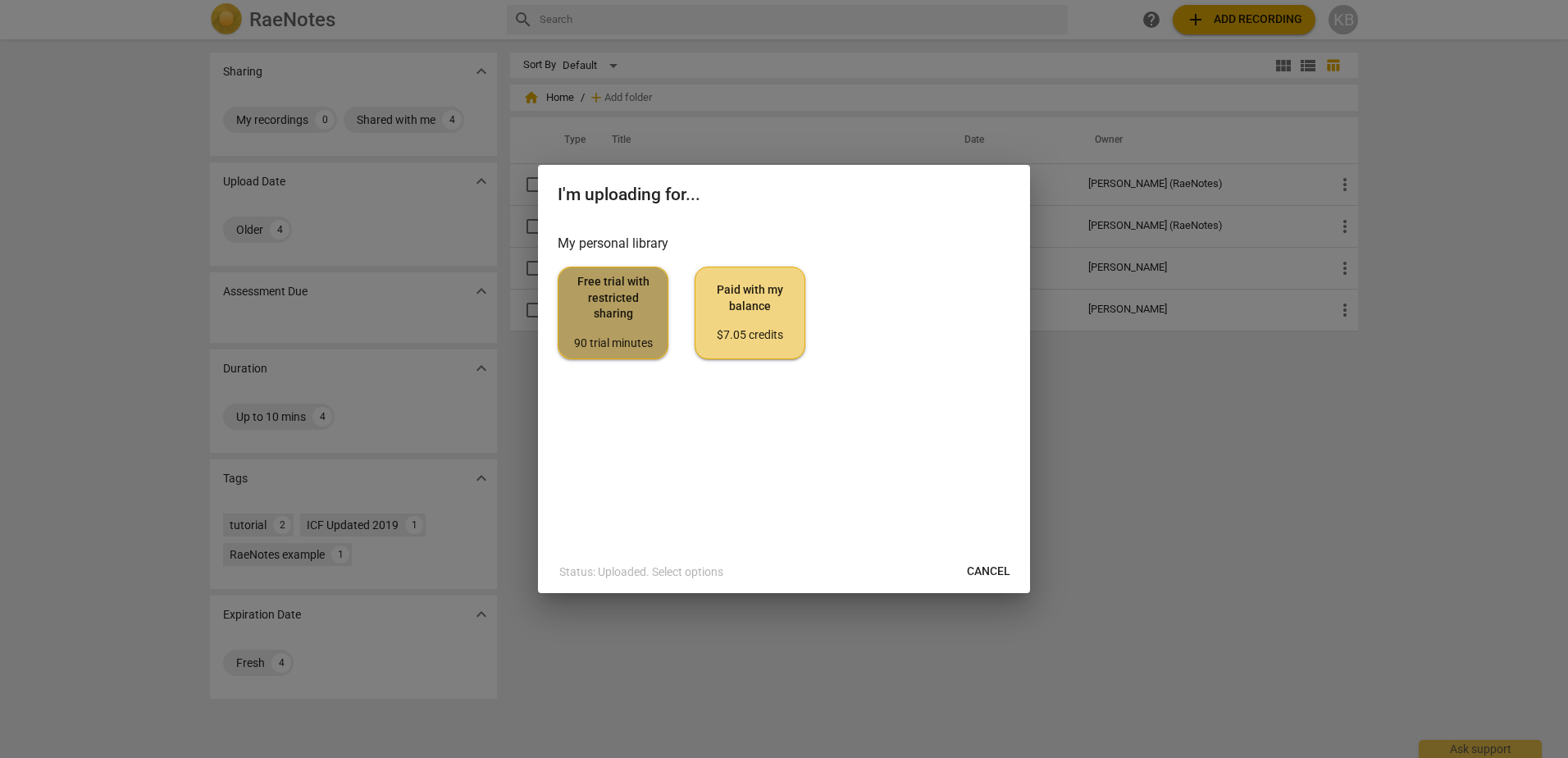
click at [634, 316] on span "Free trial with restricted sharing 90 trial minutes" at bounding box center [613, 313] width 83 height 77
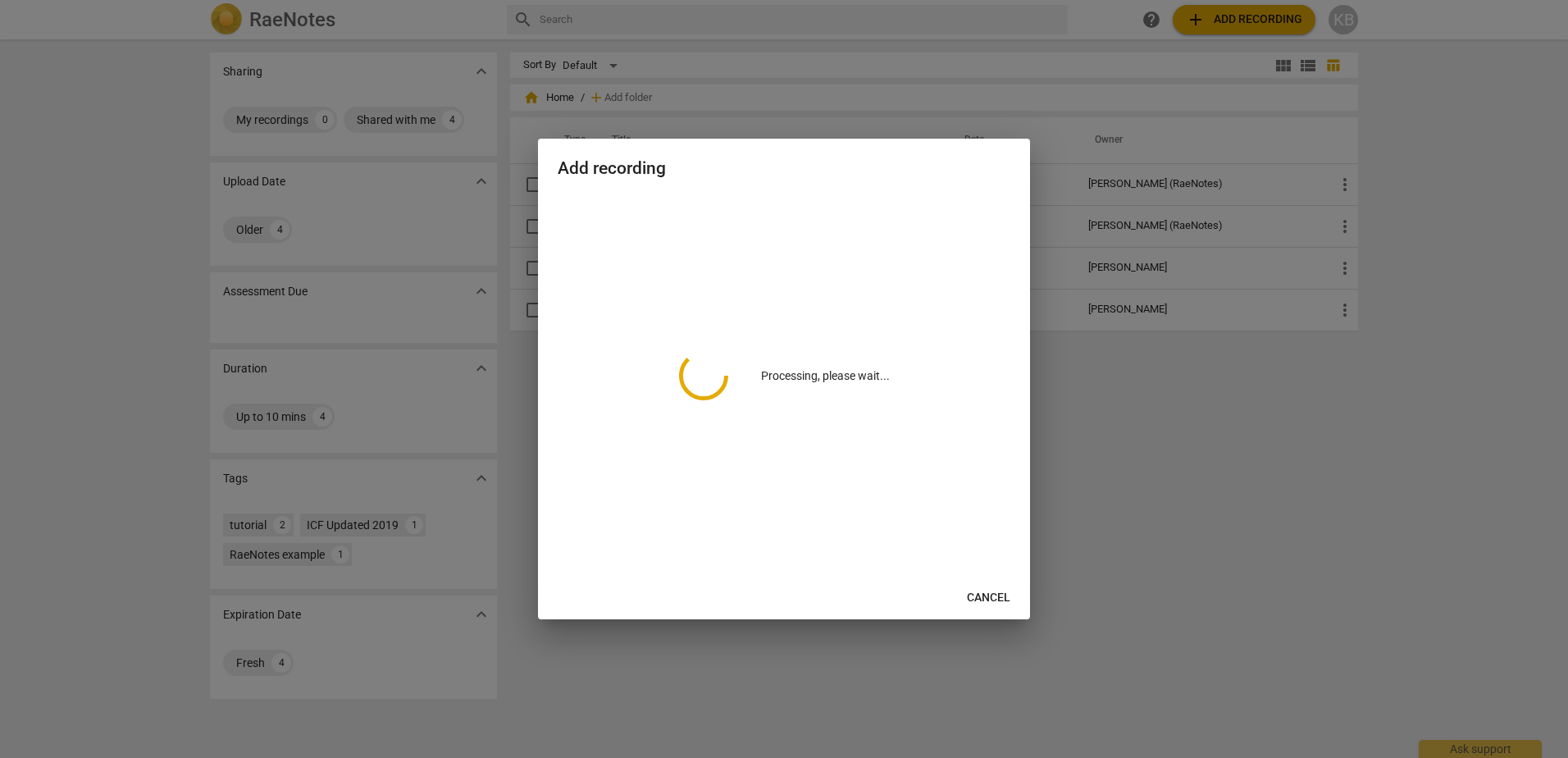
click at [634, 316] on div "Processing, please wait..." at bounding box center [784, 376] width 453 height 363
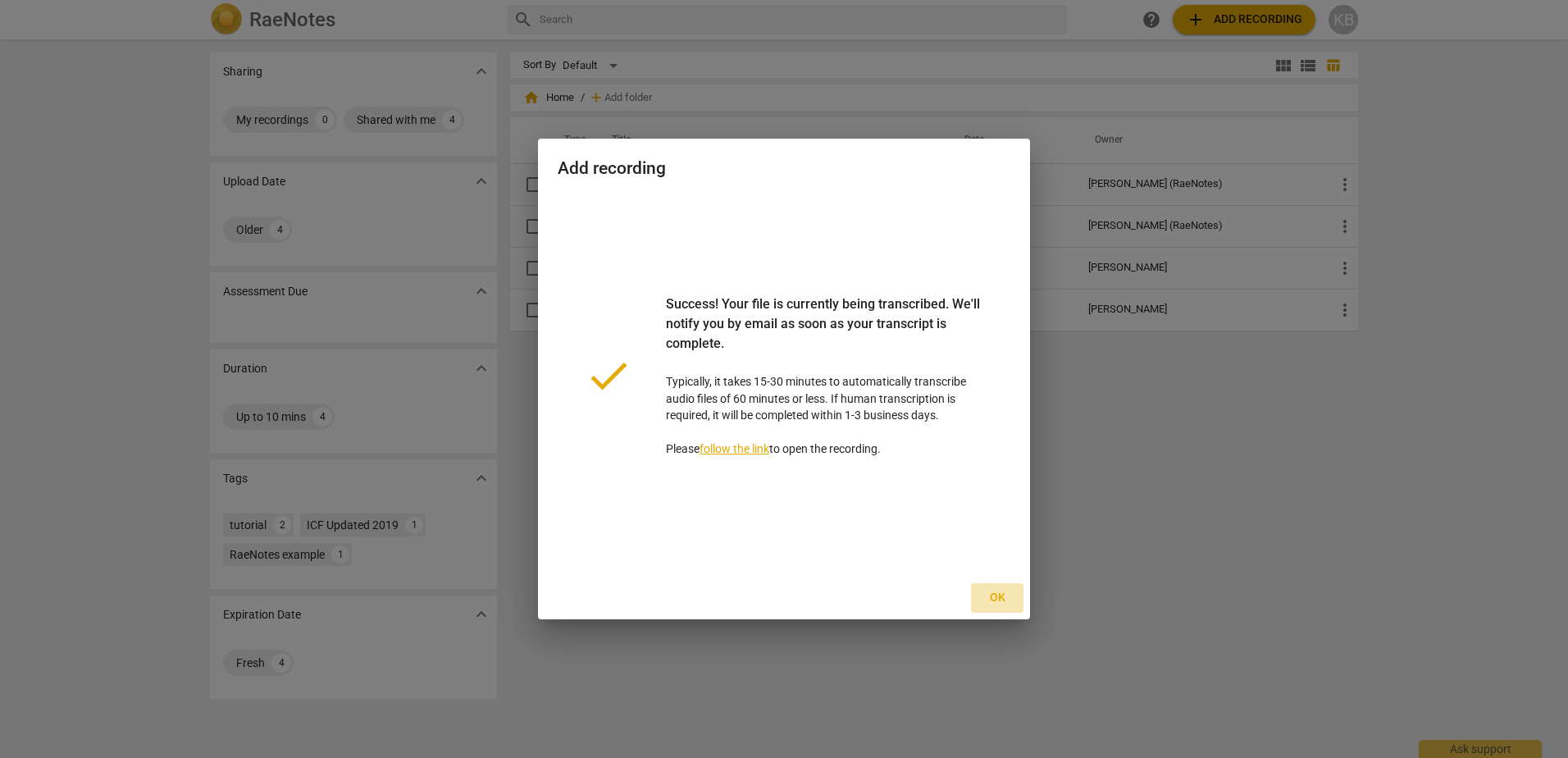
click at [1012, 600] on button "Ok" at bounding box center [997, 598] width 53 height 29
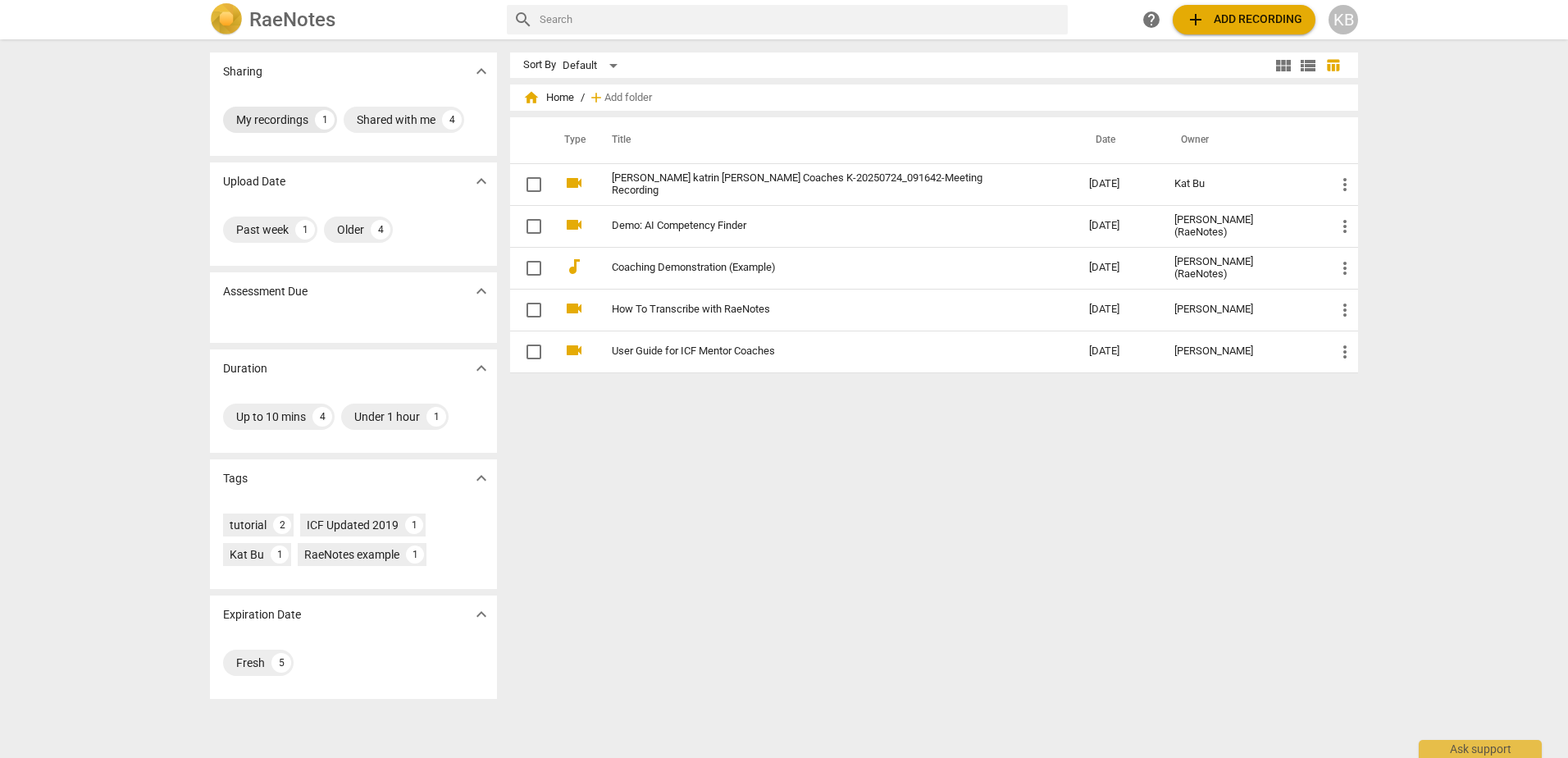
click at [283, 118] on div "My recordings" at bounding box center [272, 120] width 72 height 17
